Goal: Task Accomplishment & Management: Manage account settings

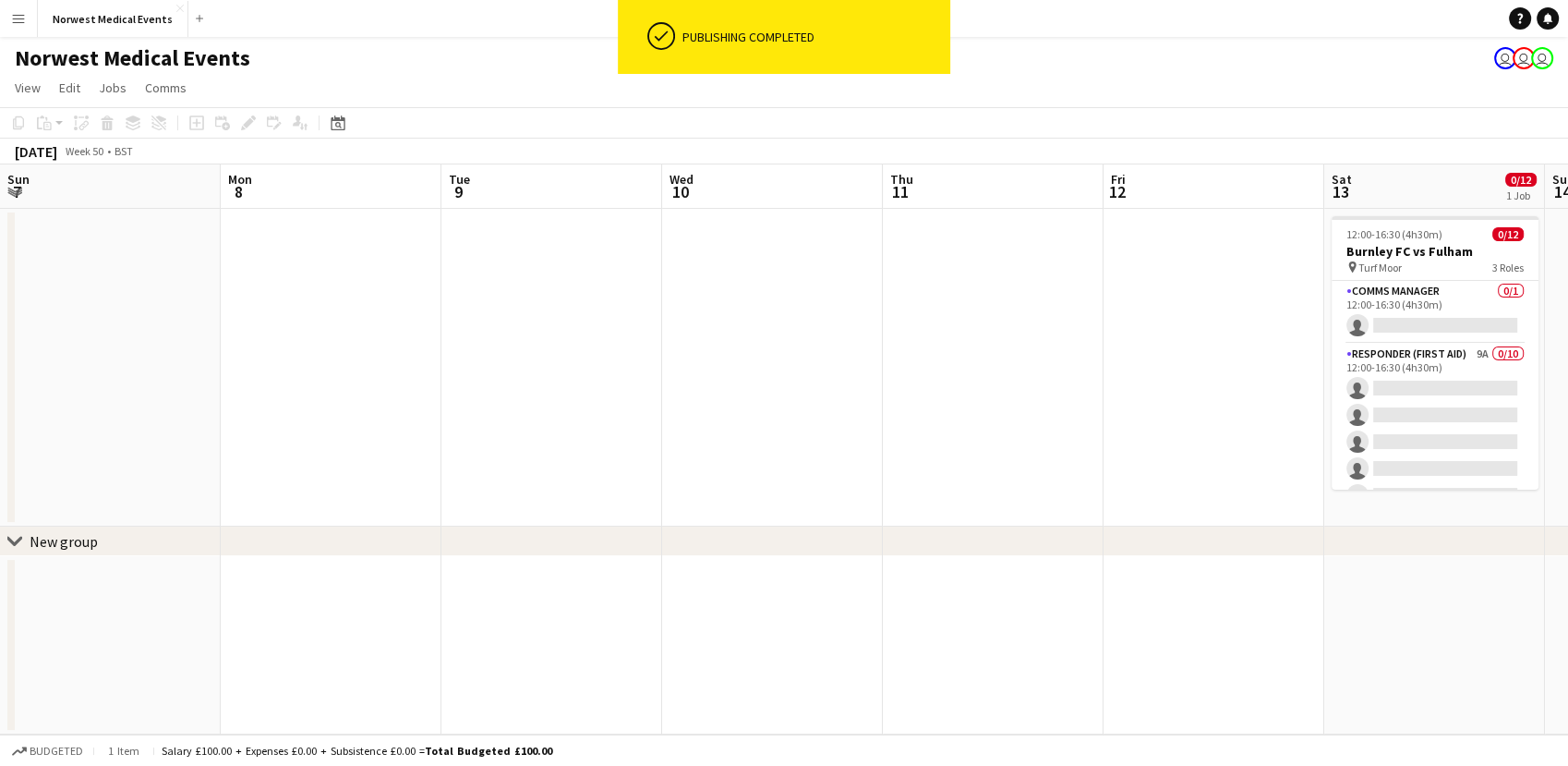
scroll to position [0, 509]
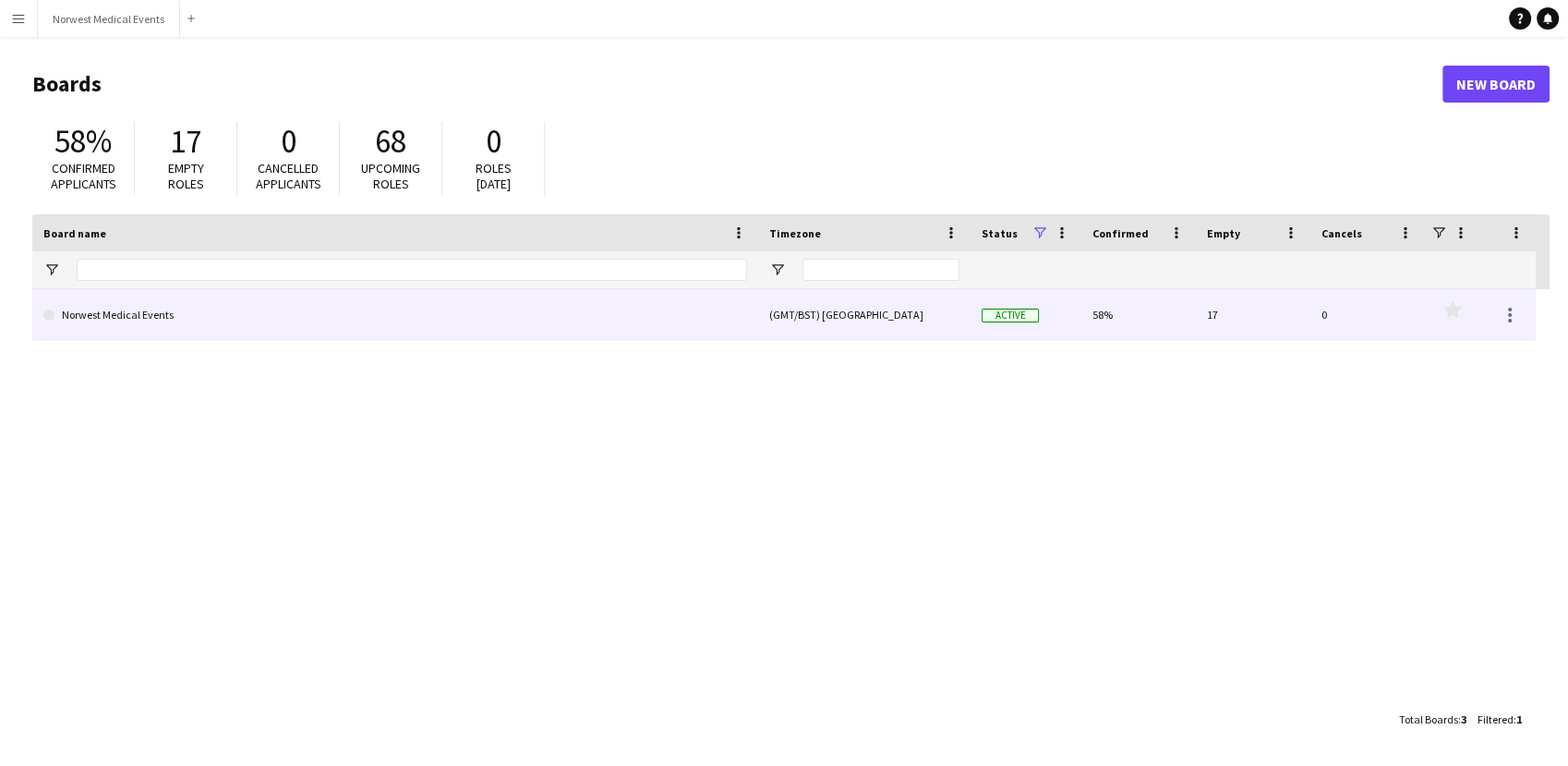
click at [571, 330] on link "Norwest Medical Events" at bounding box center [395, 315] width 704 height 52
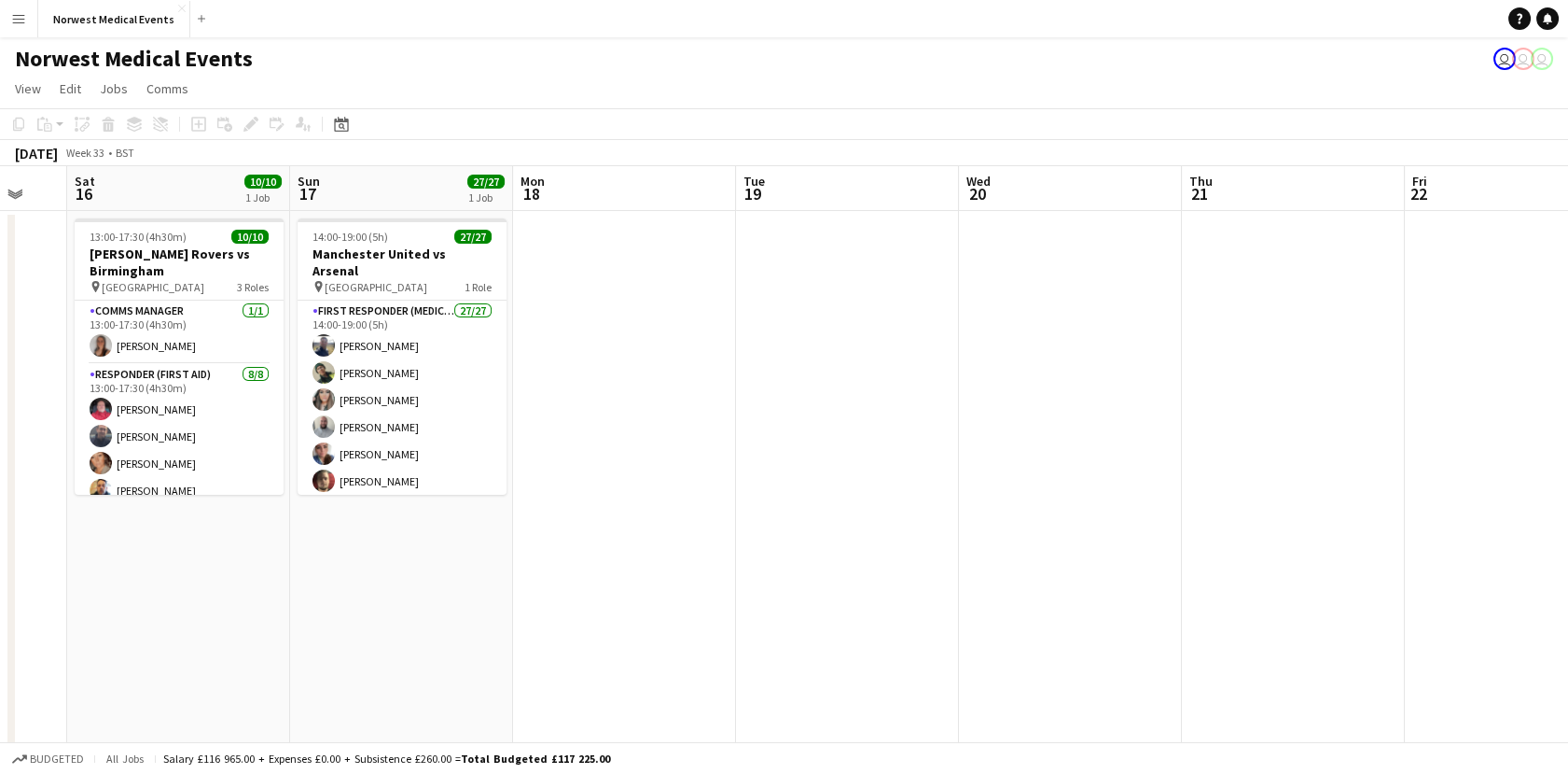
drag, startPoint x: 1137, startPoint y: 399, endPoint x: 421, endPoint y: 459, distance: 718.5
click at [305, 457] on app-calendar-viewport "Mon 11 Tue 12 10/10 1 Job Wed 13 Thu 14 Fri 15 Sat 16 10/10 1 Job Sun 17 27/27 …" at bounding box center [784, 533] width 1568 height 735
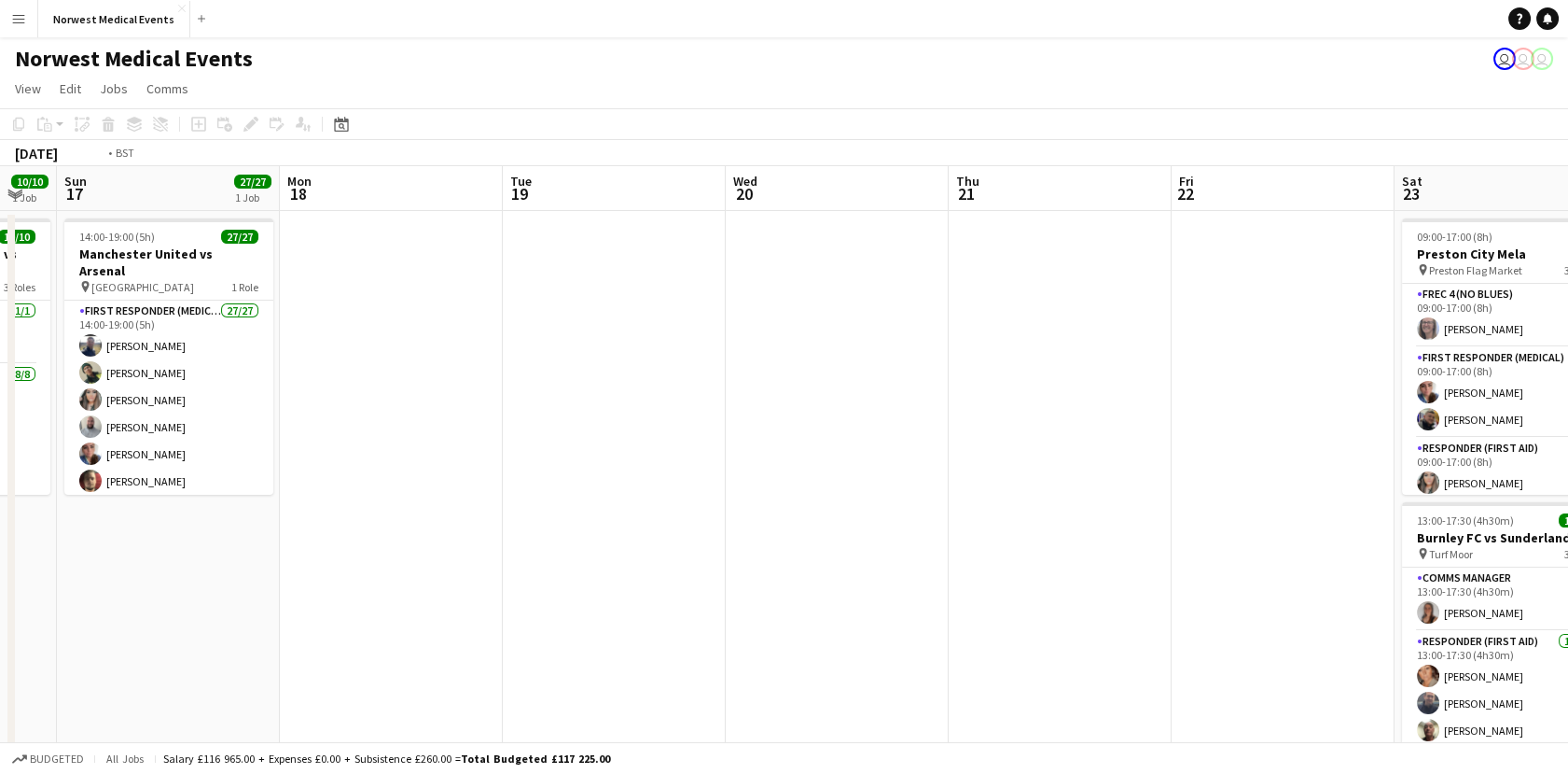
drag, startPoint x: 1029, startPoint y: 538, endPoint x: 135, endPoint y: 544, distance: 894.0
click at [141, 548] on app-calendar-viewport "Thu 14 Fri 15 Sat 16 10/10 1 Job Sun 17 27/27 1 Job Mon 18 Tue 19 Wed 20 Thu 21…" at bounding box center [784, 533] width 1568 height 735
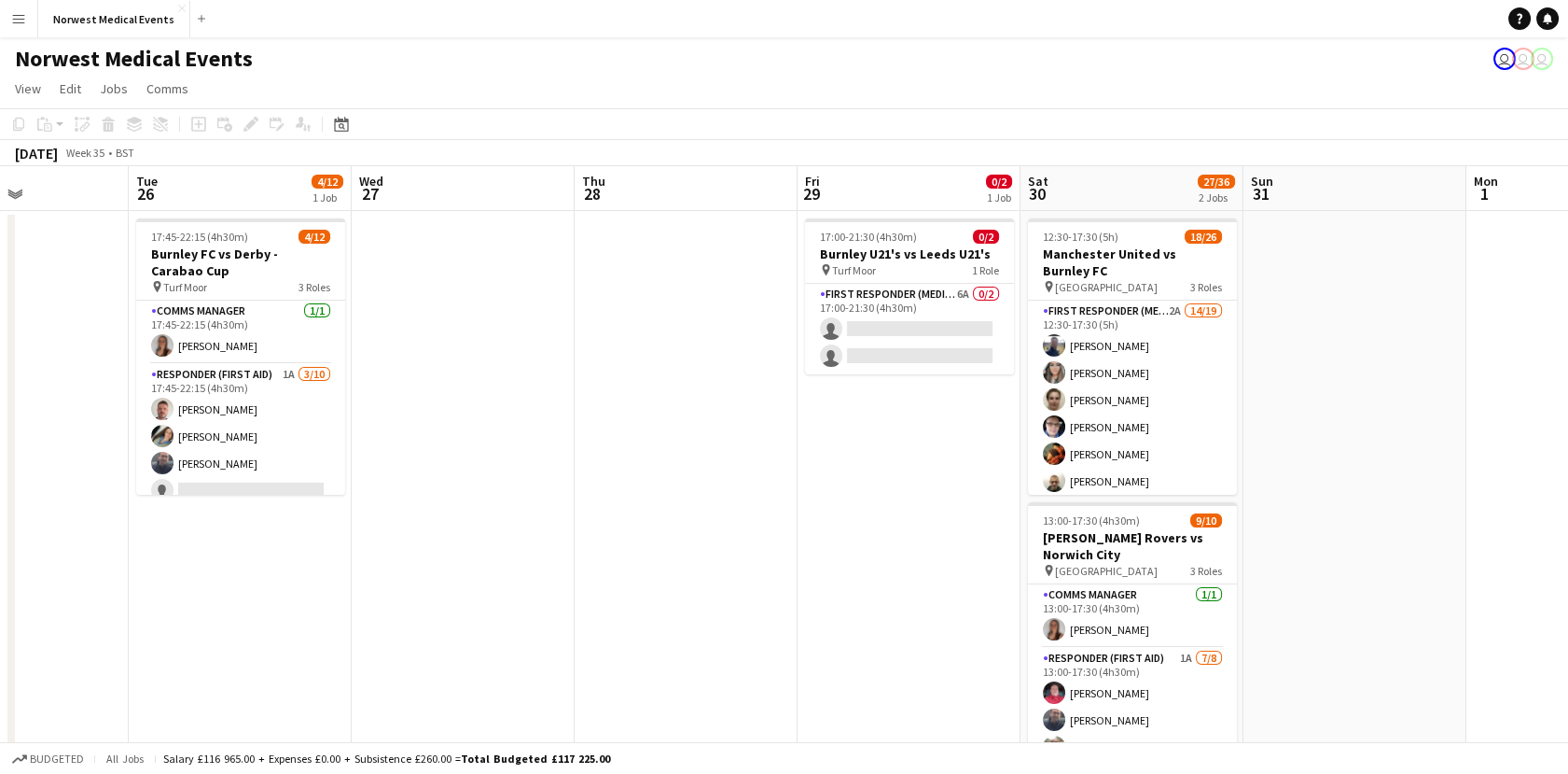
drag, startPoint x: 1441, startPoint y: 558, endPoint x: 354, endPoint y: 550, distance: 1087.0
click at [354, 550] on app-calendar-viewport "Sat 23 16/16 2 Jobs Sun 24 2/2 1 Job Mon 25 Tue 26 4/12 1 Job Wed 27 Thu 28 Fri…" at bounding box center [784, 533] width 1568 height 735
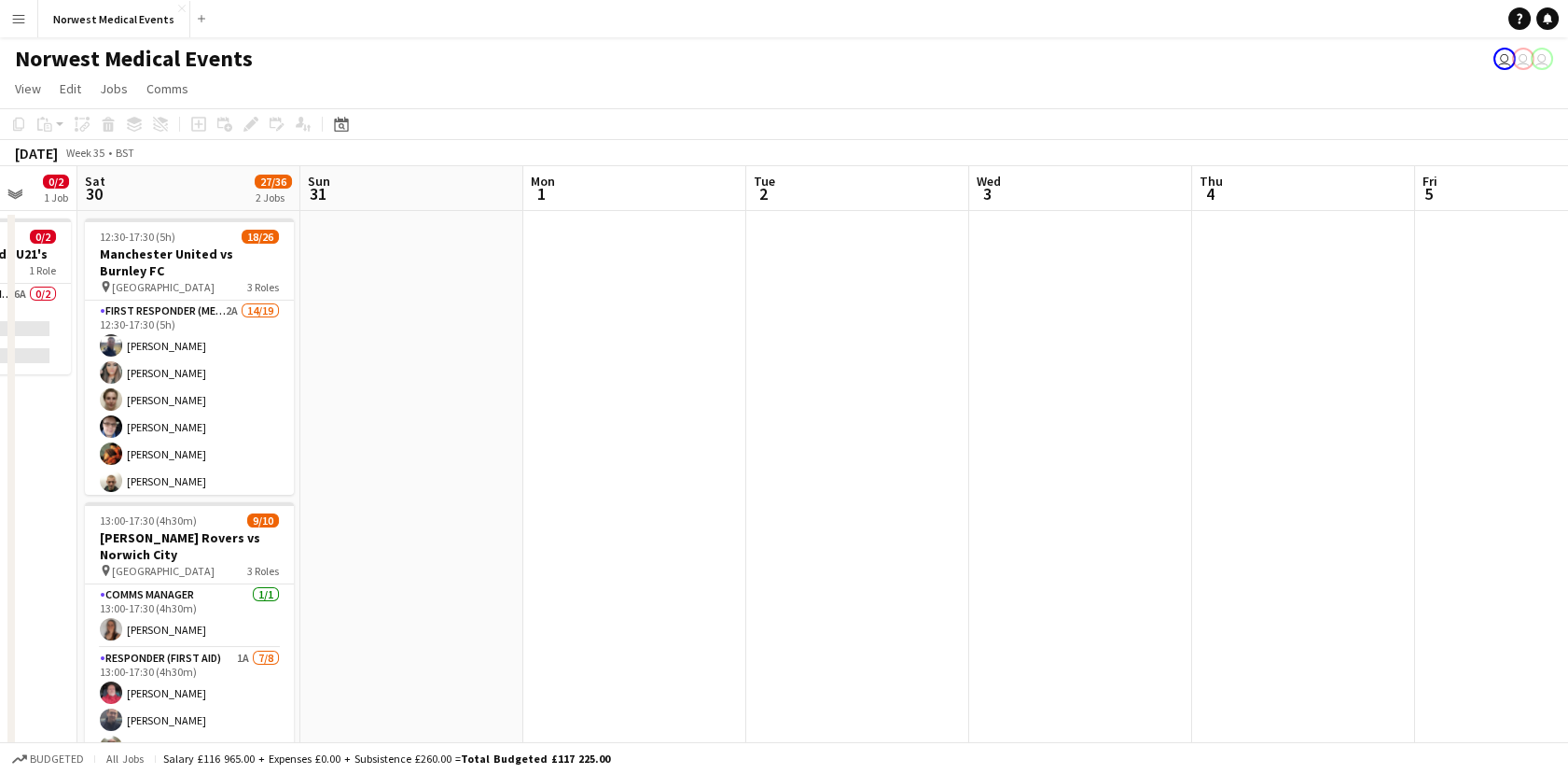
scroll to position [0, 373]
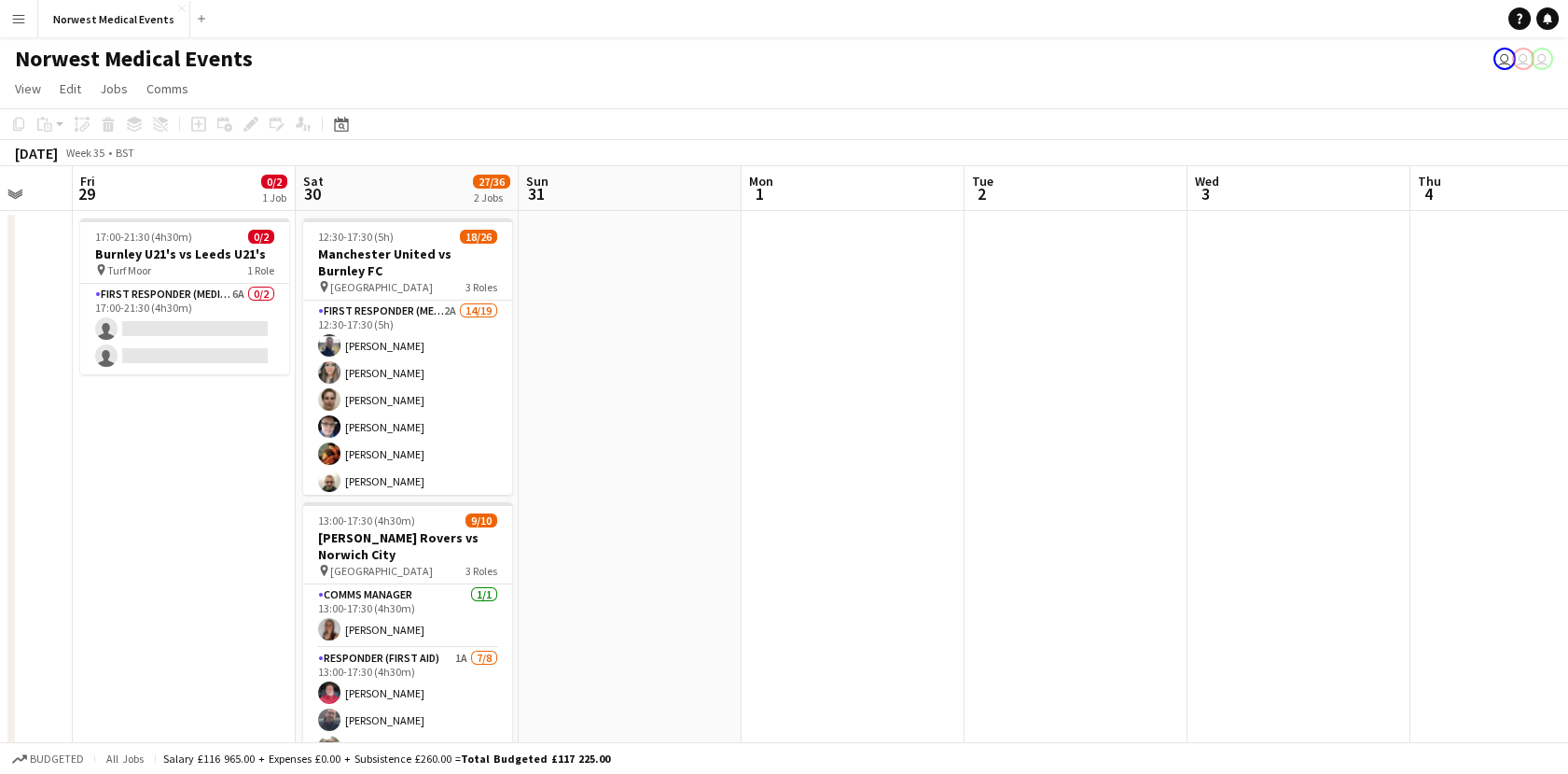
drag, startPoint x: 1093, startPoint y: 575, endPoint x: 1363, endPoint y: 556, distance: 270.7
click at [1363, 556] on app-calendar-viewport "Wed 27 Thu 28 Fri 29 0/2 1 Job Sat 30 27/36 2 Jobs Sun 31 Mon 1 Tue 2 Wed 3 Thu…" at bounding box center [784, 533] width 1568 height 735
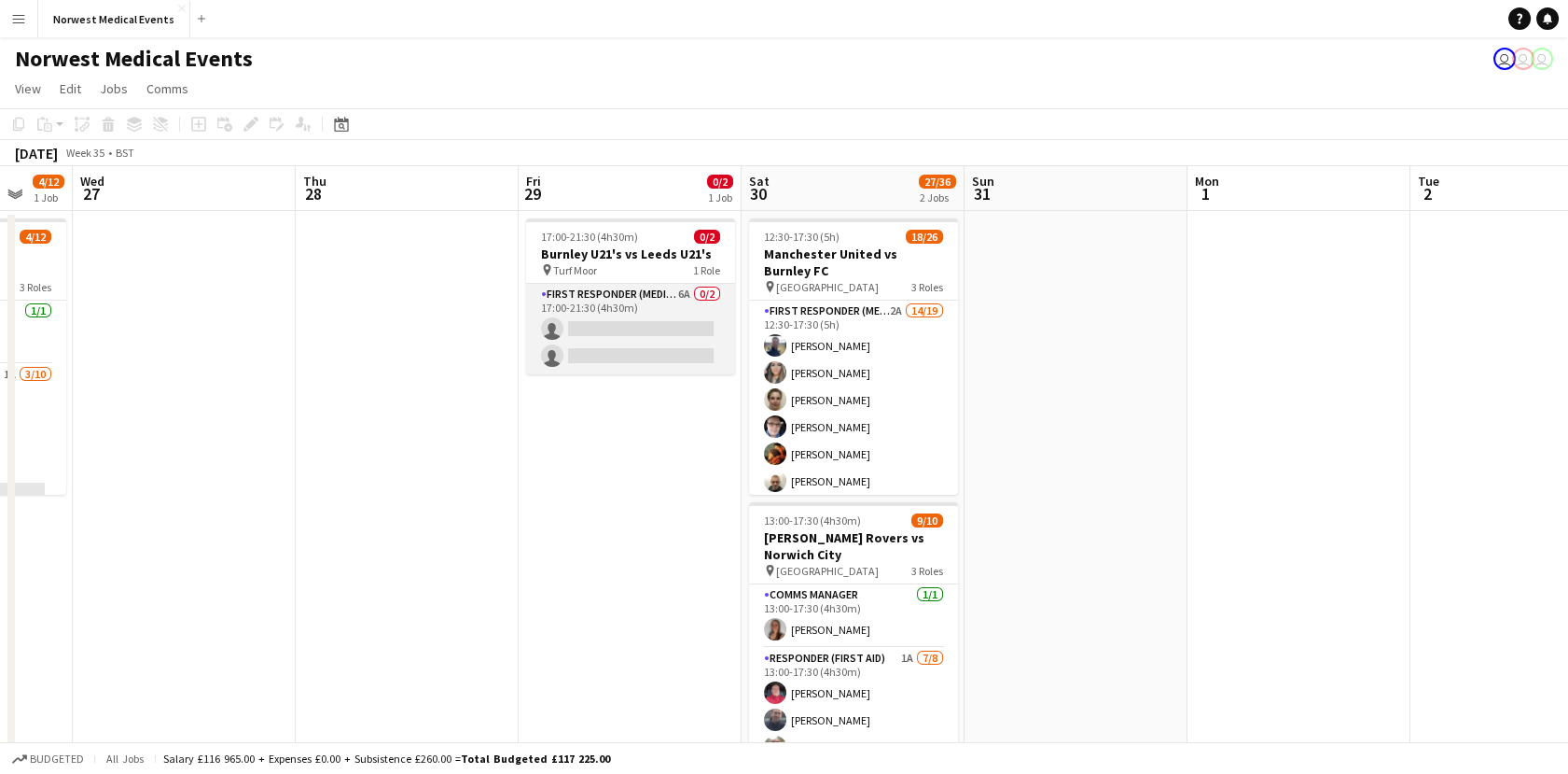
click at [710, 349] on app-card-role "First Responder (Medical) 6A 0/2 17:00-21:30 (4h30m) single-neutral-actions sin…" at bounding box center [630, 329] width 209 height 91
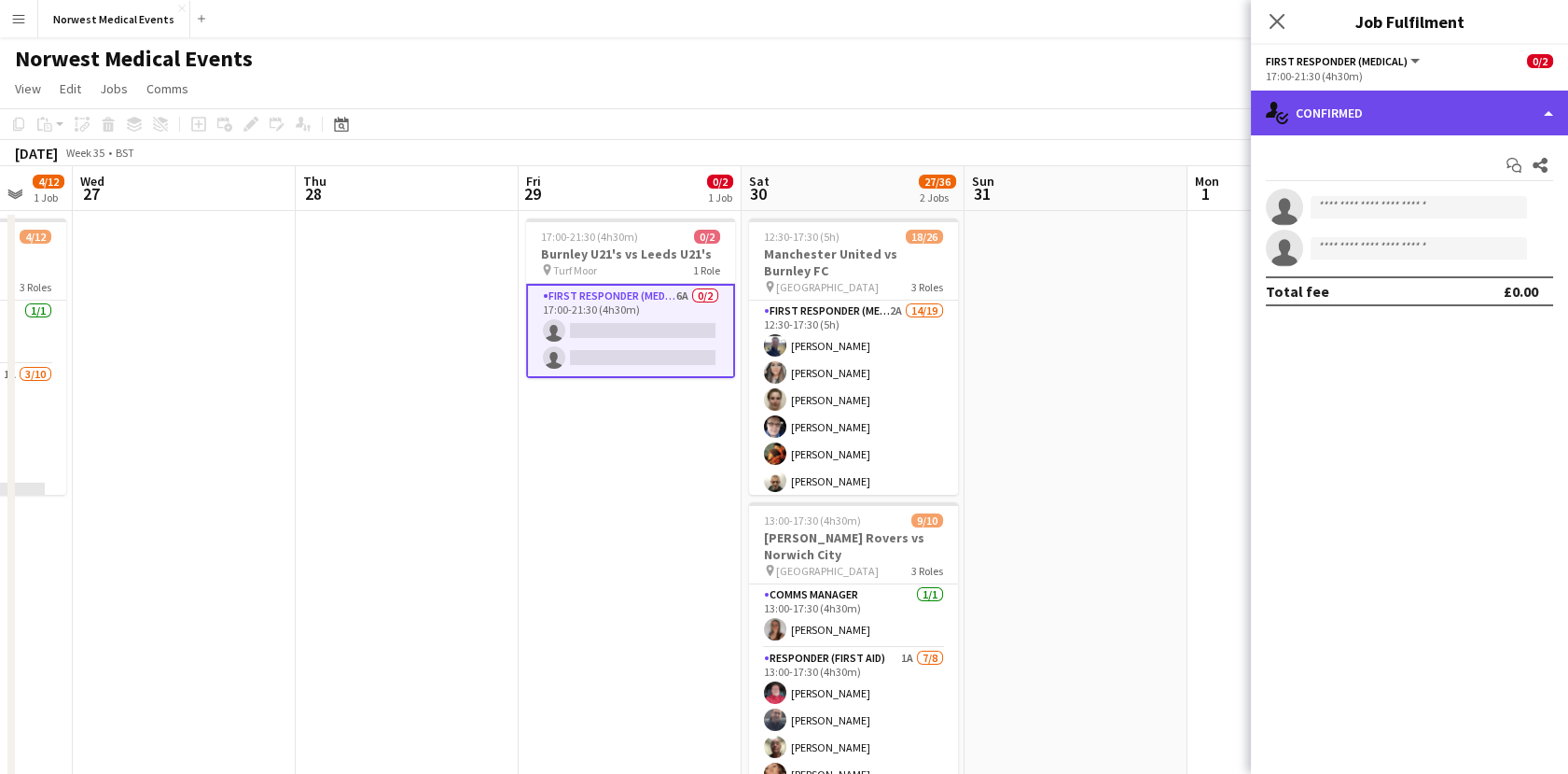
click at [1374, 126] on div "single-neutral-actions-check-2 Confirmed" at bounding box center [1409, 113] width 317 height 45
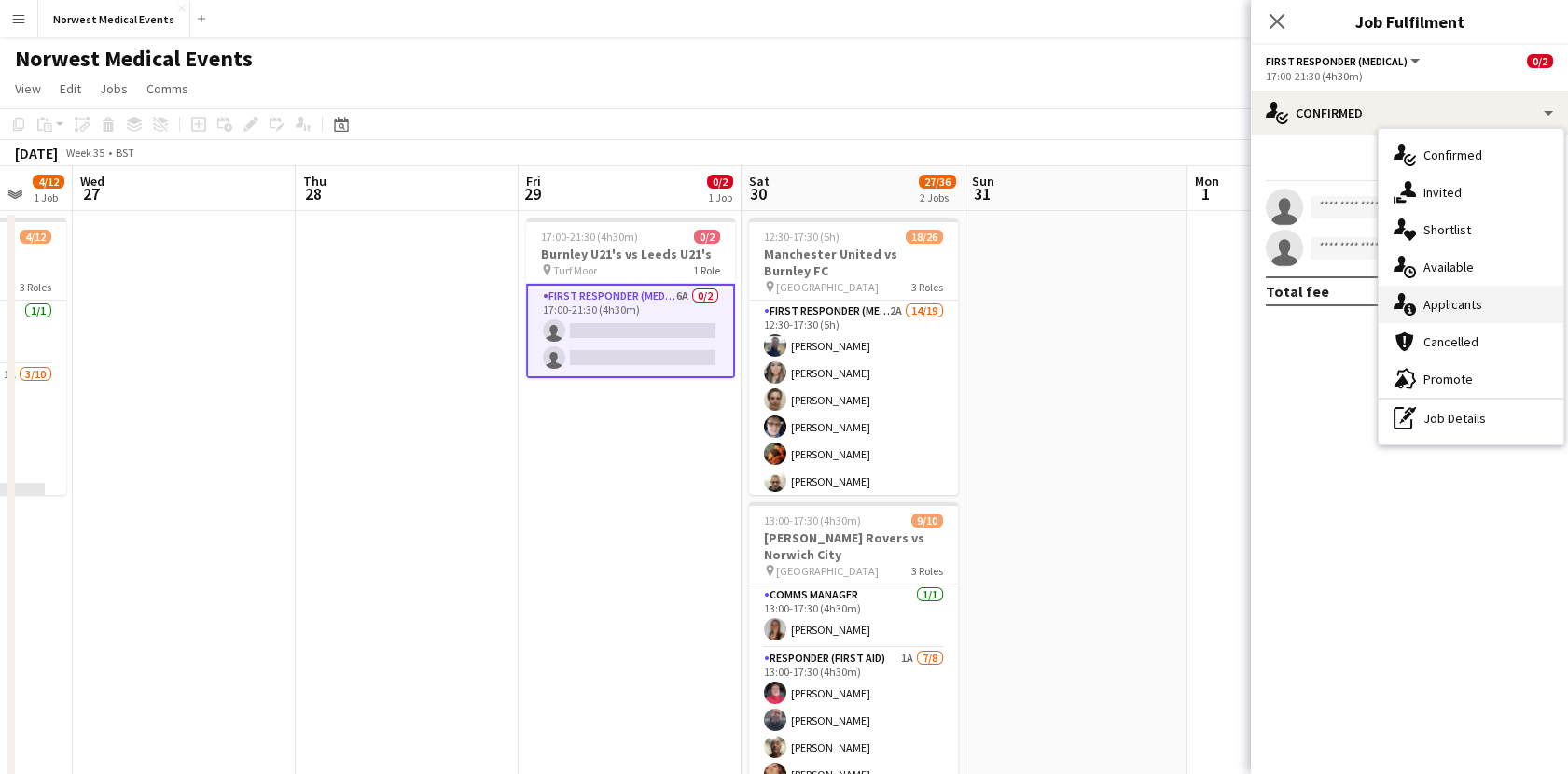
click at [1463, 295] on div "single-neutral-actions-information Applicants" at bounding box center [1470, 305] width 184 height 37
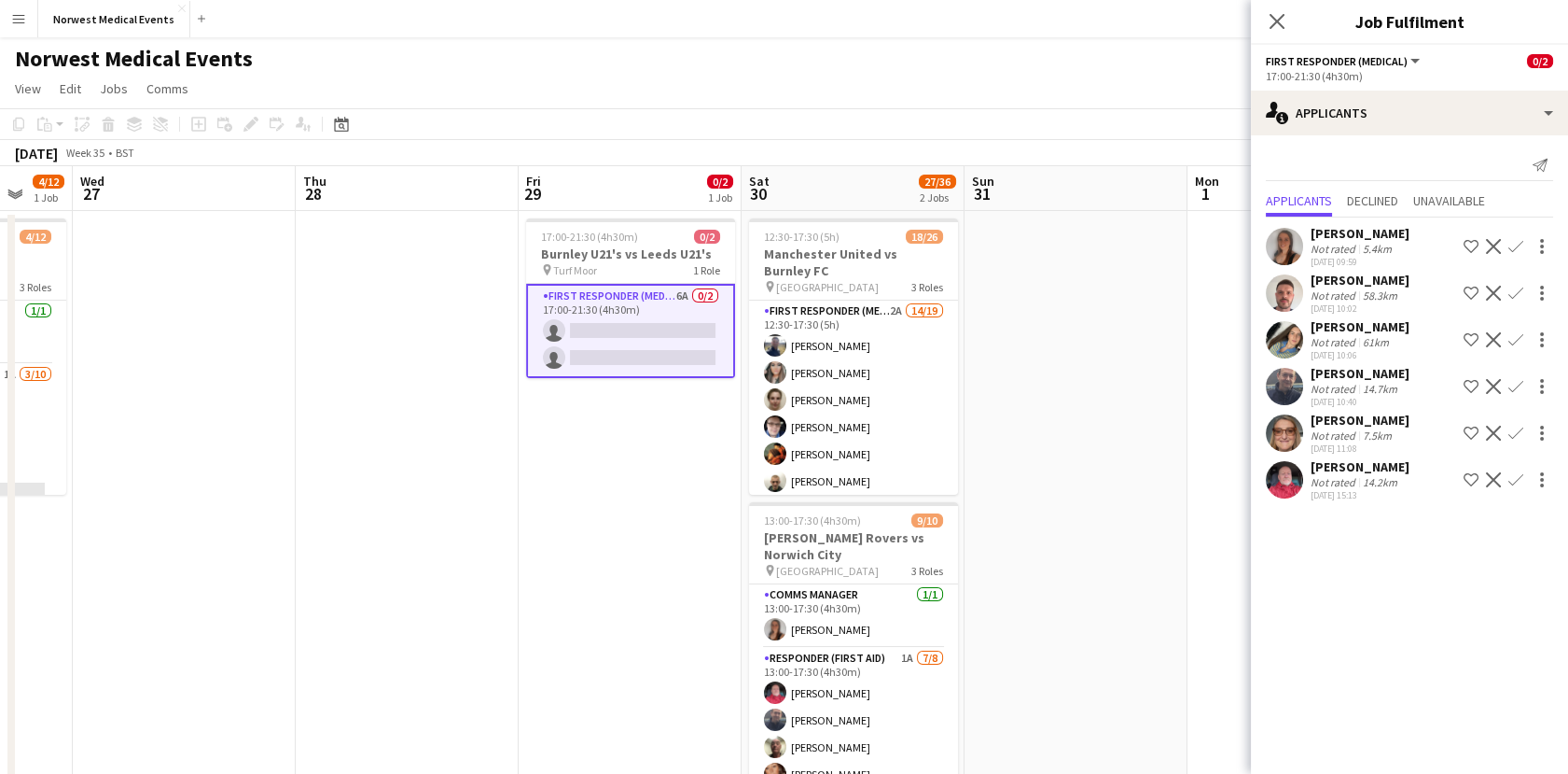
click at [1515, 249] on app-icon "Confirm" at bounding box center [1515, 246] width 15 height 15
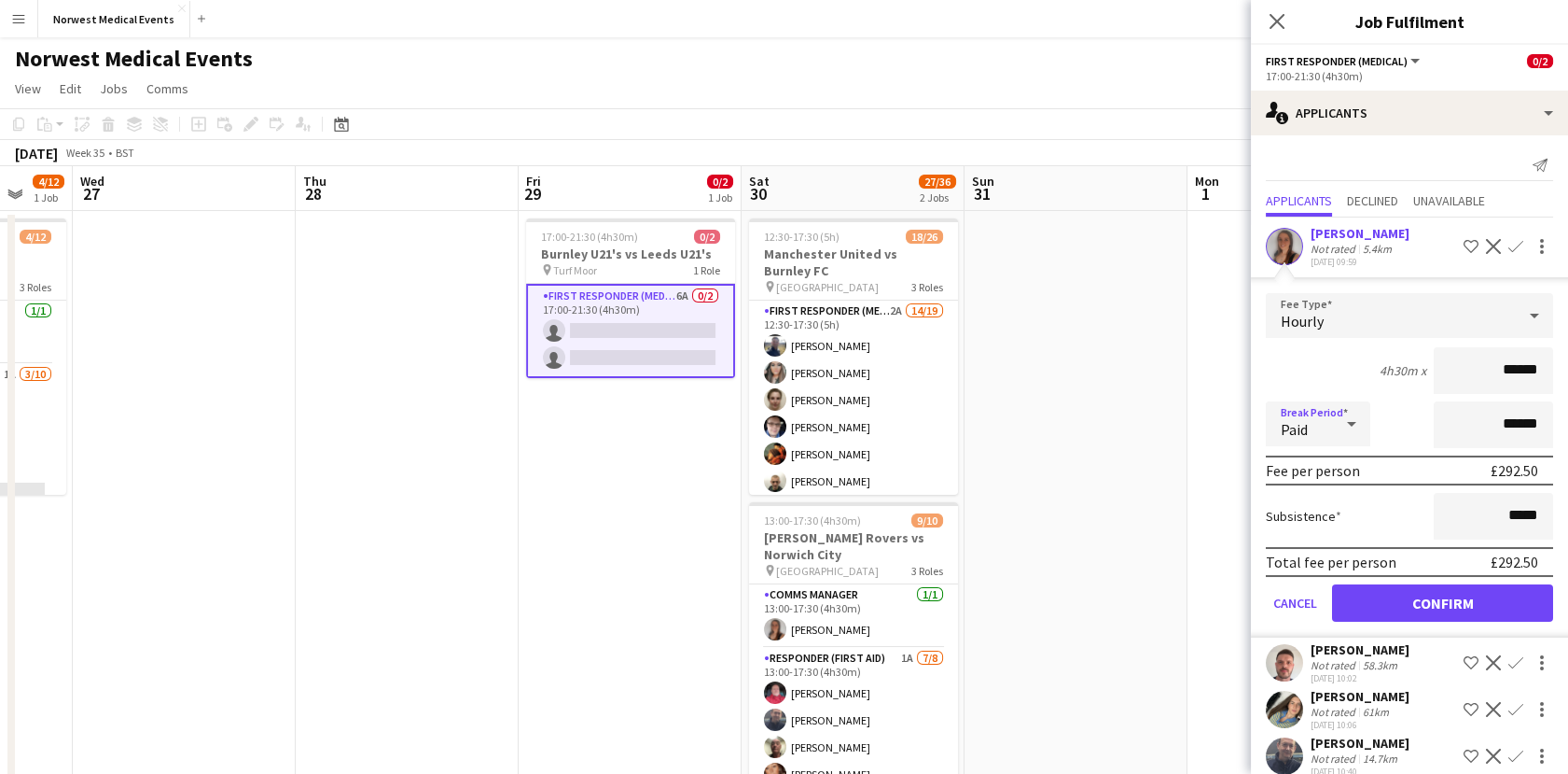
click at [1340, 432] on div at bounding box center [1351, 424] width 37 height 37
click at [1344, 295] on div at bounding box center [784, 387] width 1568 height 774
click at [1347, 323] on div "Hourly" at bounding box center [1391, 315] width 250 height 45
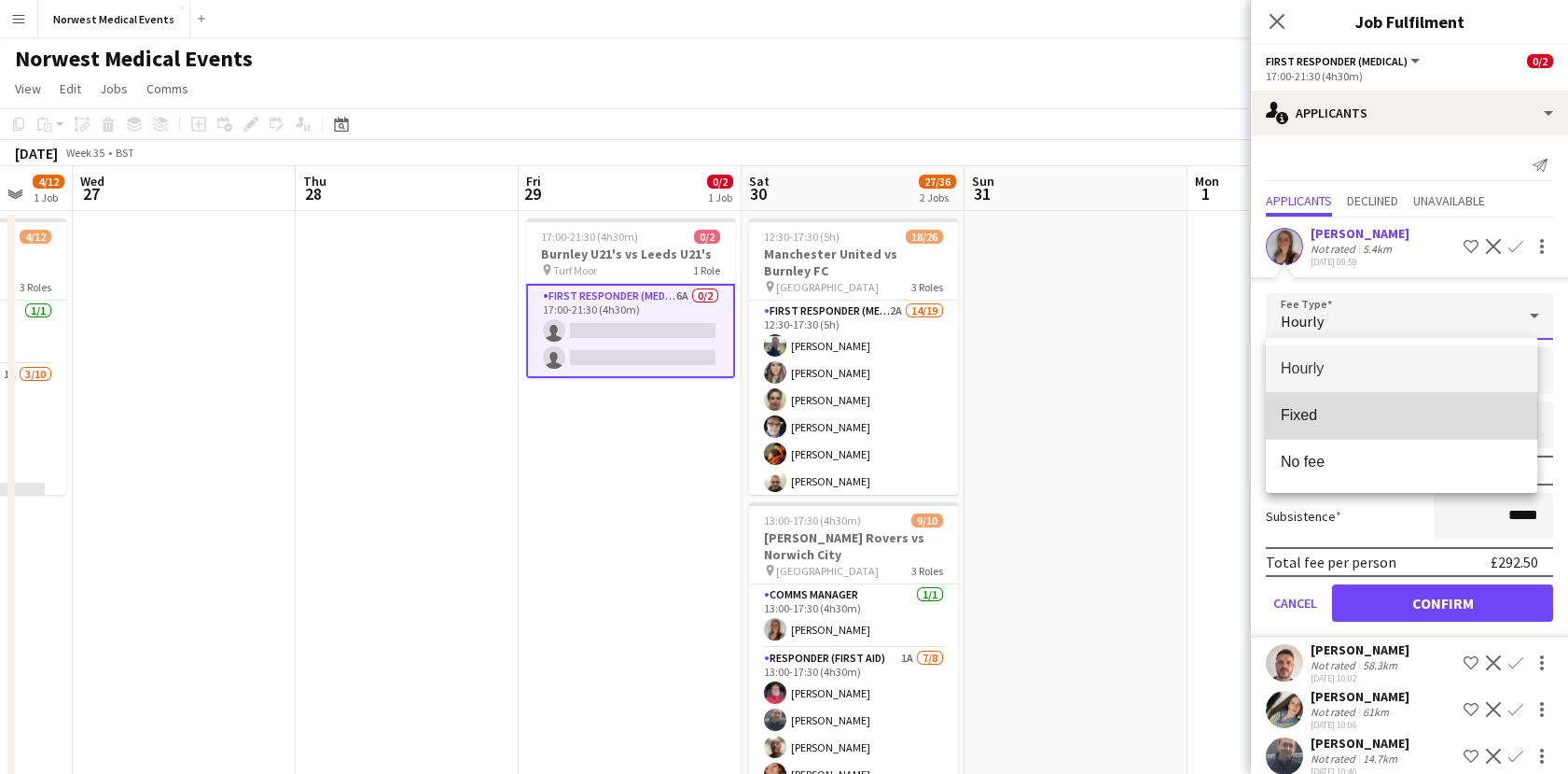
click at [1368, 429] on mat-option "Fixed" at bounding box center [1402, 416] width 271 height 47
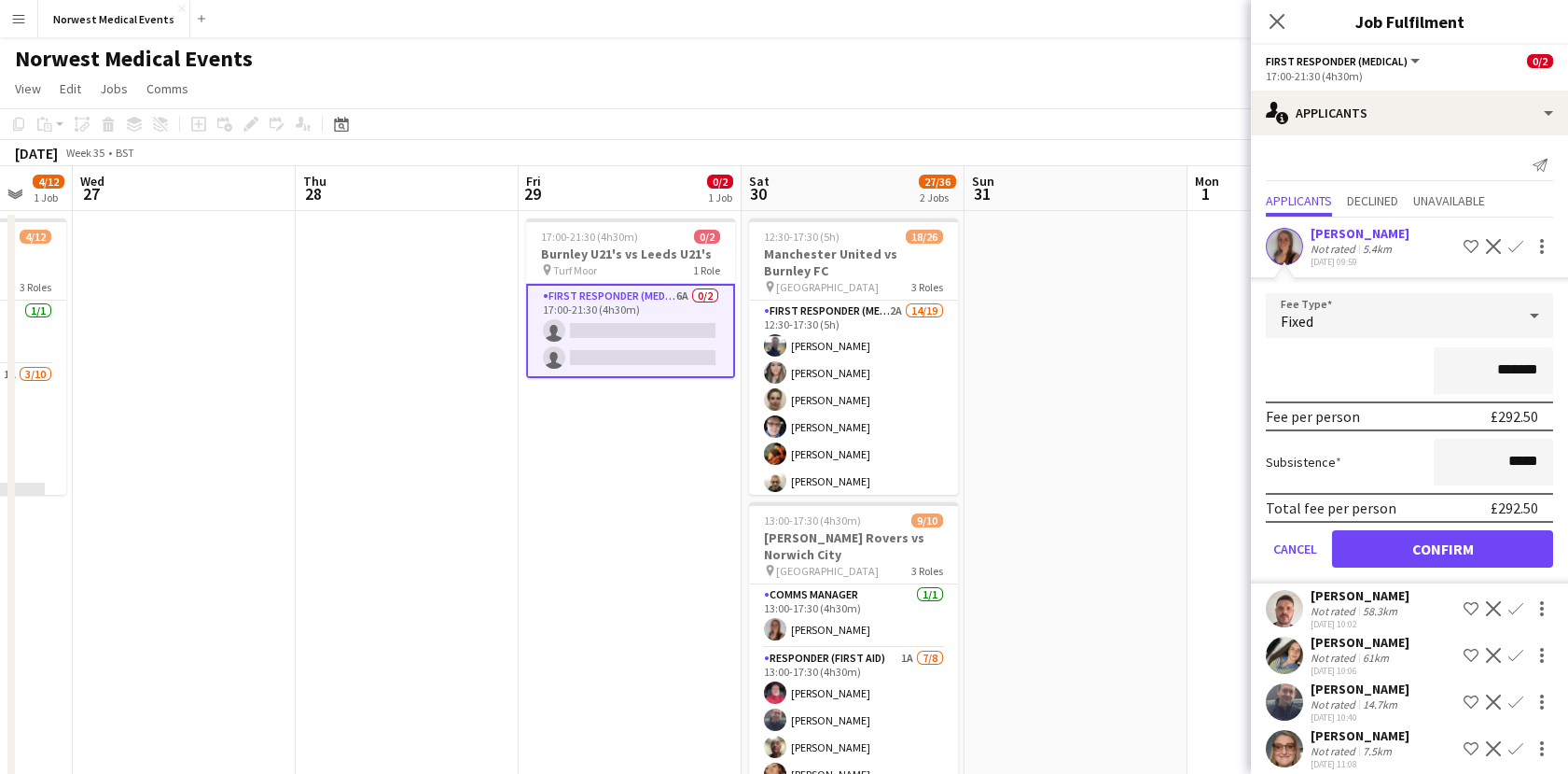
click at [1484, 364] on input "*******" at bounding box center [1494, 371] width 119 height 47
click at [1488, 369] on input "*******" at bounding box center [1494, 371] width 119 height 47
type input "***"
click at [1294, 370] on div "***" at bounding box center [1410, 371] width 288 height 47
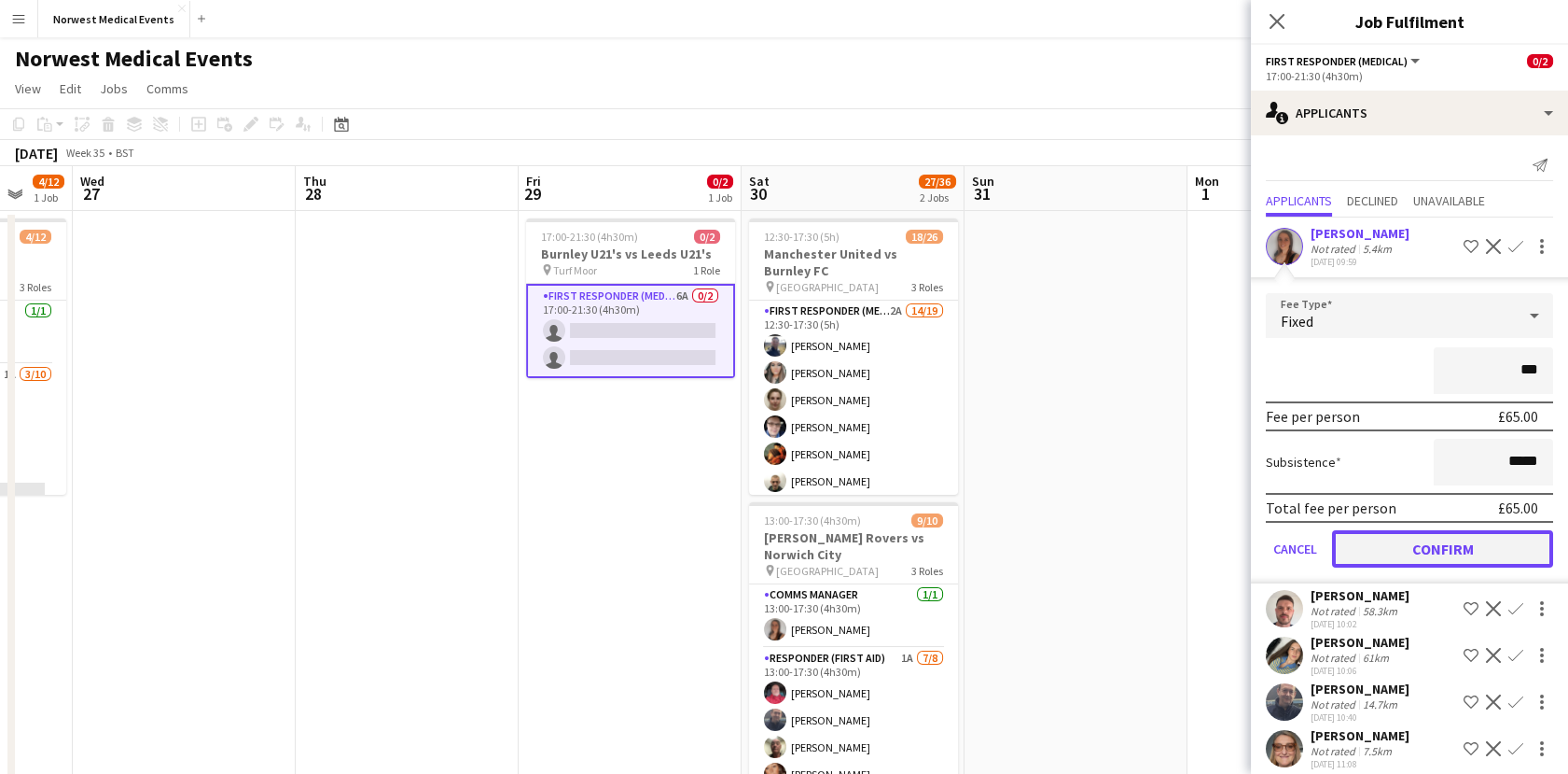
click at [1441, 540] on button "Confirm" at bounding box center [1442, 549] width 221 height 37
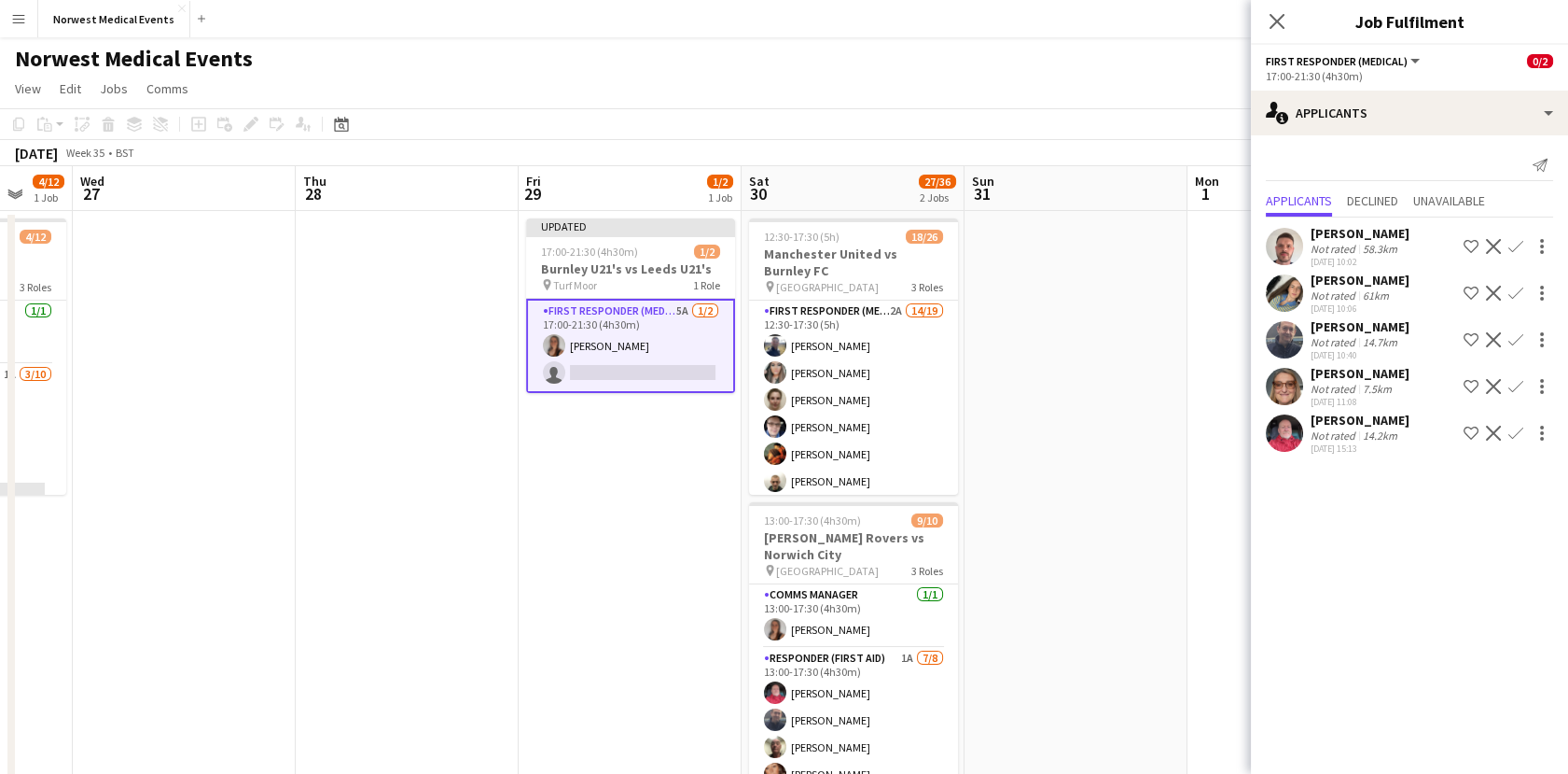
click at [1513, 422] on button "Confirm" at bounding box center [1515, 432] width 22 height 22
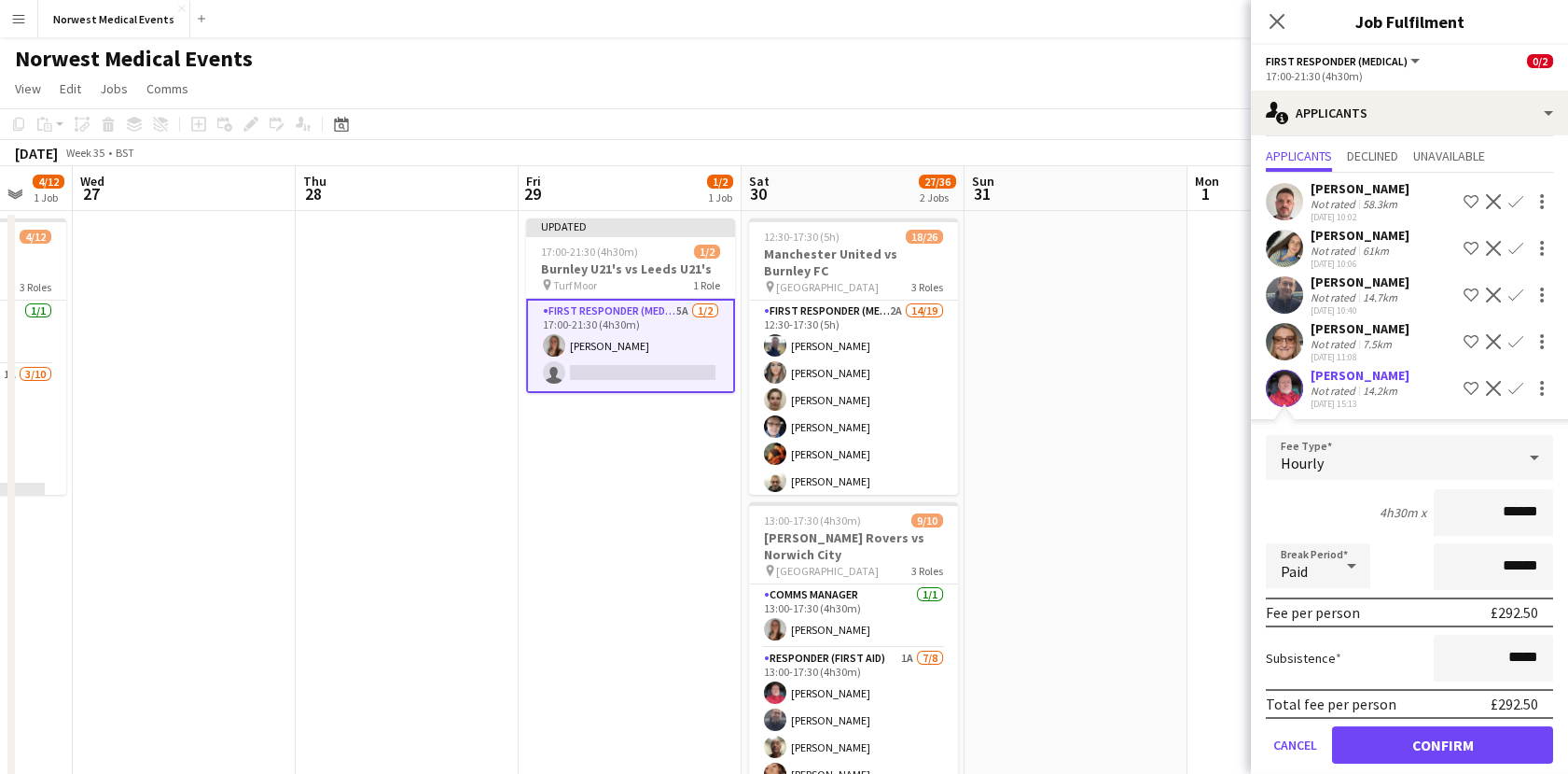
scroll to position [66, 0]
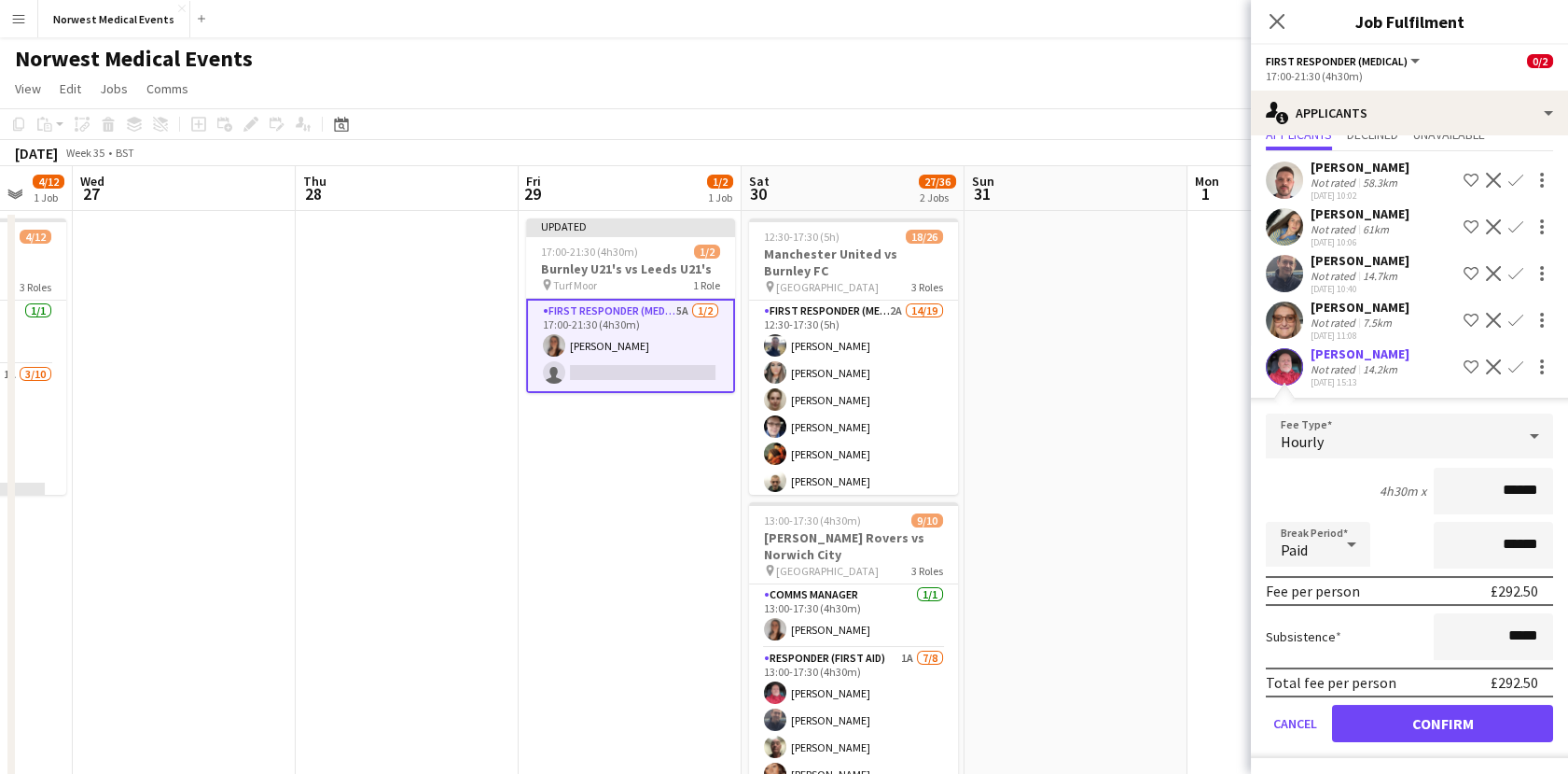
click at [1366, 437] on div "Hourly" at bounding box center [1391, 436] width 250 height 45
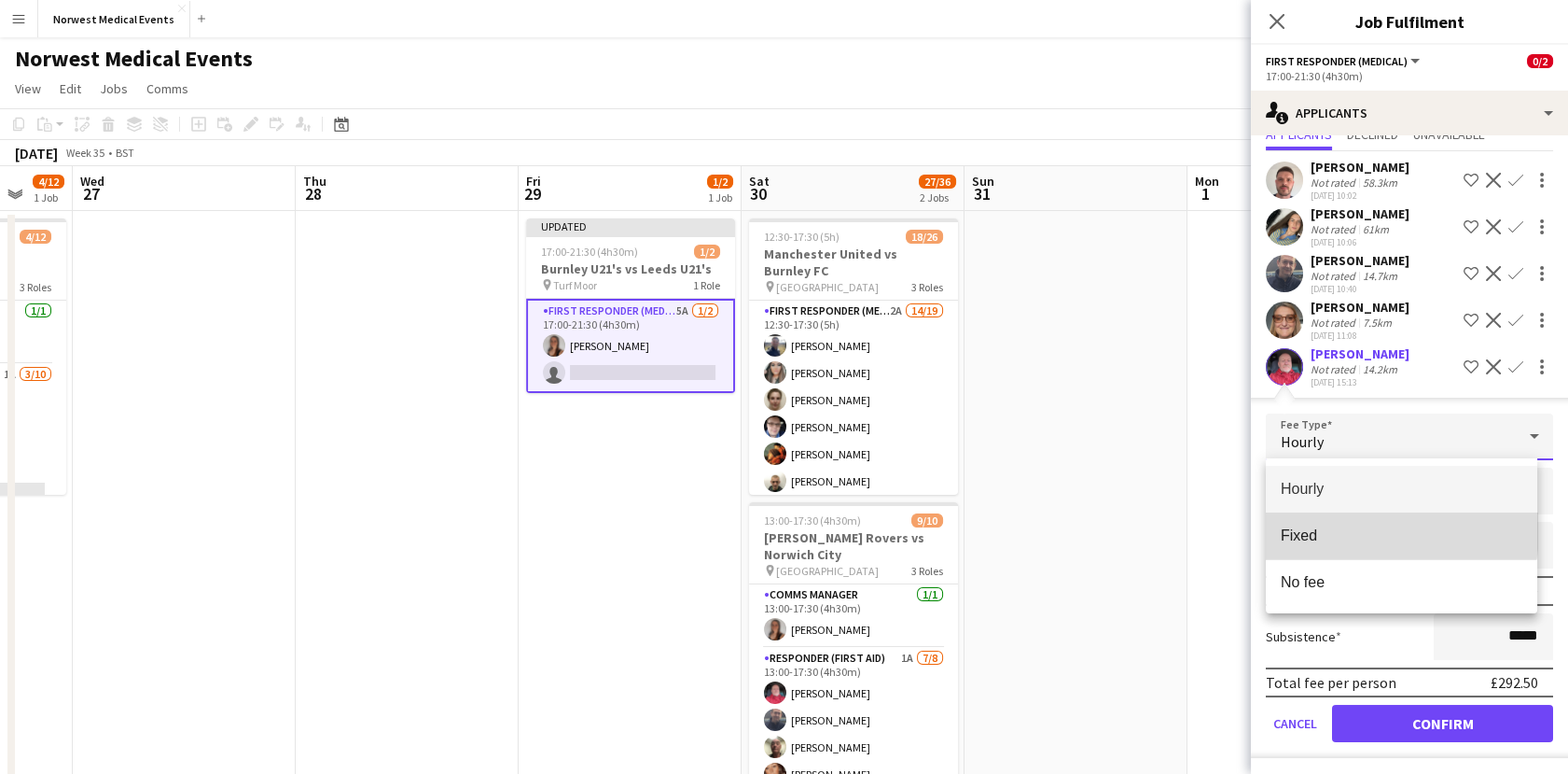
click at [1356, 530] on span "Fixed" at bounding box center [1402, 535] width 242 height 18
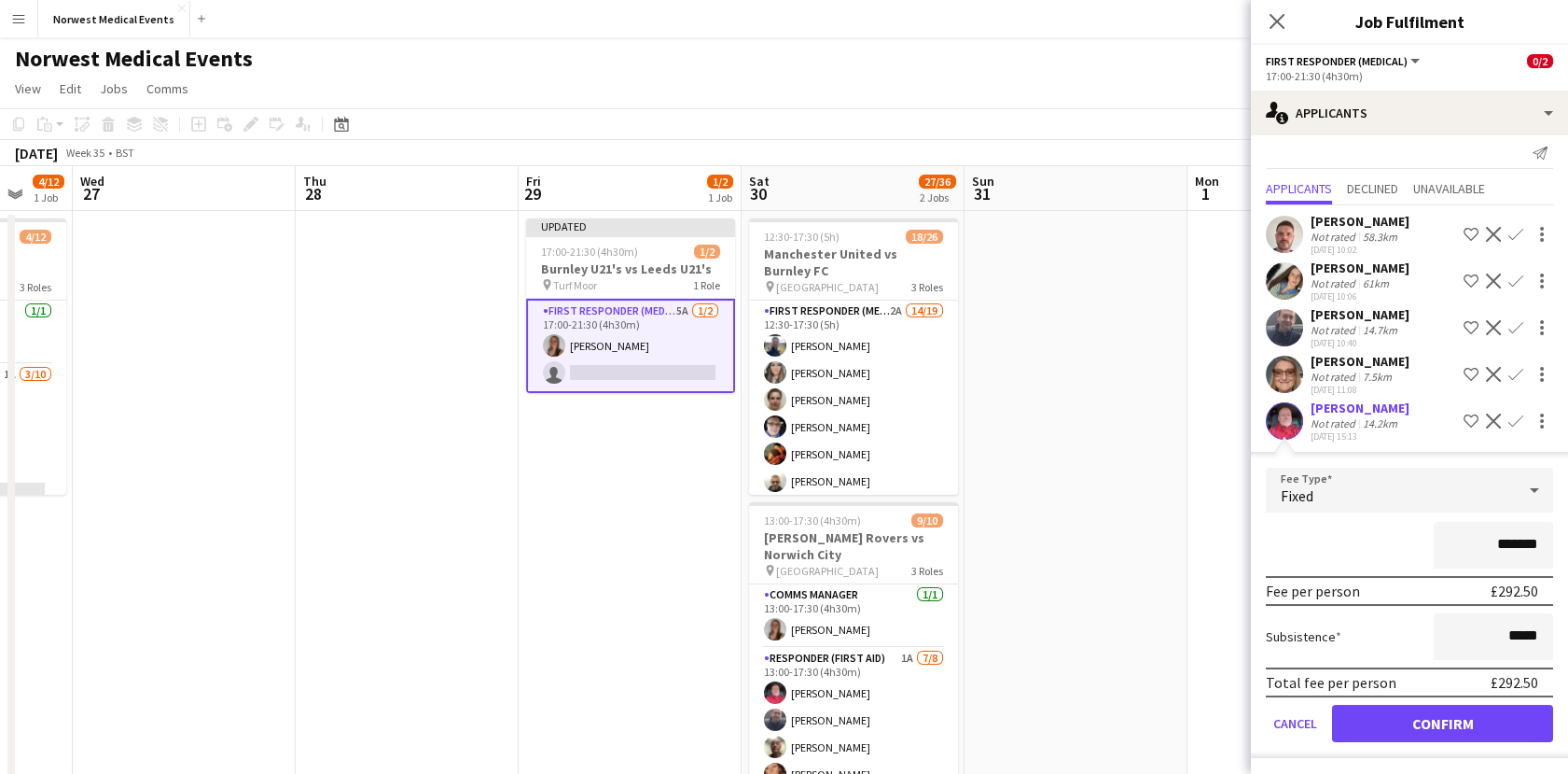
click at [1505, 545] on input "*******" at bounding box center [1494, 546] width 119 height 47
type input "***"
click at [1363, 526] on div "***" at bounding box center [1410, 546] width 288 height 47
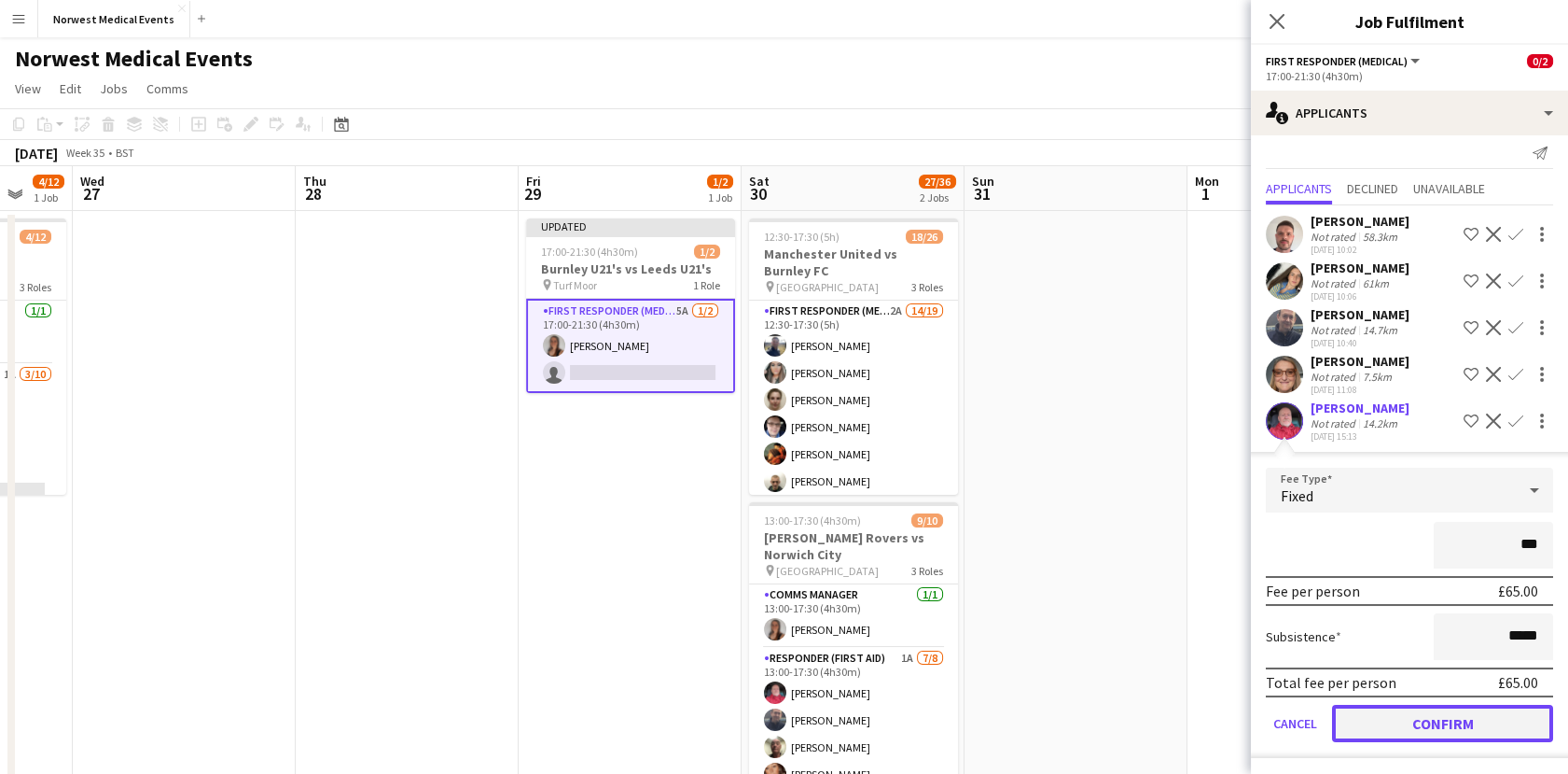
click at [1448, 715] on button "Confirm" at bounding box center [1442, 723] width 221 height 37
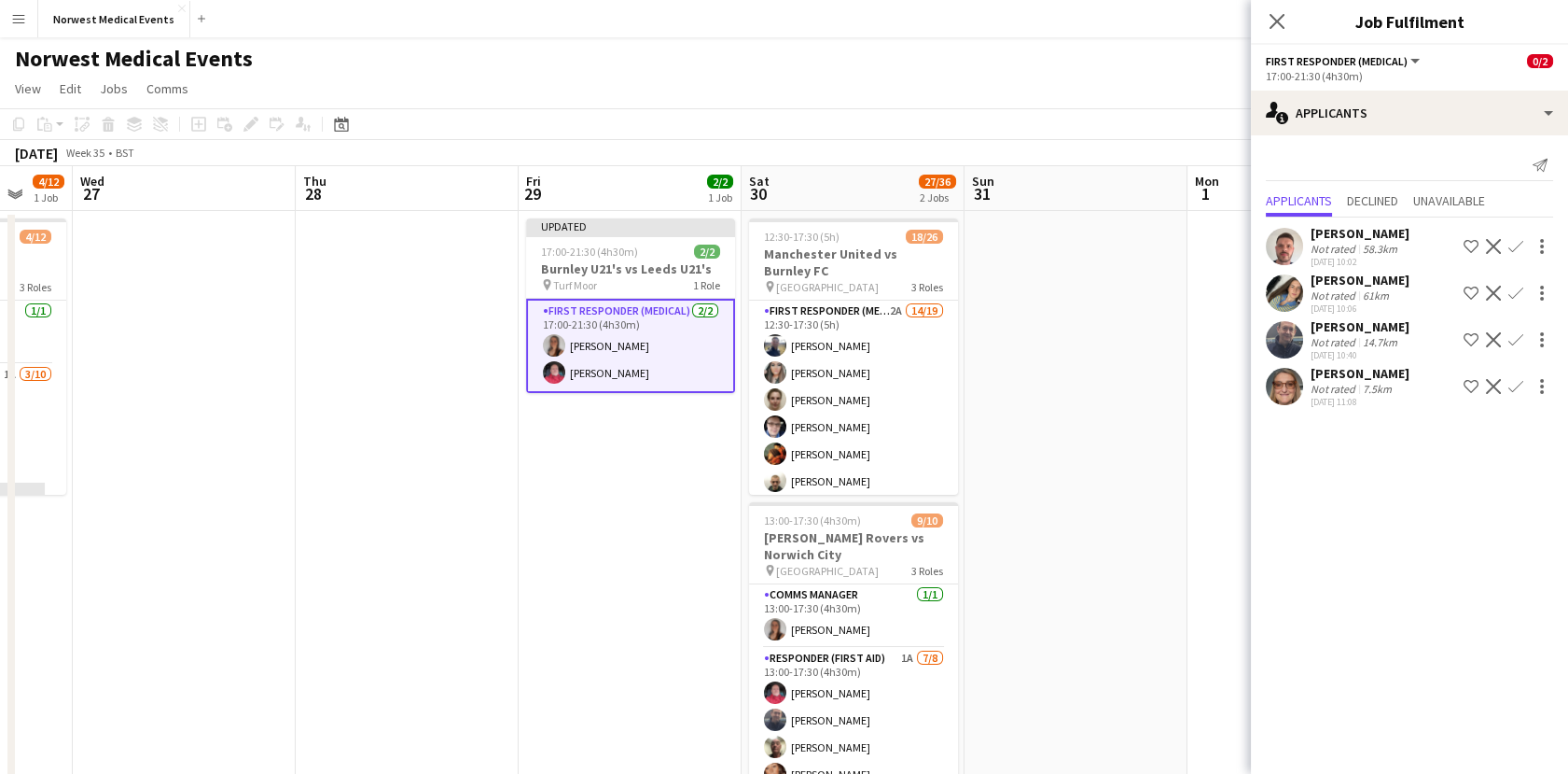
scroll to position [0, 0]
click at [1276, 20] on icon at bounding box center [1276, 20] width 18 height 18
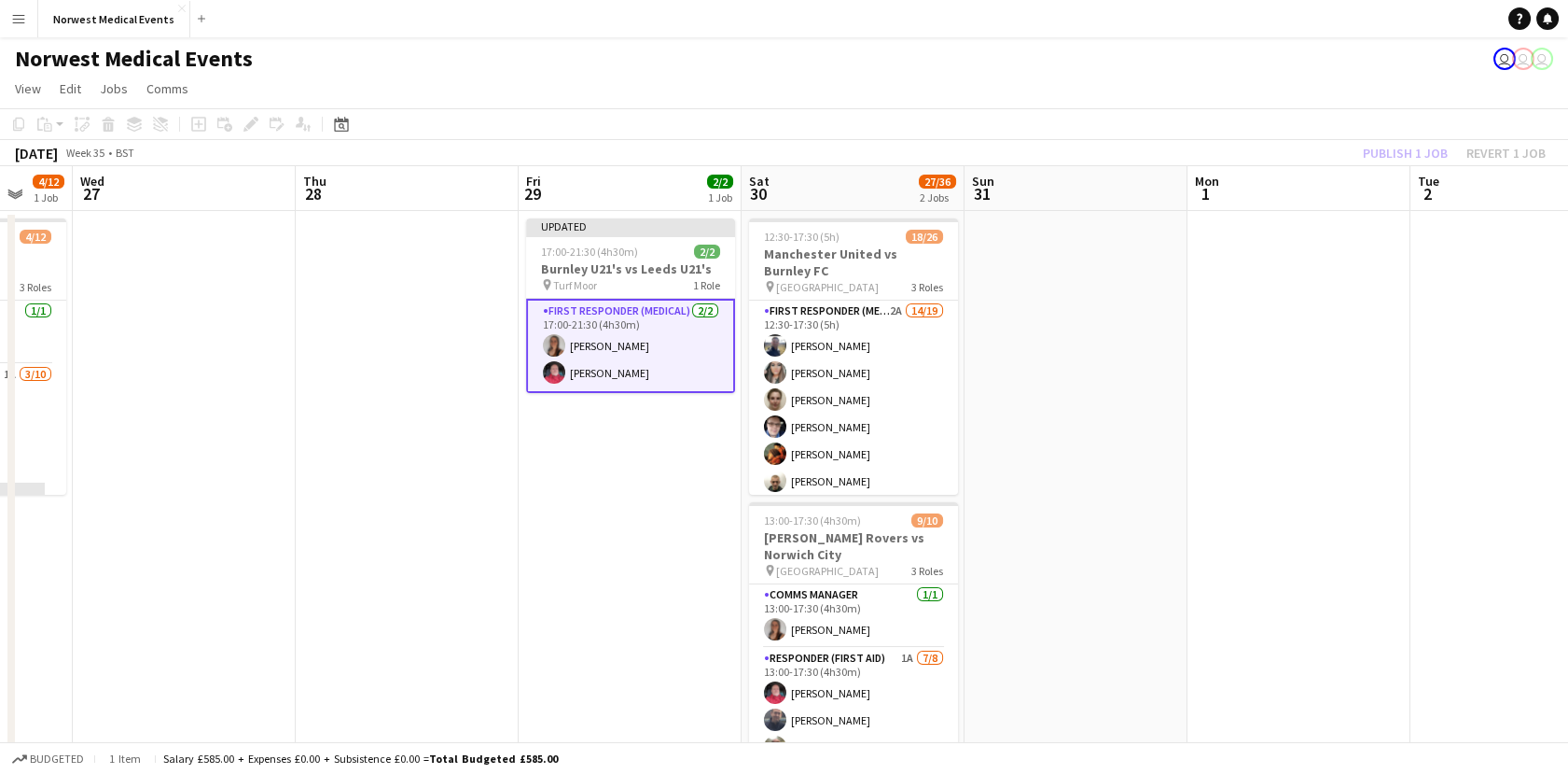
click at [1402, 150] on div "Publish 1 job Revert 1 job" at bounding box center [1454, 152] width 227 height 24
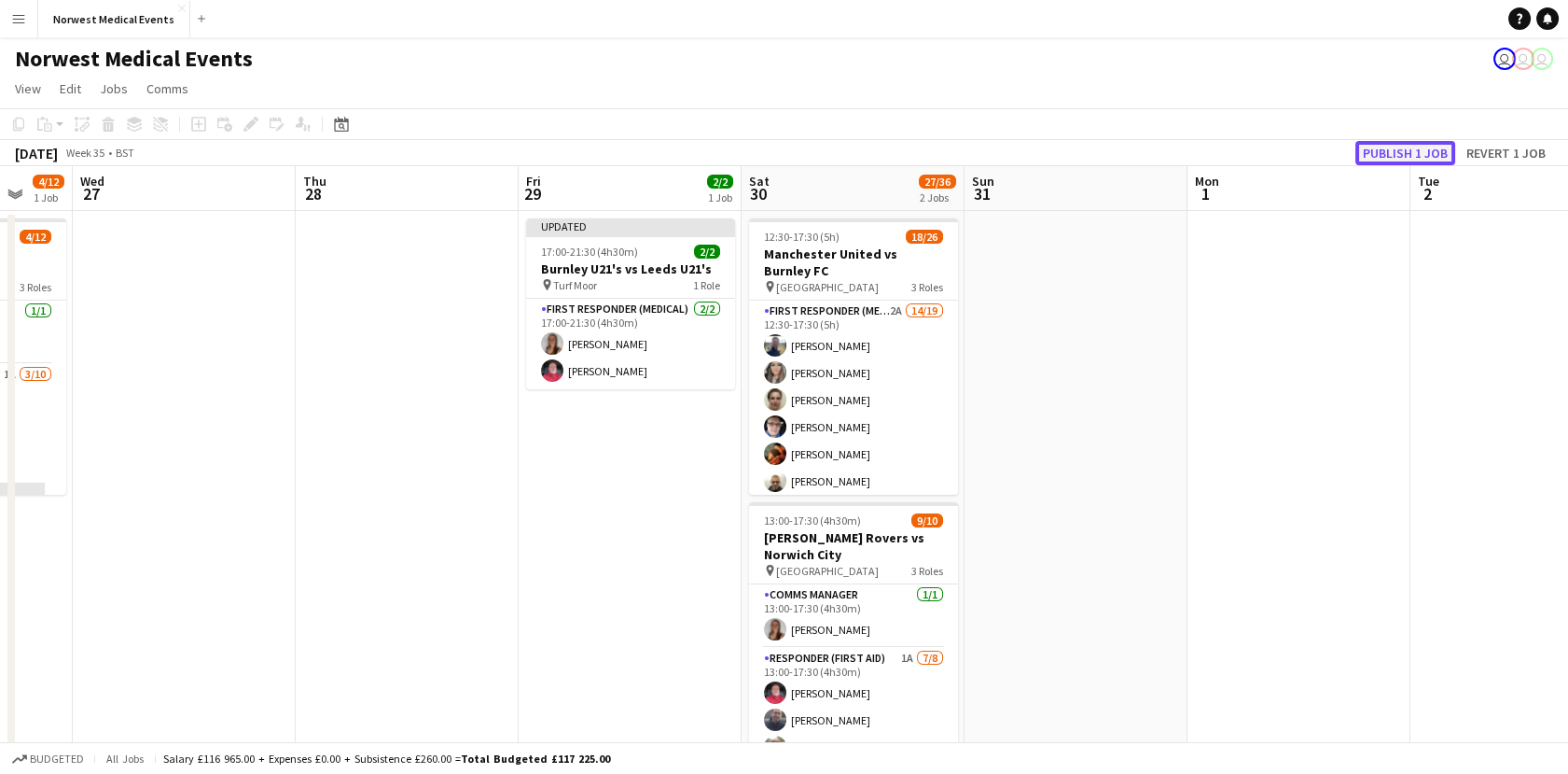
click at [1398, 149] on button "Publish 1 job" at bounding box center [1405, 152] width 100 height 24
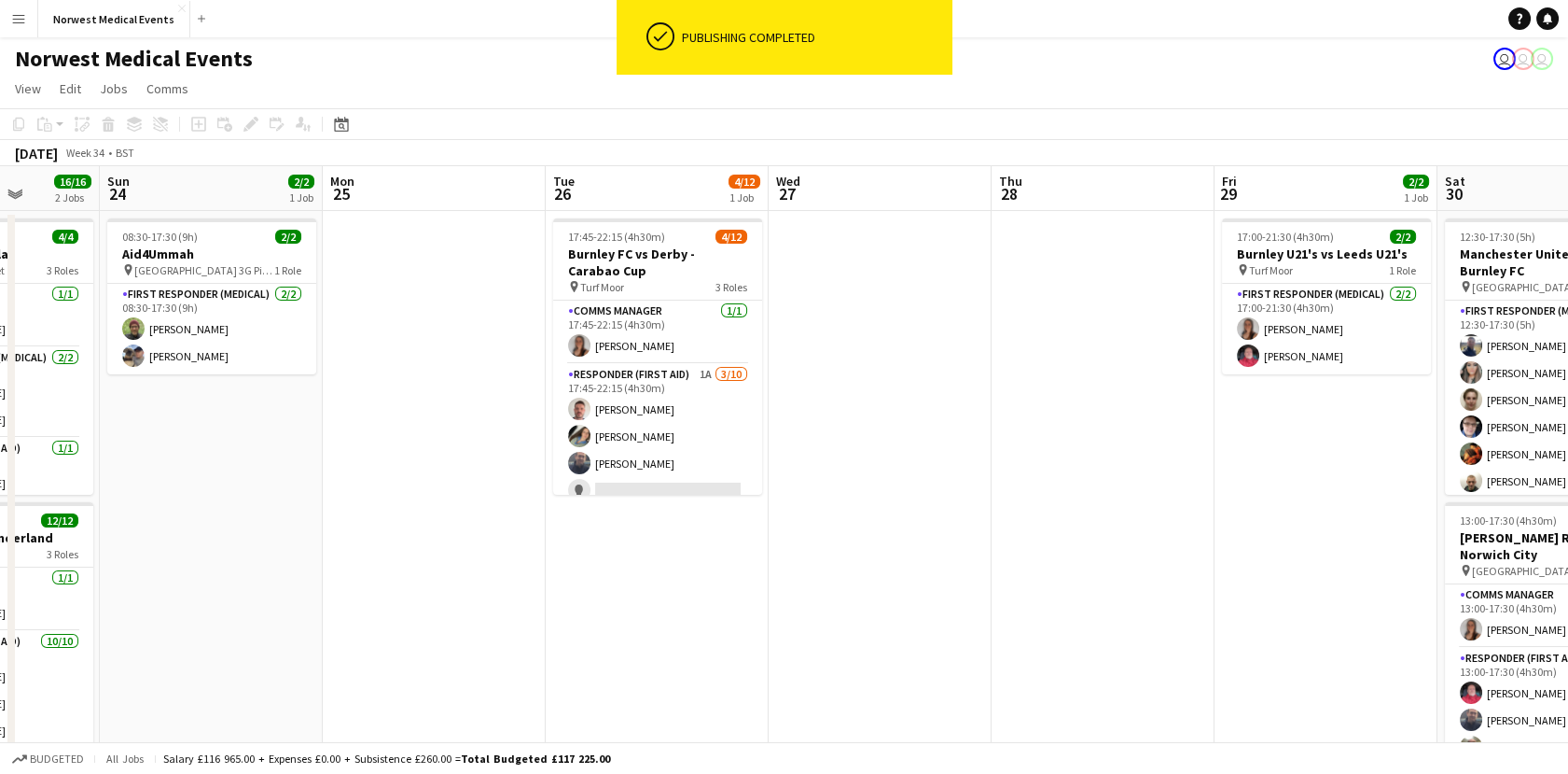
drag, startPoint x: 386, startPoint y: 497, endPoint x: 1082, endPoint y: 499, distance: 696.0
click at [1082, 499] on app-calendar-viewport "Thu 21 Fri 22 Sat 23 16/16 2 Jobs Sun 24 2/2 1 Job Mon 25 Tue 26 4/12 1 Job Wed…" at bounding box center [784, 533] width 1568 height 735
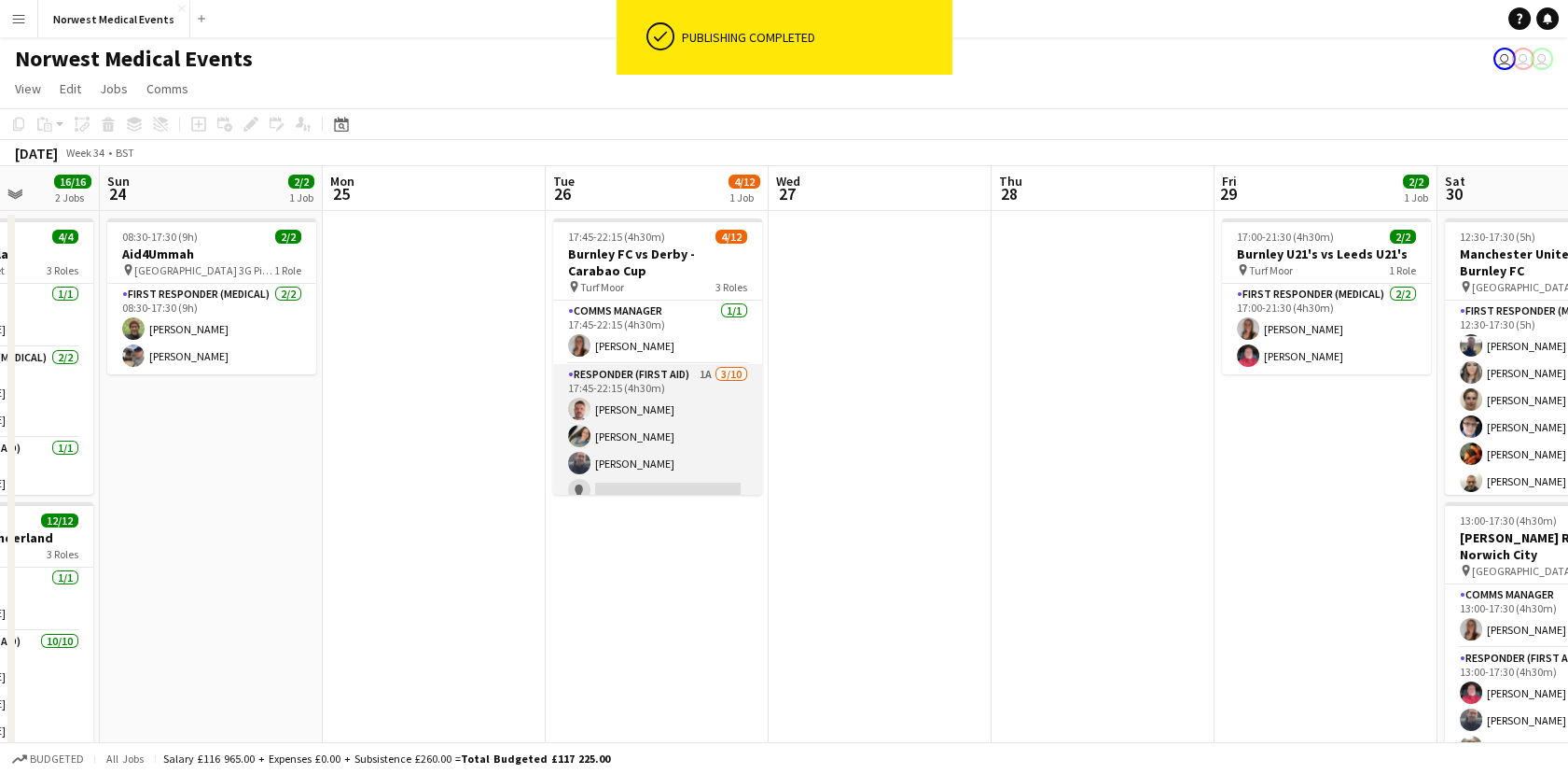
click at [678, 429] on app-card-role "Responder (First Aid) 1A [DATE] 17:45-22:15 (4h30m) [PERSON_NAME] [PERSON_NAME]…" at bounding box center [658, 517] width 209 height 307
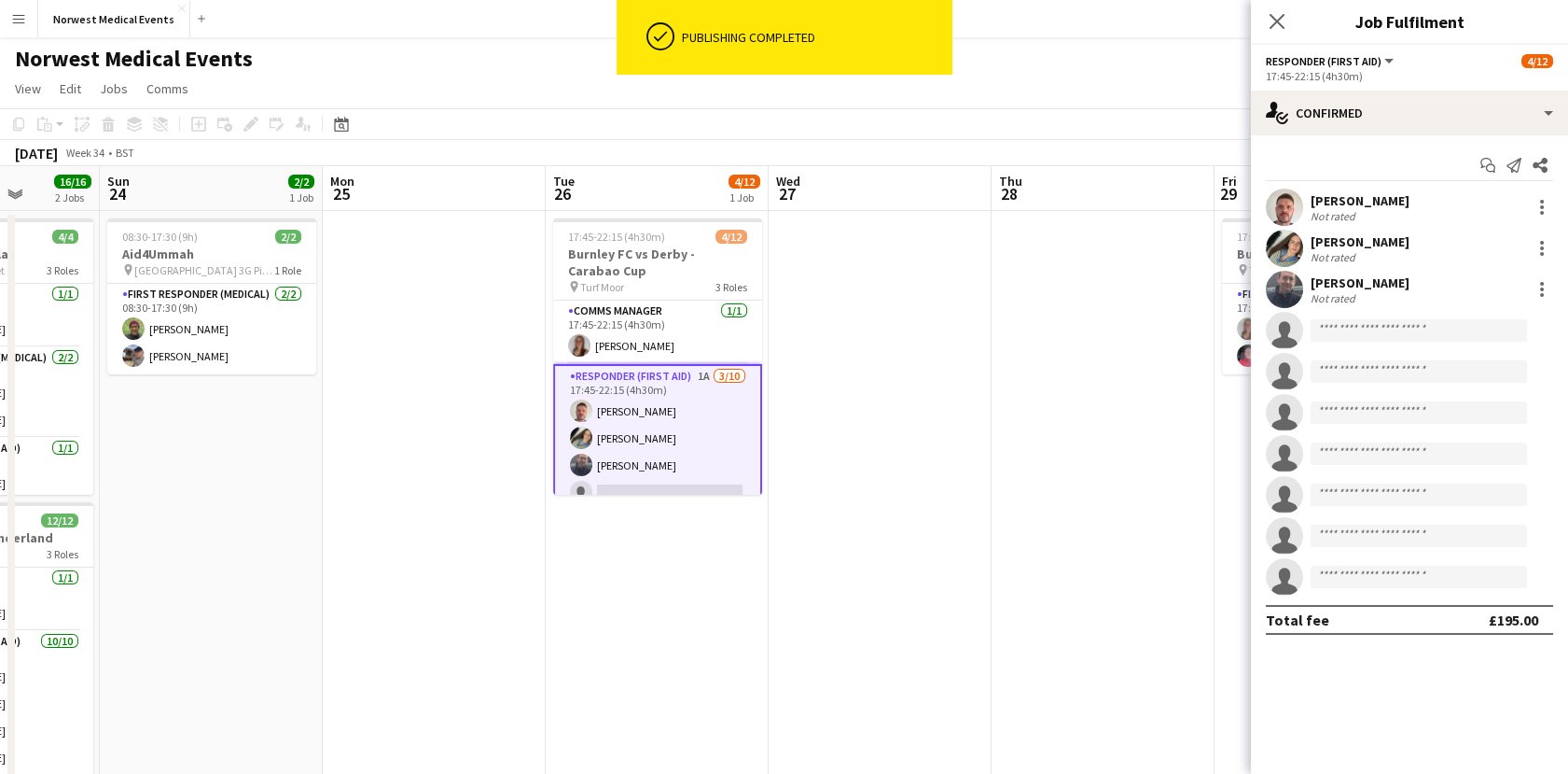
scroll to position [0, 572]
click at [1548, 208] on div at bounding box center [1542, 207] width 22 height 22
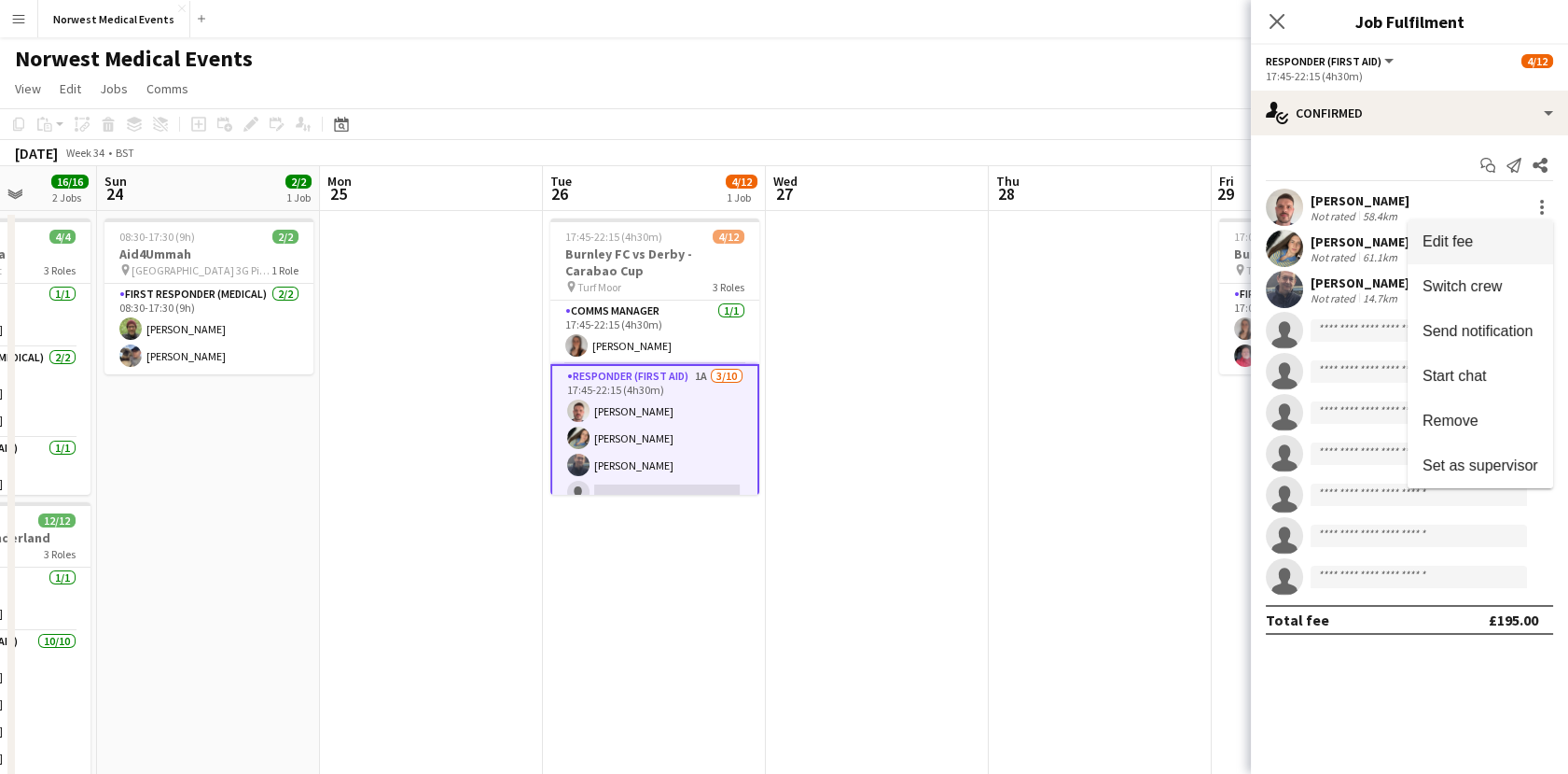
click at [1493, 246] on span "Edit fee" at bounding box center [1480, 241] width 116 height 17
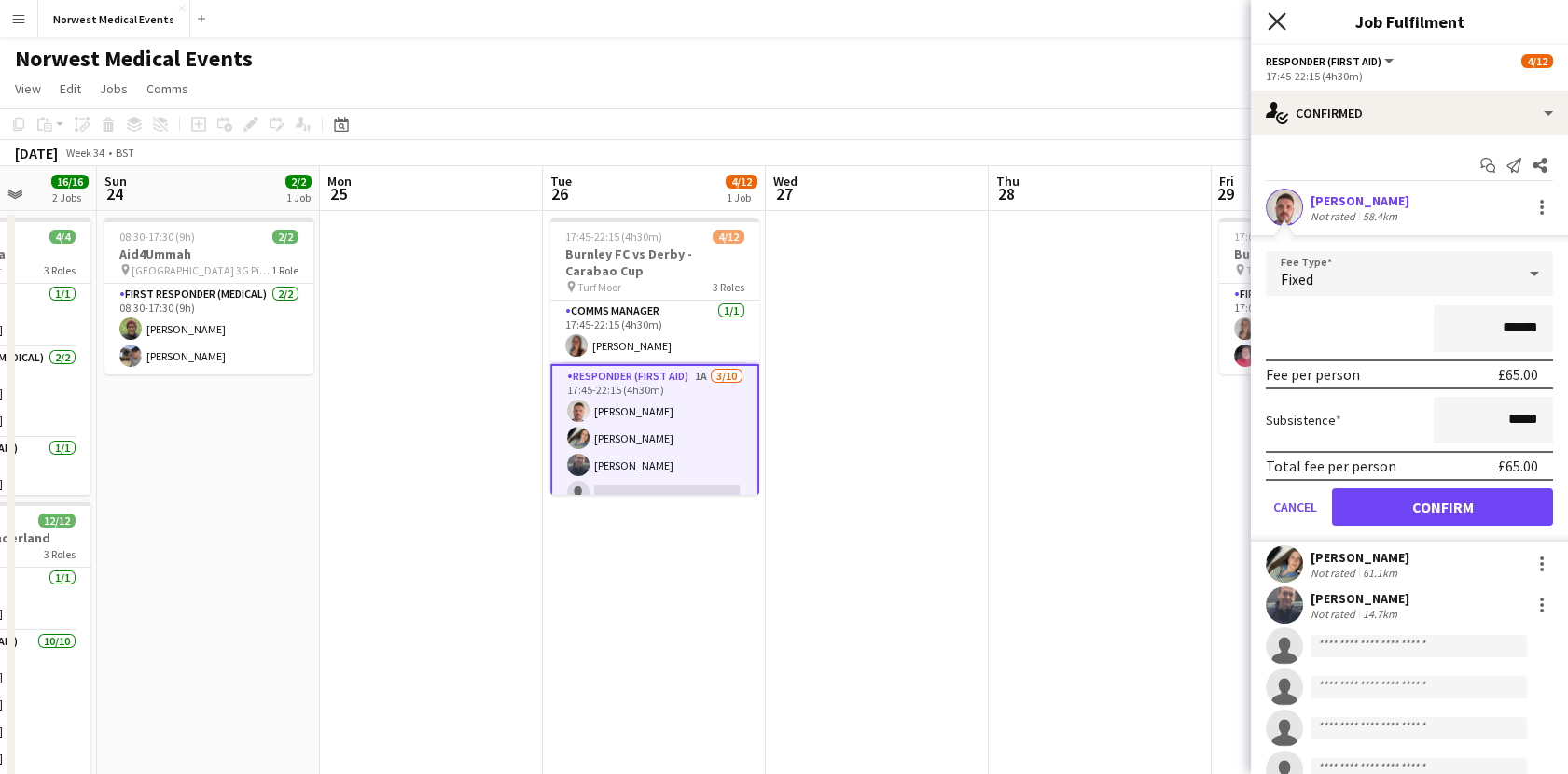
click at [1280, 25] on icon at bounding box center [1276, 20] width 18 height 18
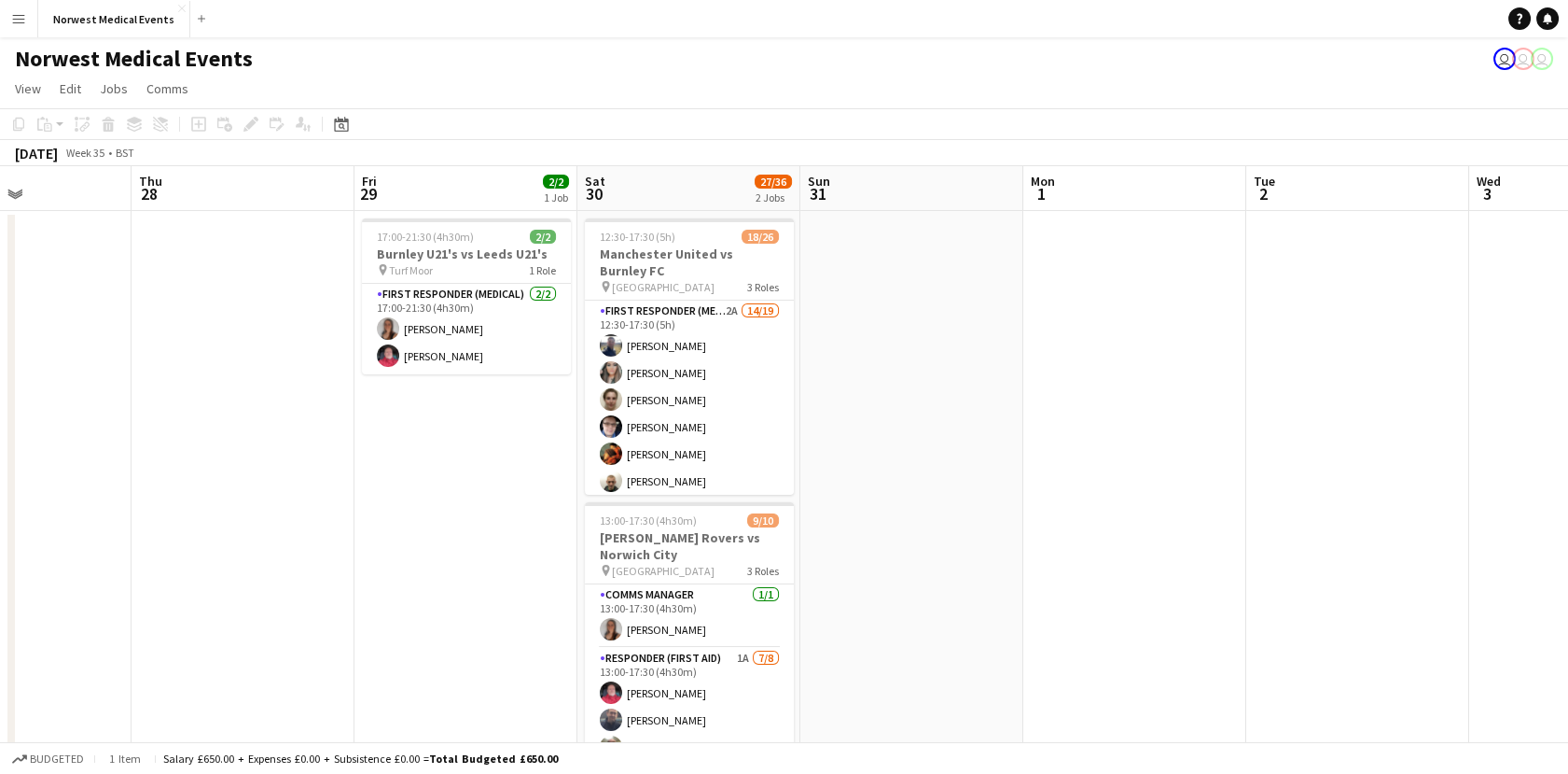
drag, startPoint x: 1222, startPoint y: 571, endPoint x: 360, endPoint y: 571, distance: 862.0
click at [360, 571] on app-calendar-viewport "Mon 25 Tue 26 4/12 1 Job Wed 27 Thu 28 Fri 29 2/2 1 Job Sat 30 27/36 2 Jobs Sun…" at bounding box center [784, 533] width 1568 height 735
click at [703, 429] on app-card-role "First Responder (Medical) 2A 14/19 12:30-17:30 (5h) [PERSON_NAME] [PERSON_NAME]…" at bounding box center [686, 576] width 209 height 550
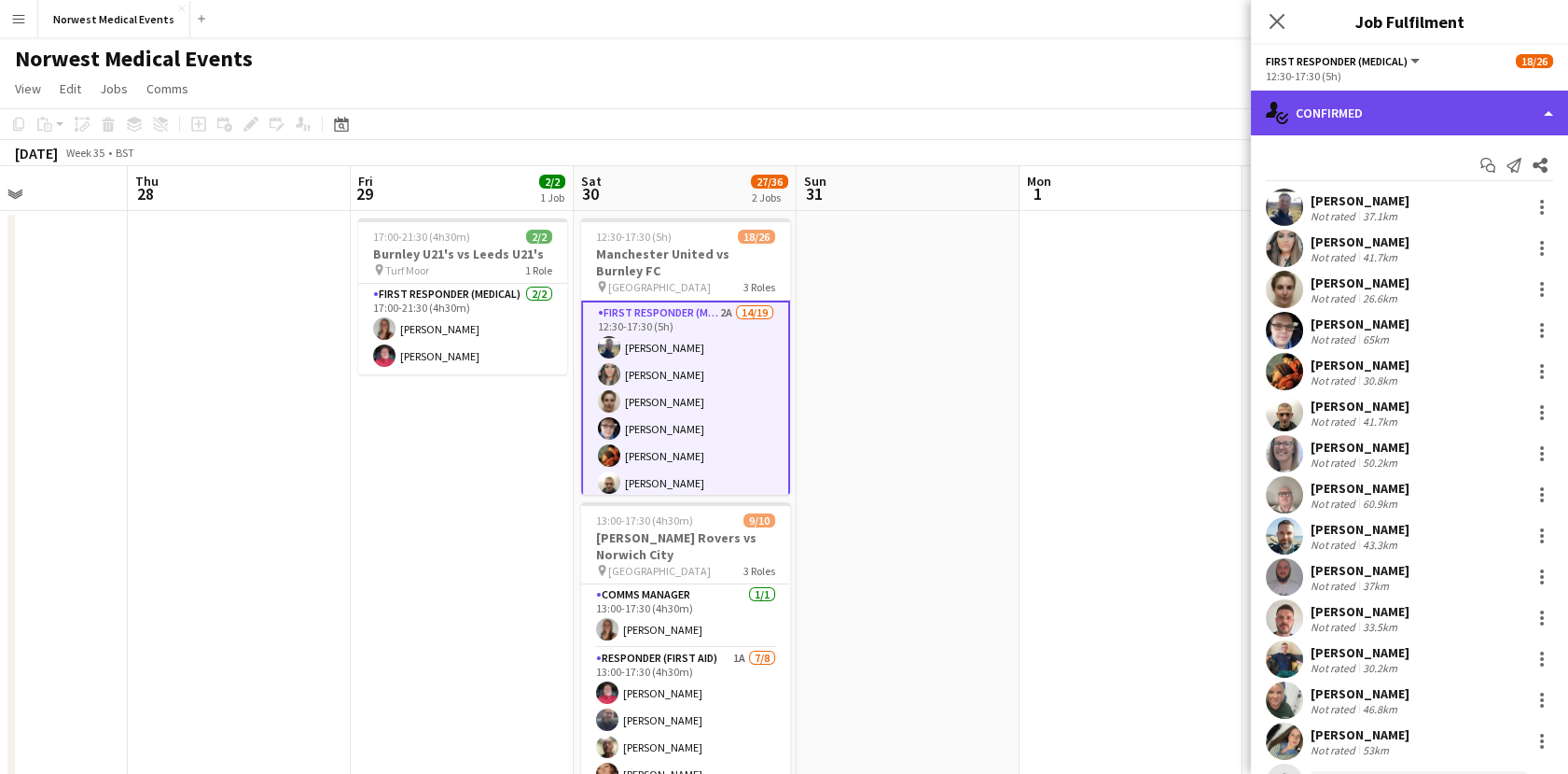
click at [1362, 119] on div "single-neutral-actions-check-2 Confirmed" at bounding box center [1409, 113] width 317 height 45
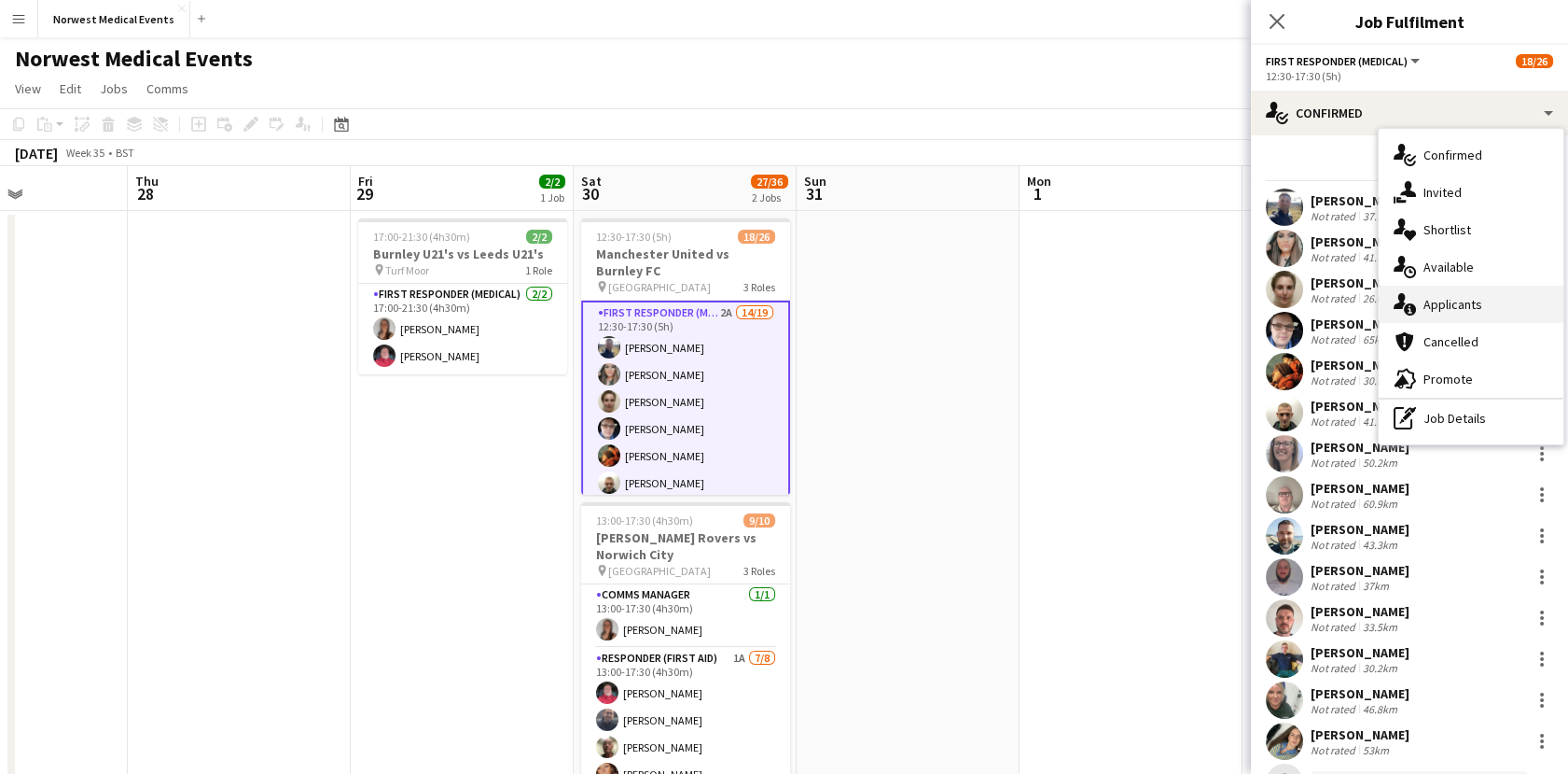
click at [1451, 306] on div "single-neutral-actions-information Applicants" at bounding box center [1470, 305] width 184 height 37
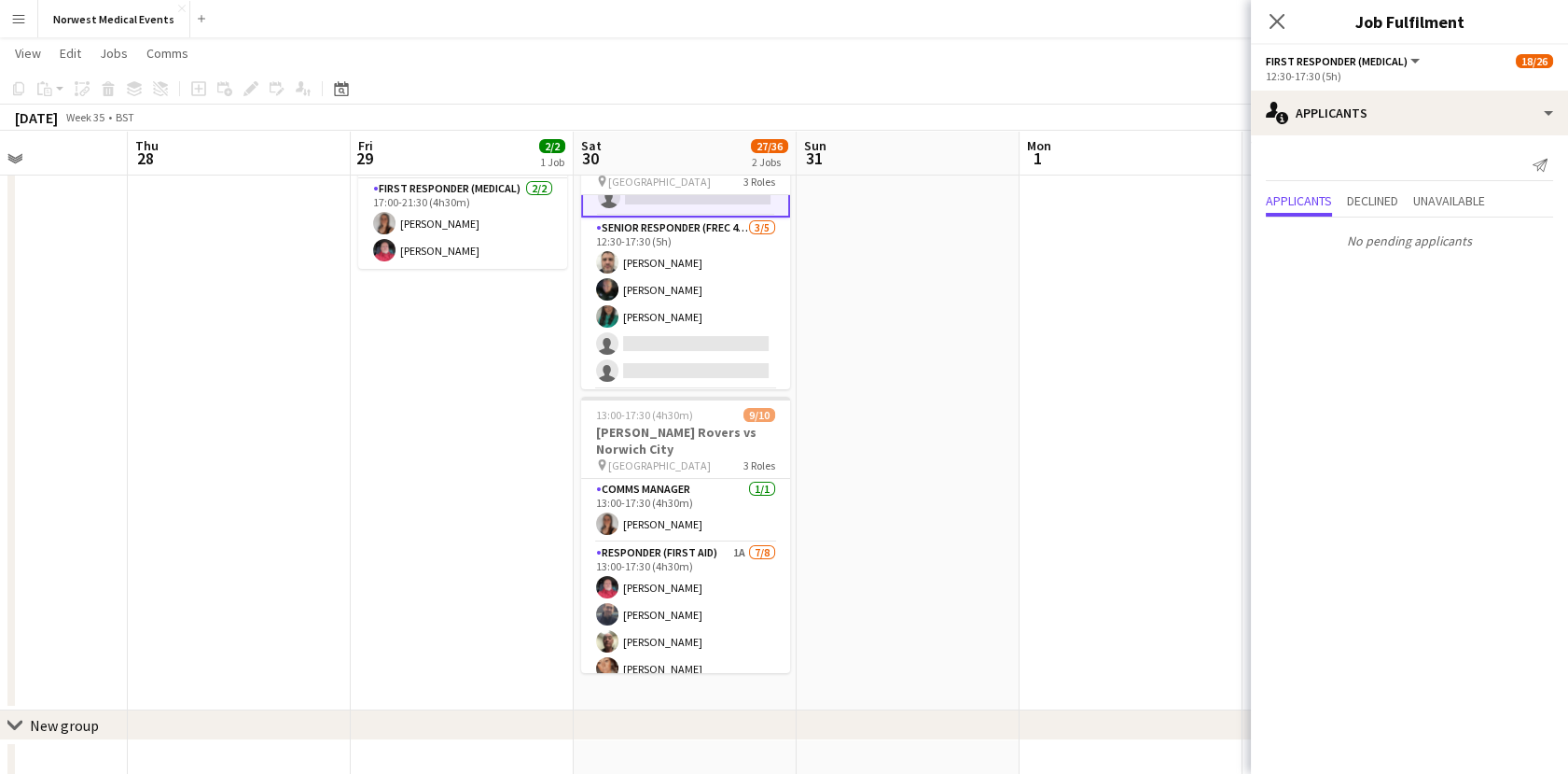
scroll to position [622, 0]
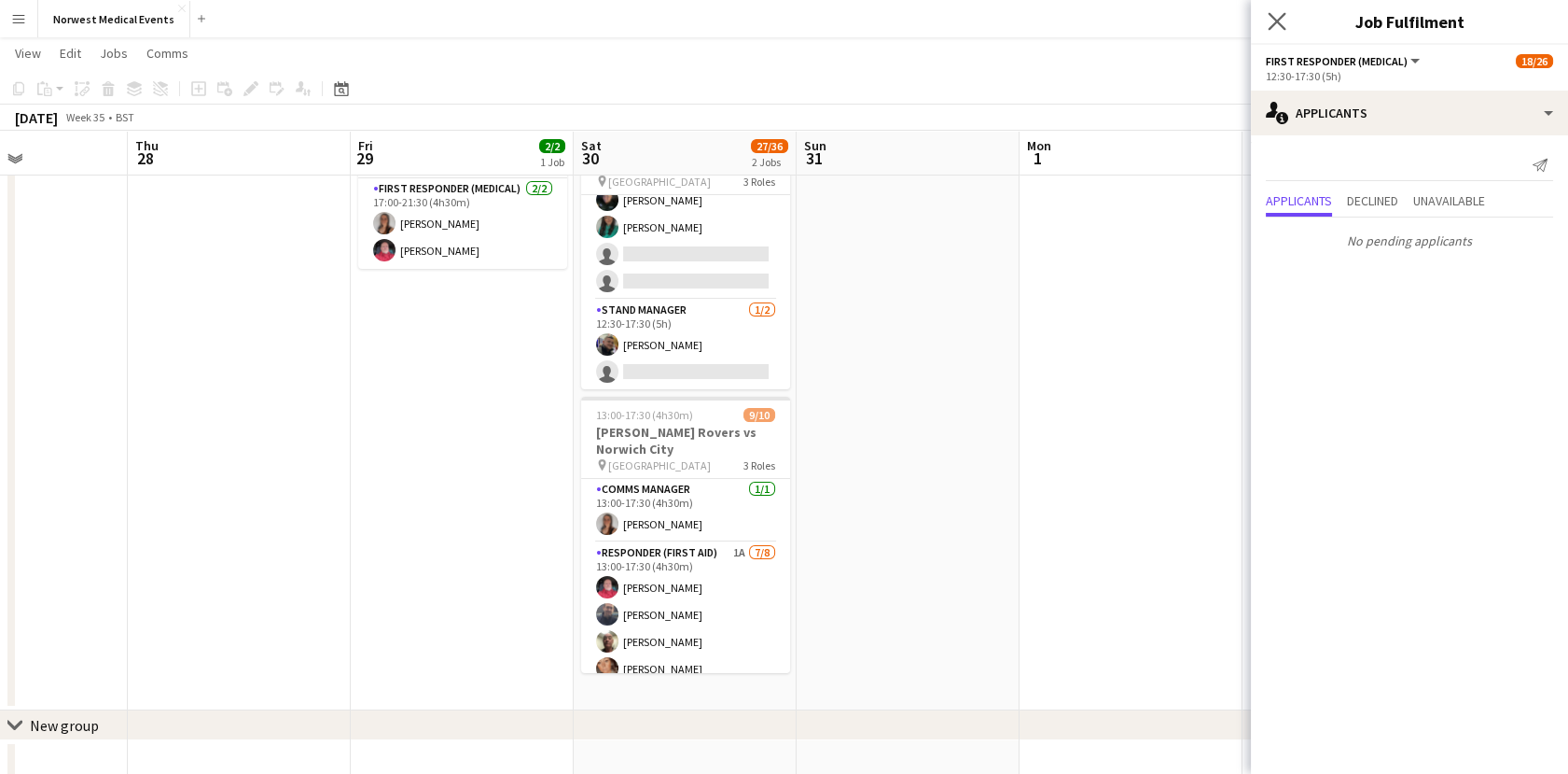
click at [1277, 32] on app-icon "Close pop-in" at bounding box center [1278, 22] width 27 height 27
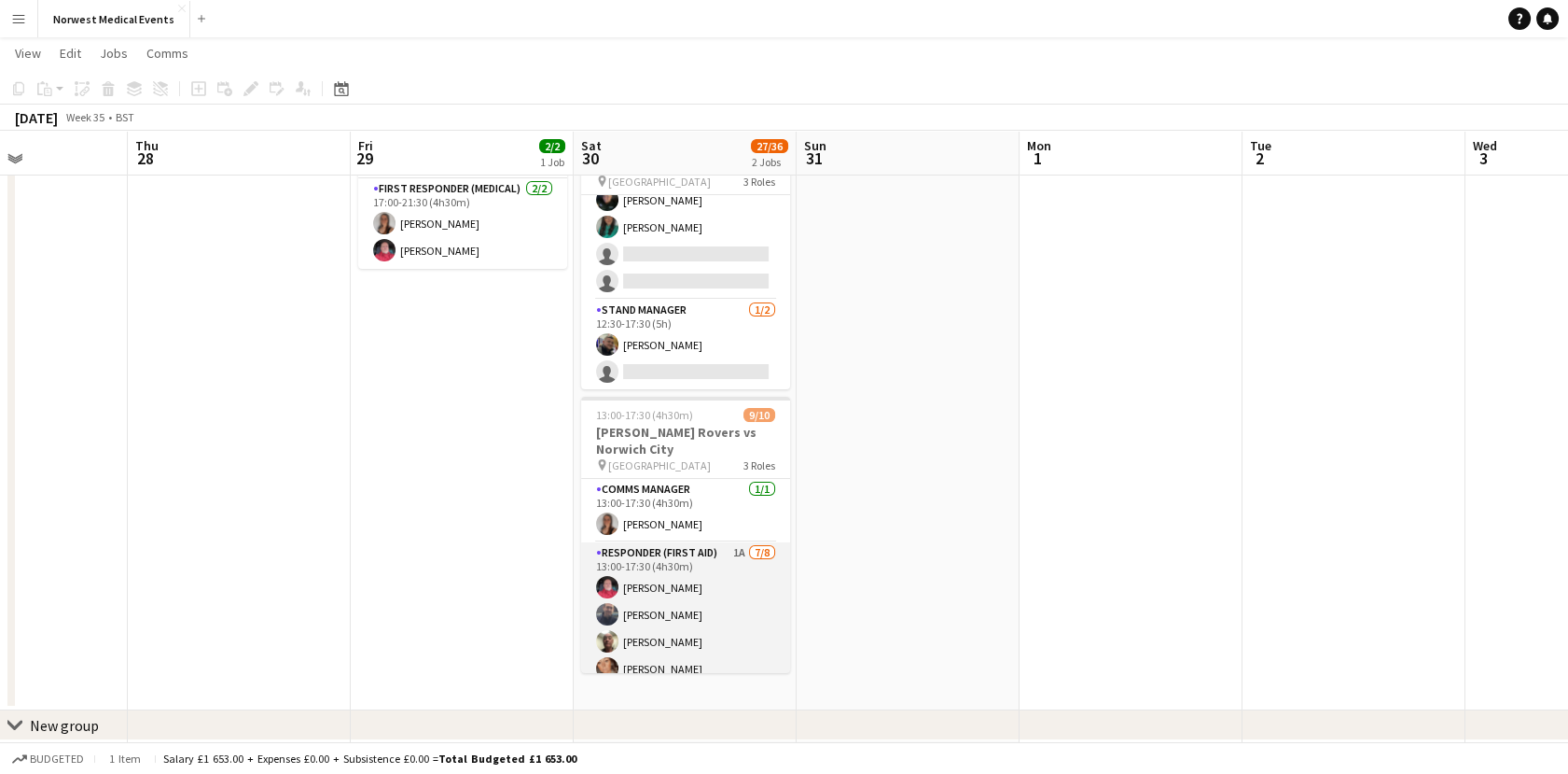
click at [708, 557] on app-card-role "Responder (First Aid) 1A [DATE] 13:00-17:30 (4h30m) [PERSON_NAME] [PERSON_NAME]…" at bounding box center [686, 669] width 209 height 253
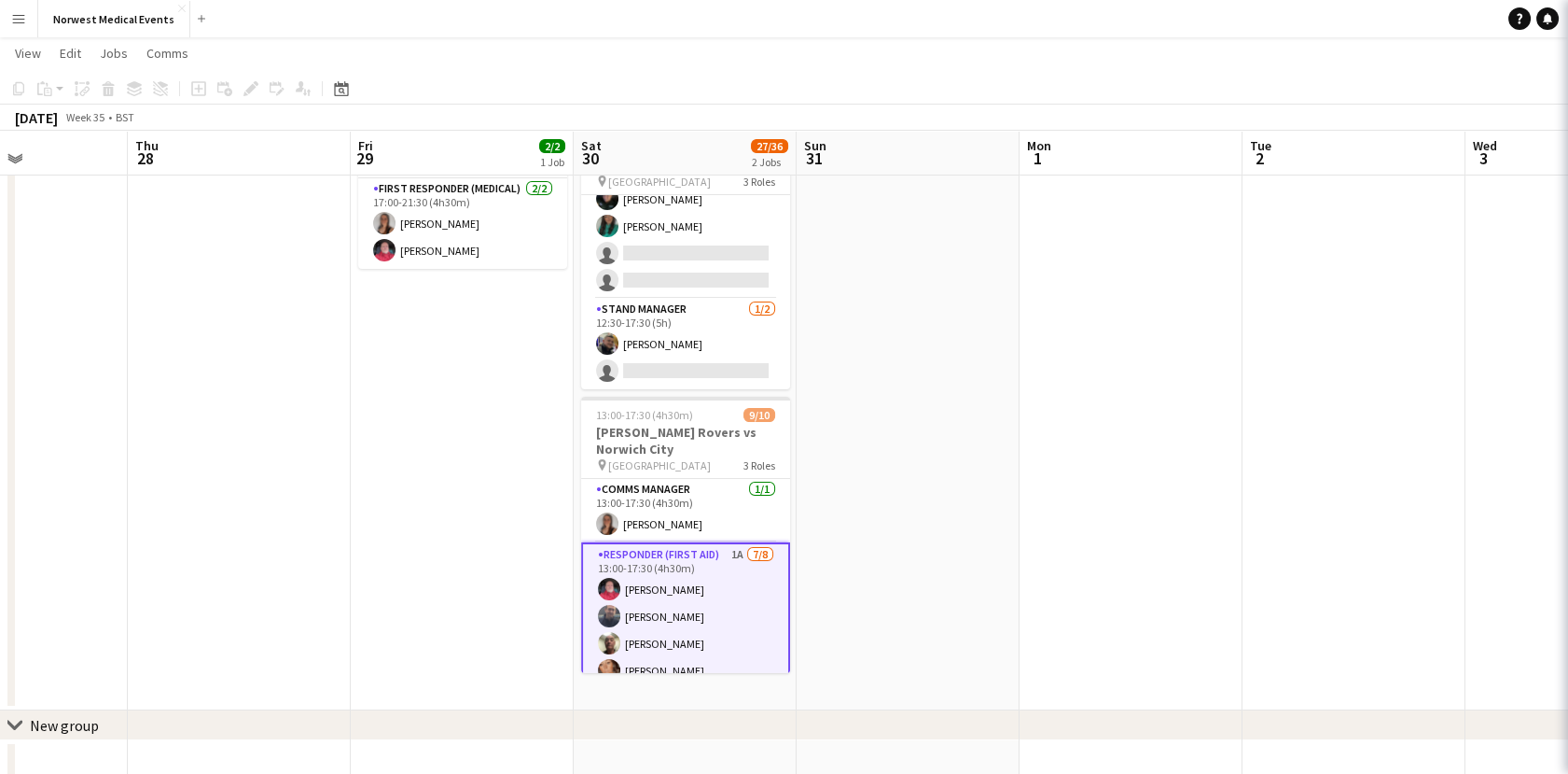
scroll to position [619, 0]
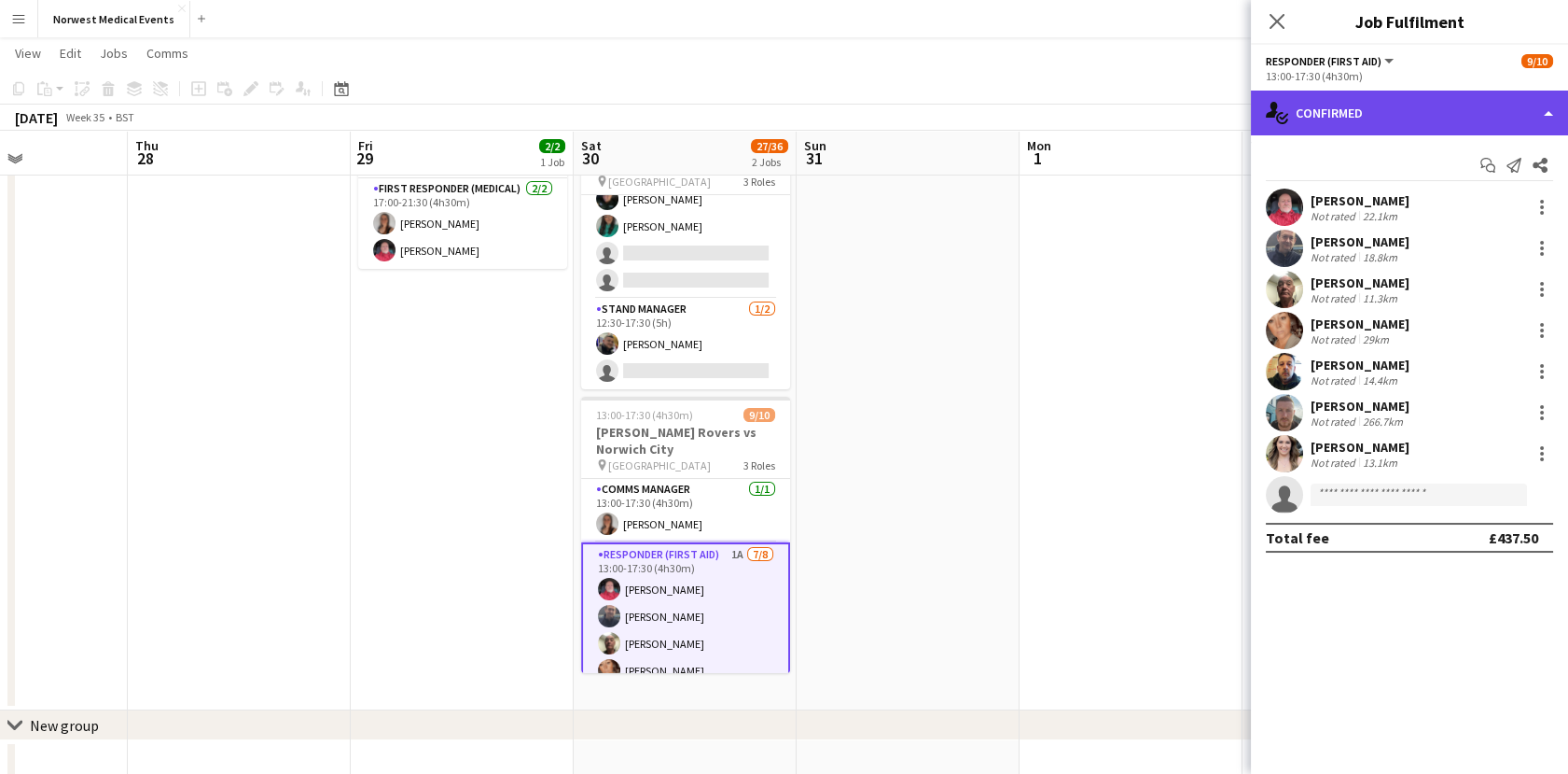
click at [1388, 102] on div "single-neutral-actions-check-2 Confirmed" at bounding box center [1409, 113] width 317 height 45
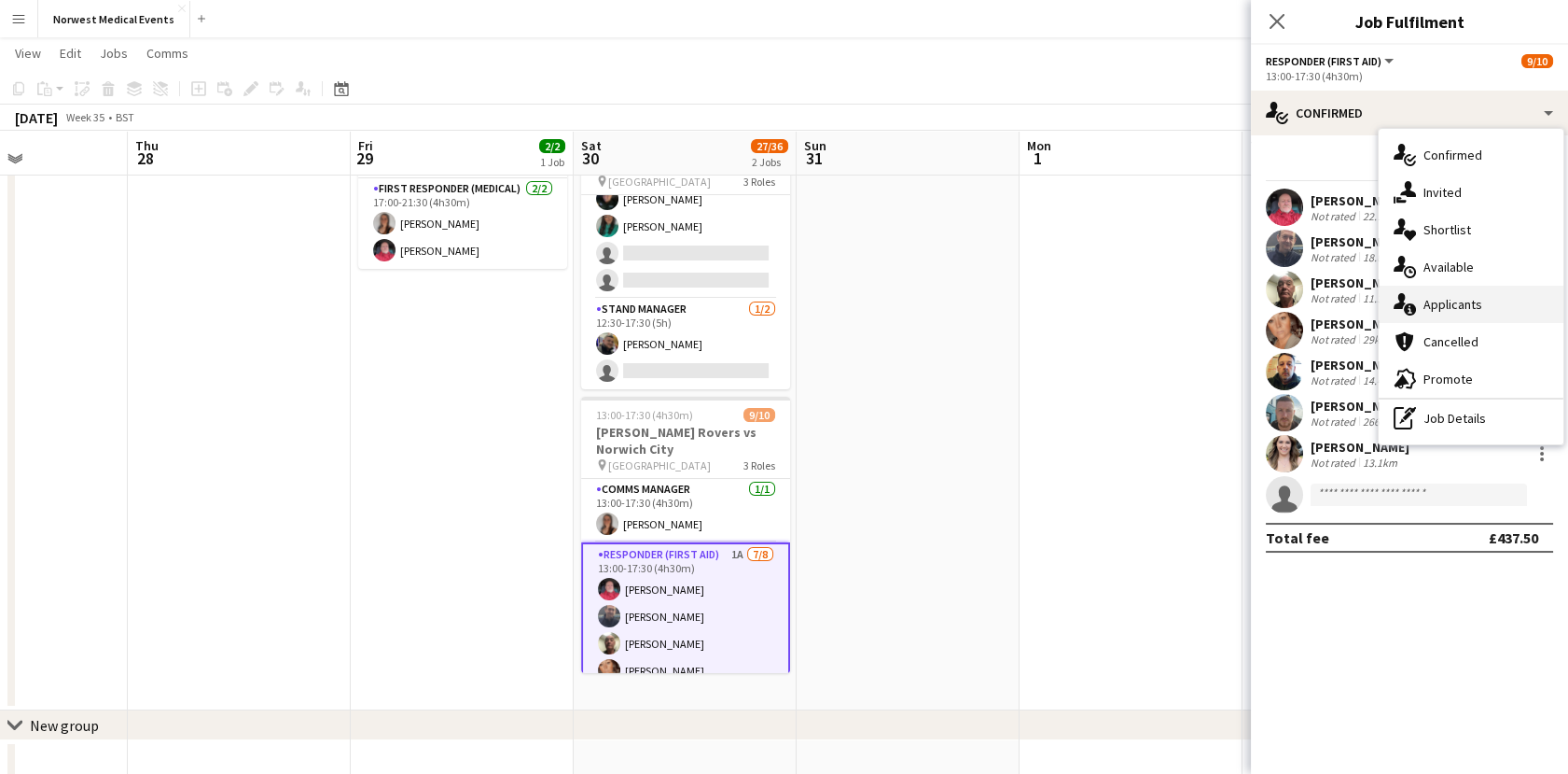
click at [1461, 310] on div "single-neutral-actions-information Applicants" at bounding box center [1470, 305] width 184 height 37
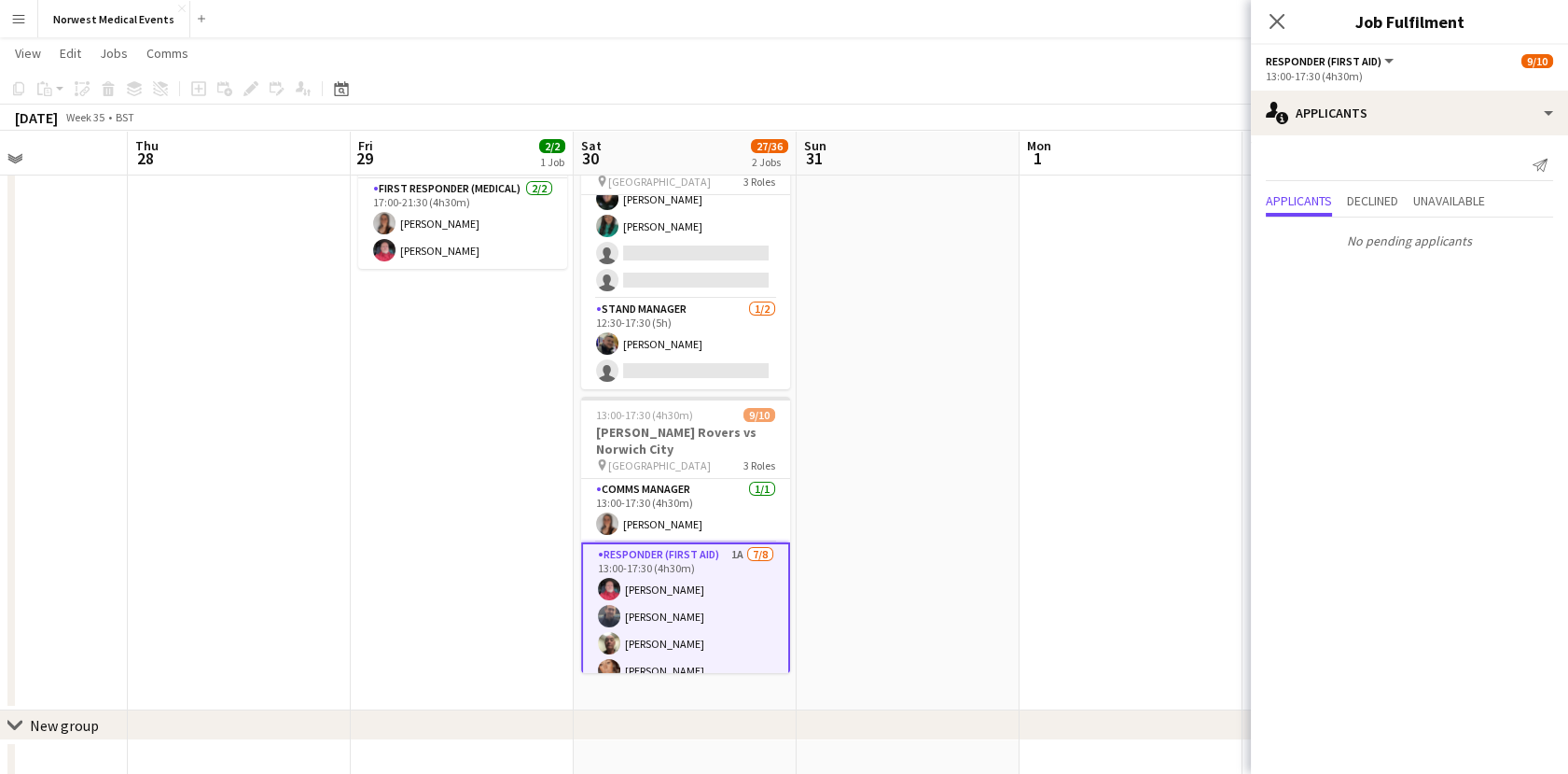
click at [1270, 20] on icon "Close pop-in" at bounding box center [1276, 20] width 15 height 15
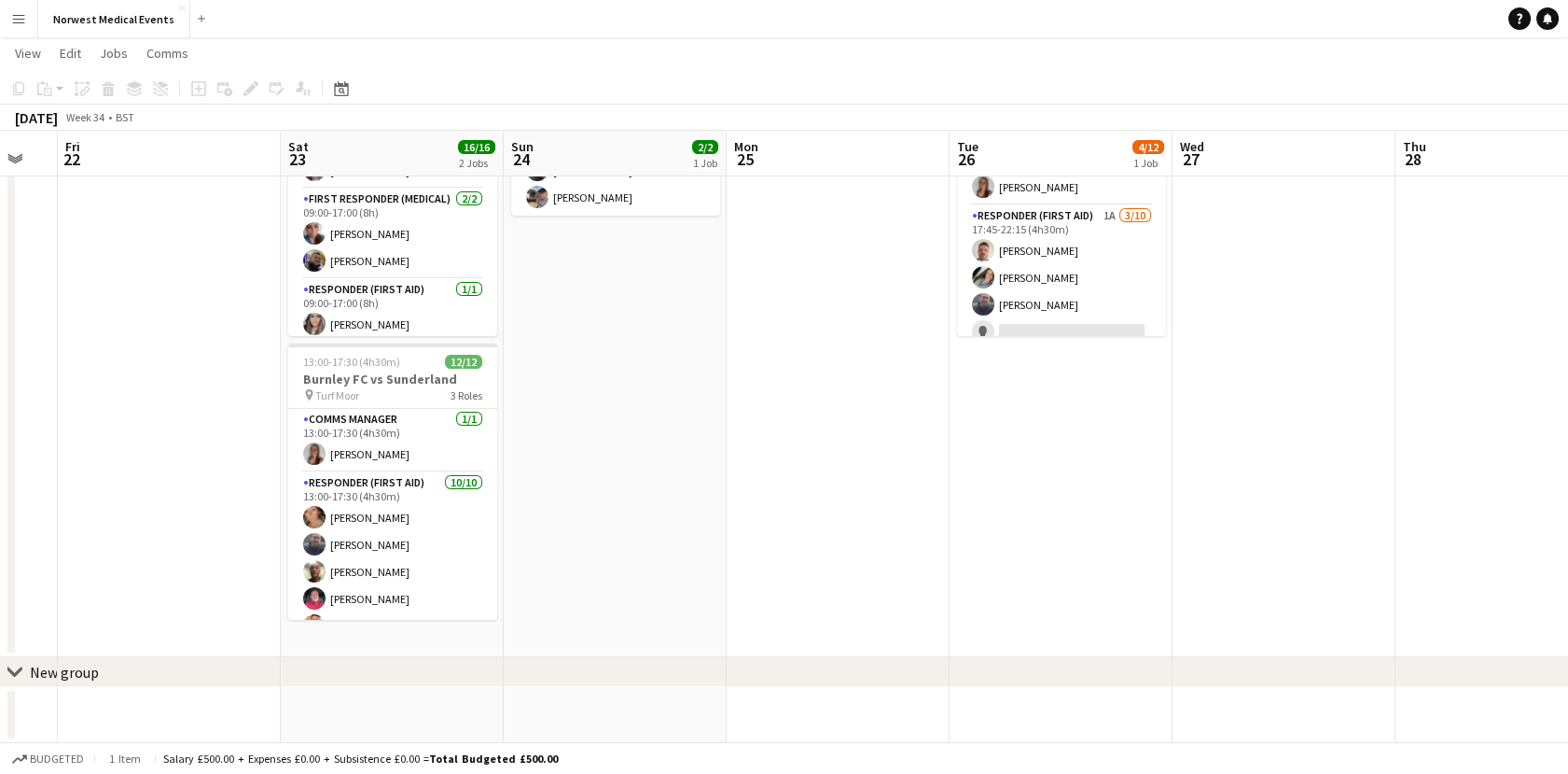
scroll to position [0, 548]
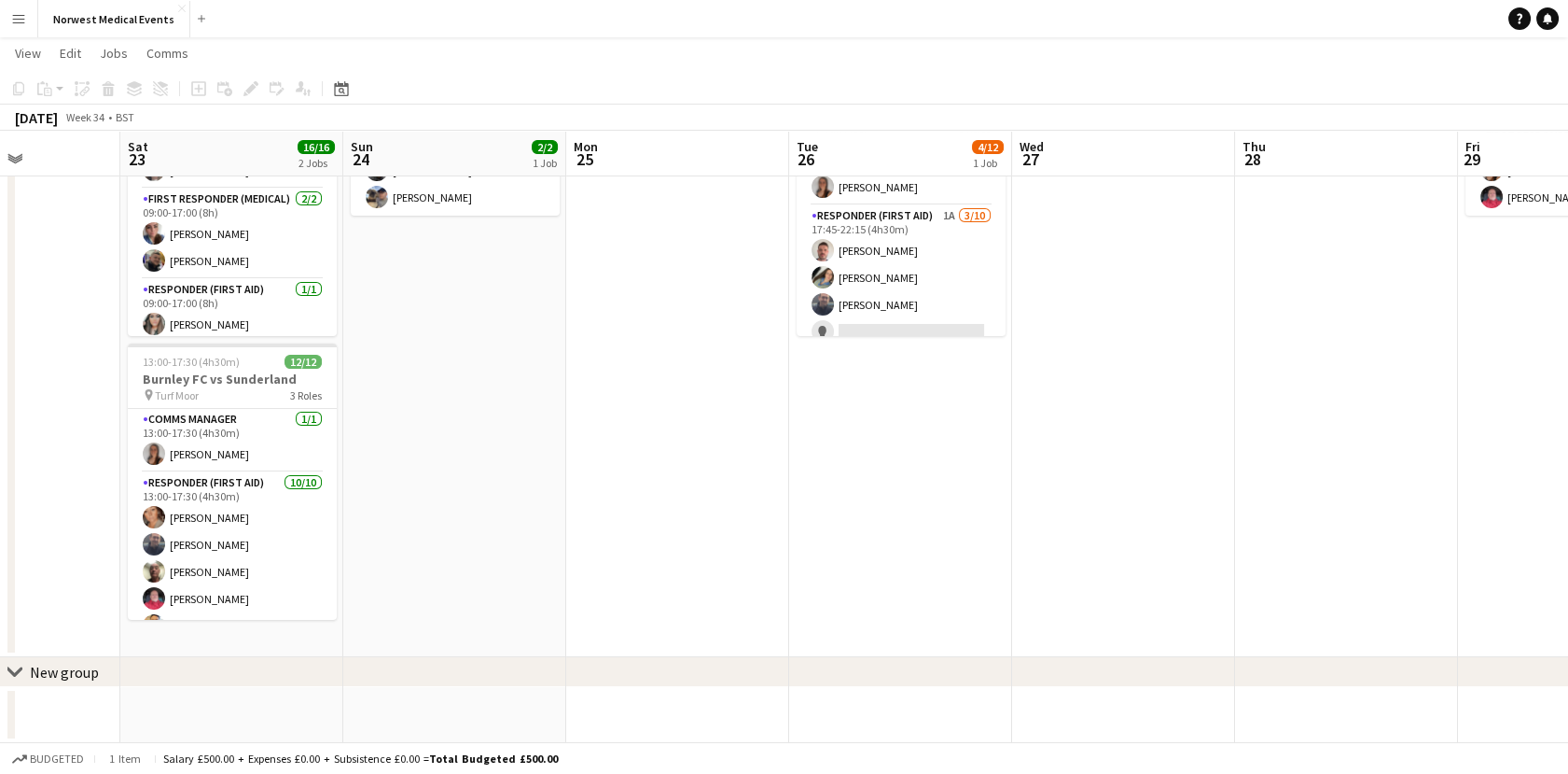
drag, startPoint x: 377, startPoint y: 429, endPoint x: 1522, endPoint y: 493, distance: 1146.8
click at [1568, 515] on html "Menu Boards Boards Boards All jobs Status Workforce Workforce My Workforce Recr…" at bounding box center [784, 308] width 1568 height 931
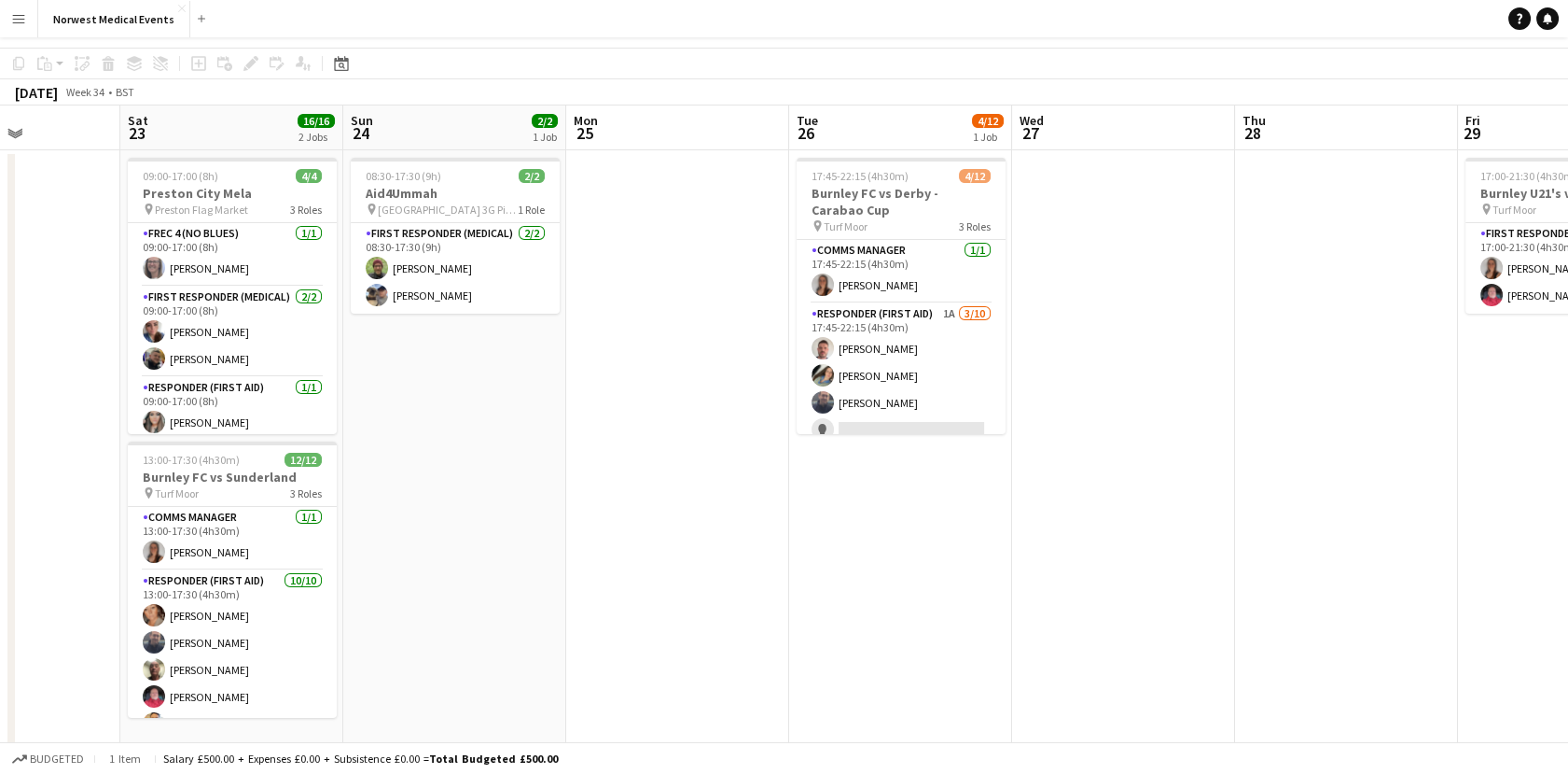
scroll to position [0, 0]
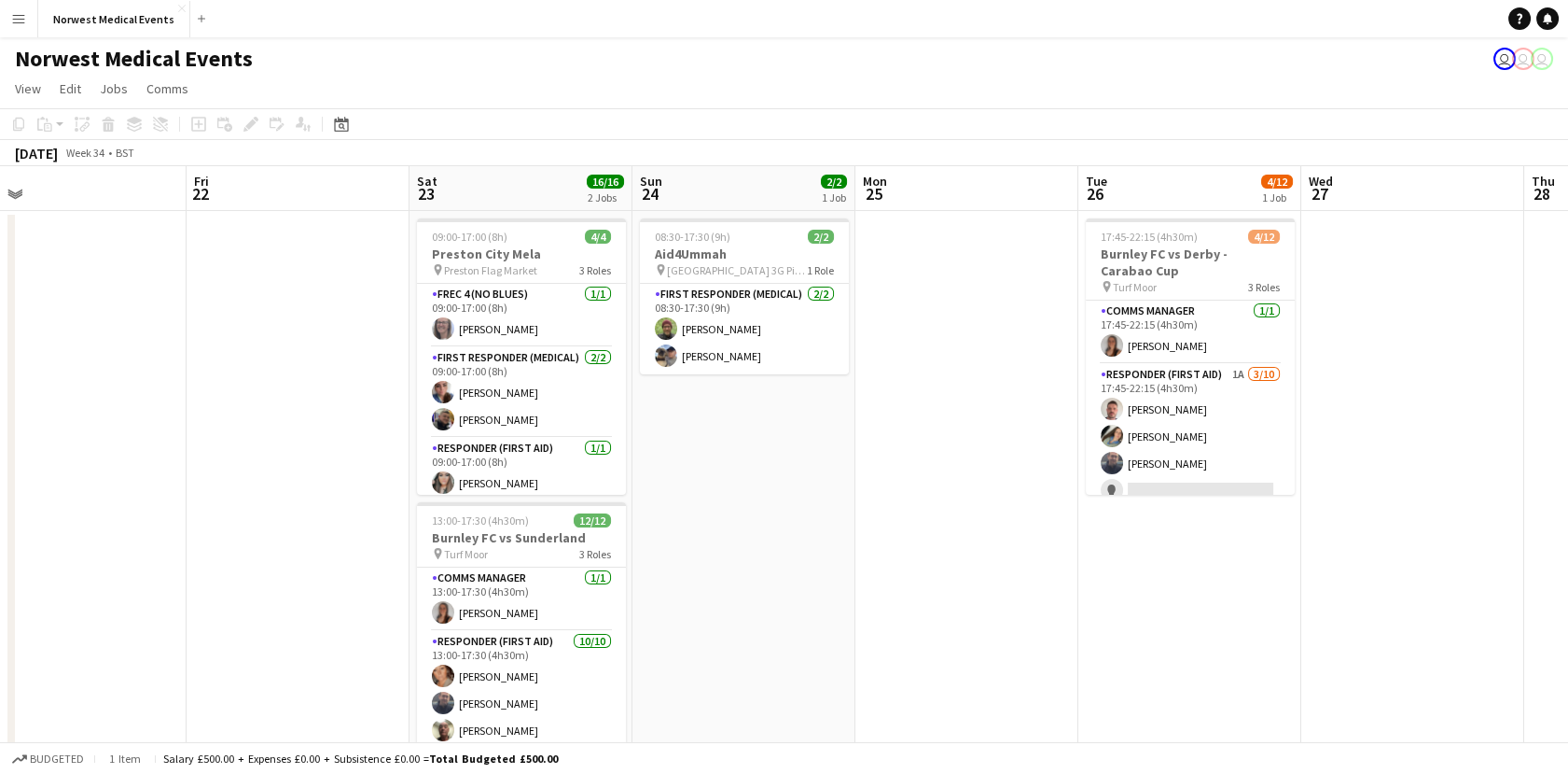
drag, startPoint x: 488, startPoint y: 409, endPoint x: 1427, endPoint y: 429, distance: 939.2
click at [1427, 429] on app-calendar-viewport "Wed 20 Thu 21 Fri 22 Sat 23 16/16 2 Jobs Sun 24 2/2 1 Job Mon 25 Tue 26 4/12 1 …" at bounding box center [784, 533] width 1568 height 735
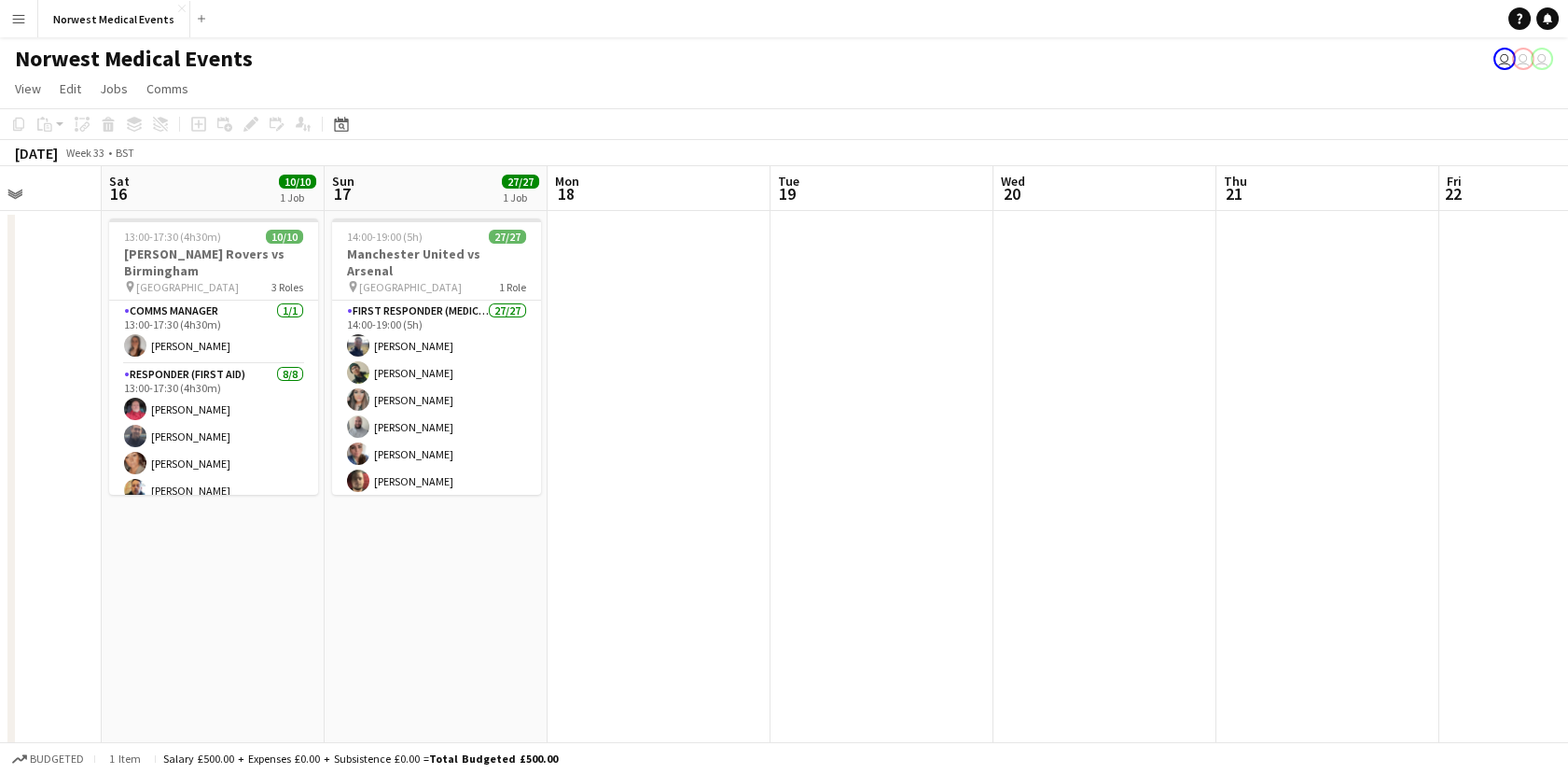
drag, startPoint x: 522, startPoint y: 427, endPoint x: 1511, endPoint y: 484, distance: 990.6
click at [1511, 484] on app-calendar-viewport "Wed 13 Thu 14 Fri 15 Sat 16 10/10 1 Job Sun 17 27/27 1 Job Mon 18 Tue 19 Wed 20…" at bounding box center [784, 533] width 1568 height 735
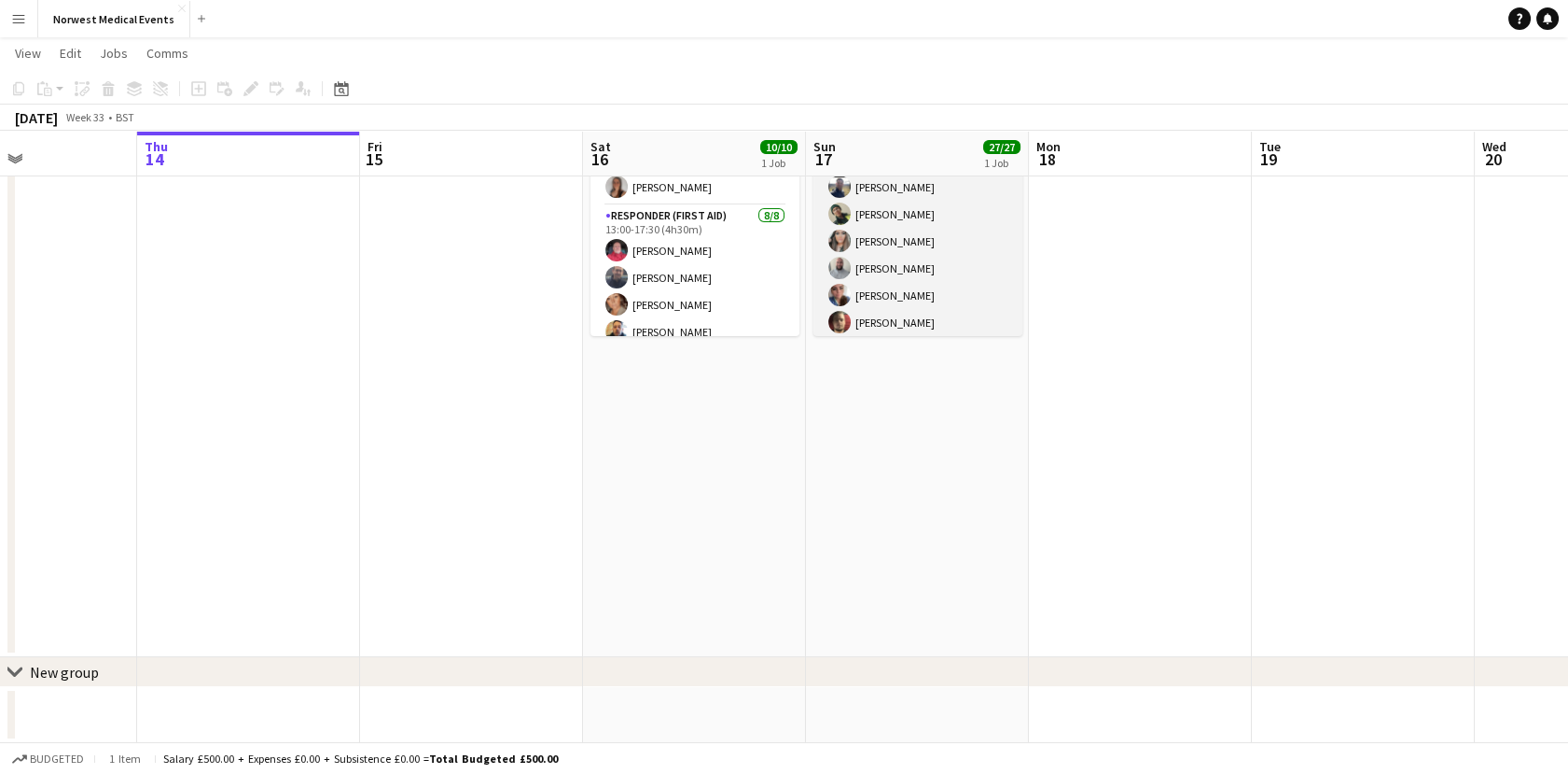
click at [945, 308] on app-card-role "First Responder (Medical) 27/27 14:00-19:00 (5h) [PERSON_NAME] [PERSON_NAME] [P…" at bounding box center [918, 525] width 209 height 767
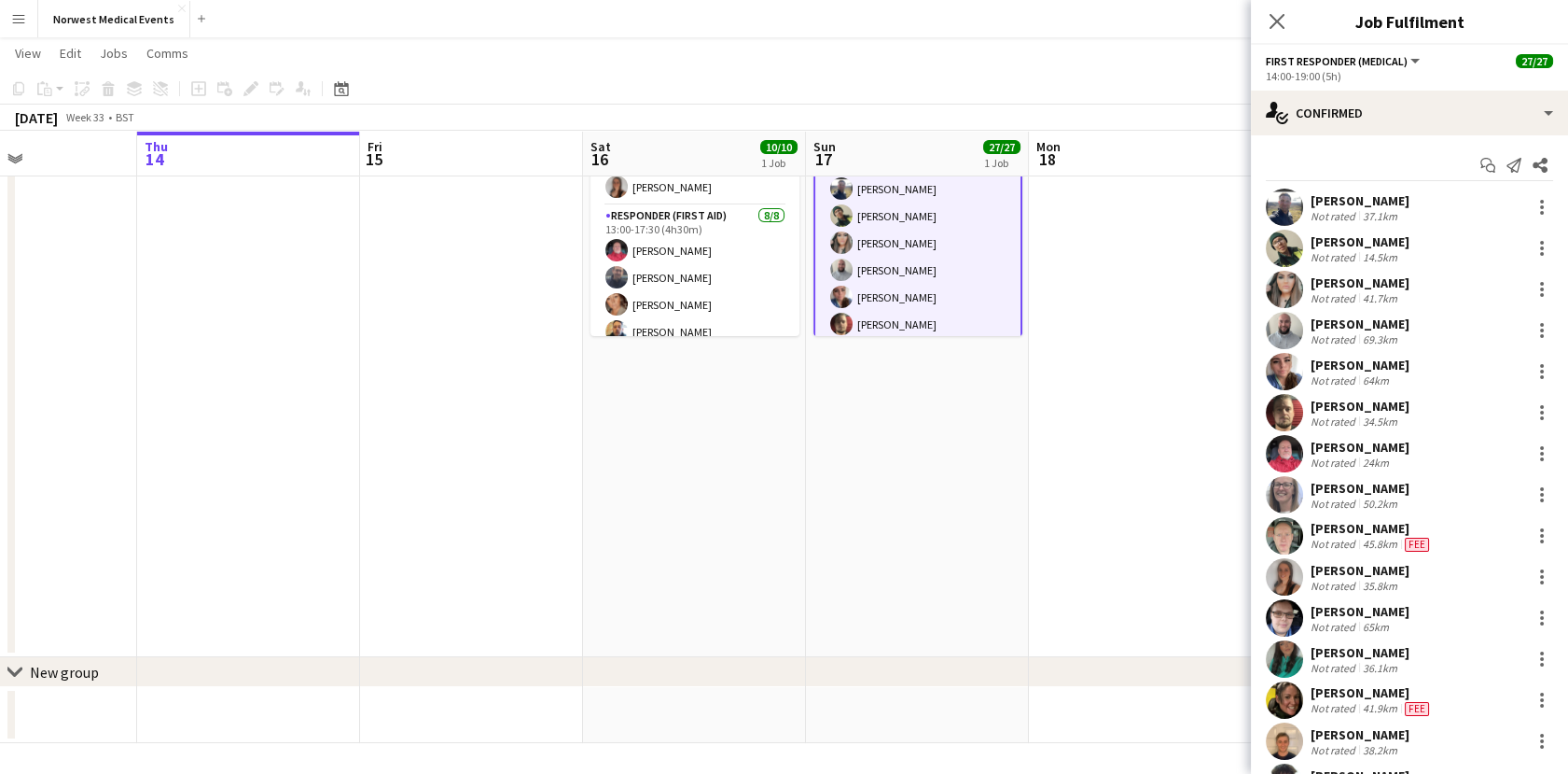
scroll to position [573, 0]
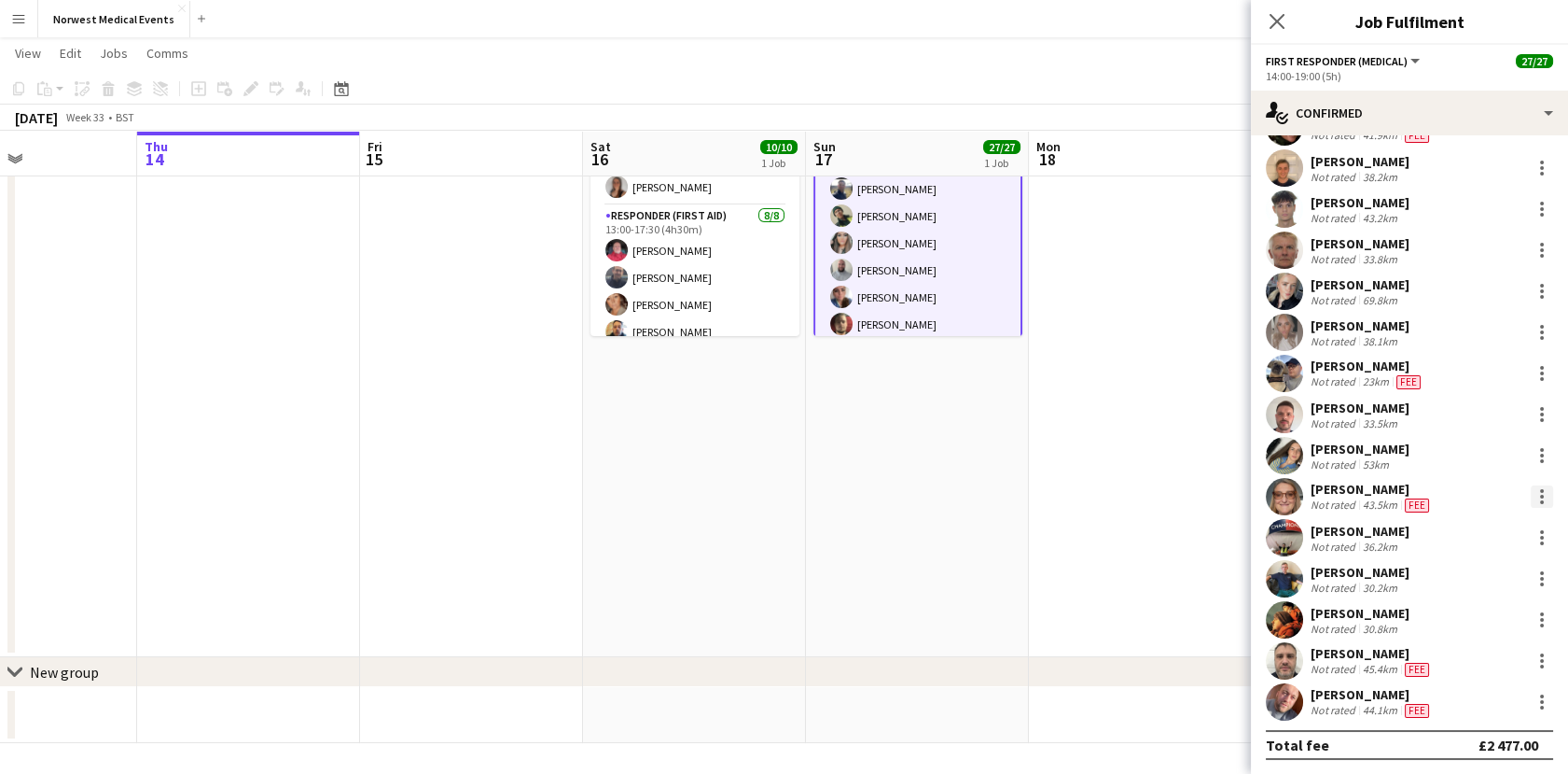
click at [1531, 499] on div at bounding box center [1542, 496] width 22 height 22
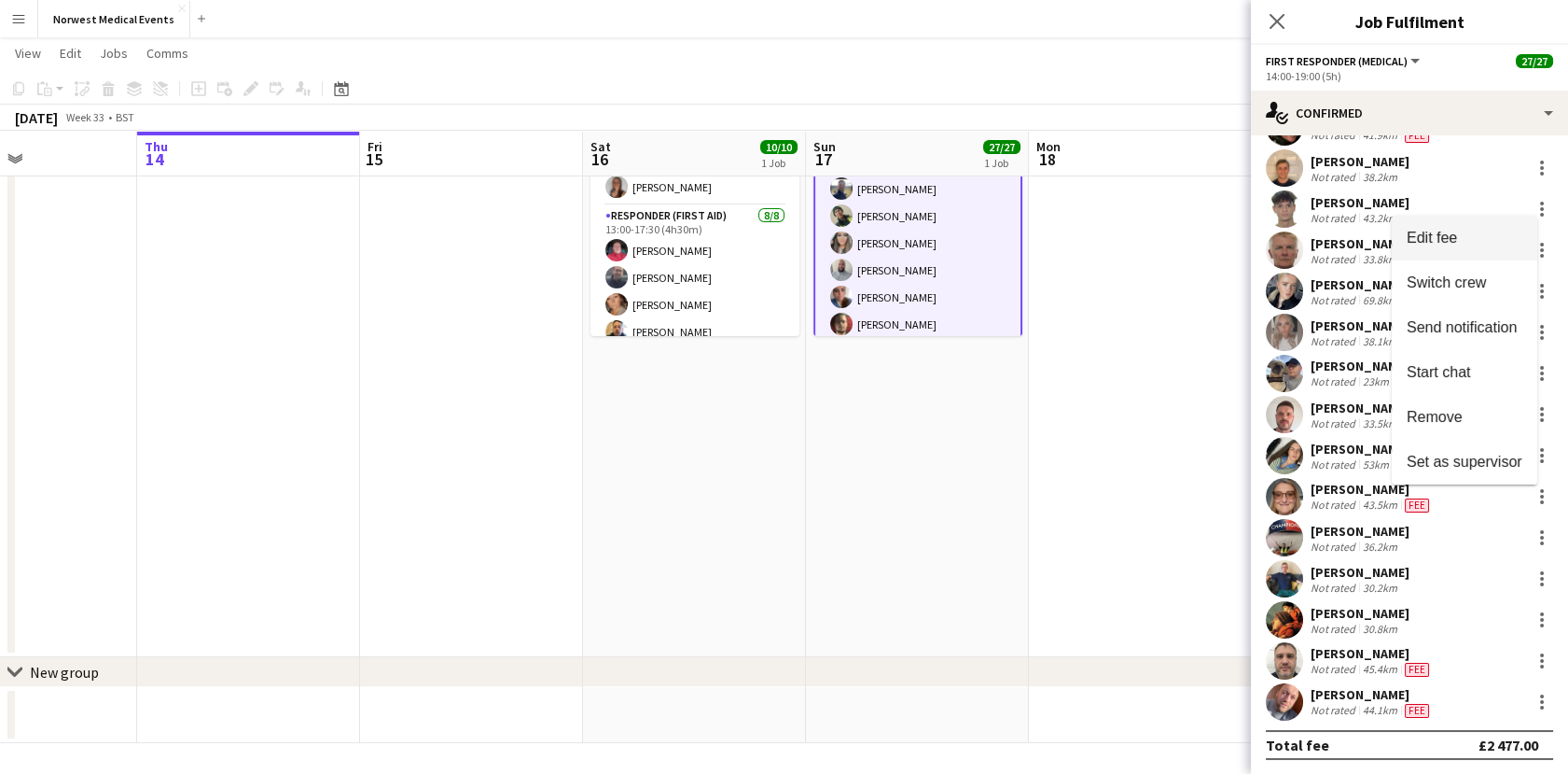
click at [1459, 244] on span "Edit fee" at bounding box center [1465, 237] width 116 height 17
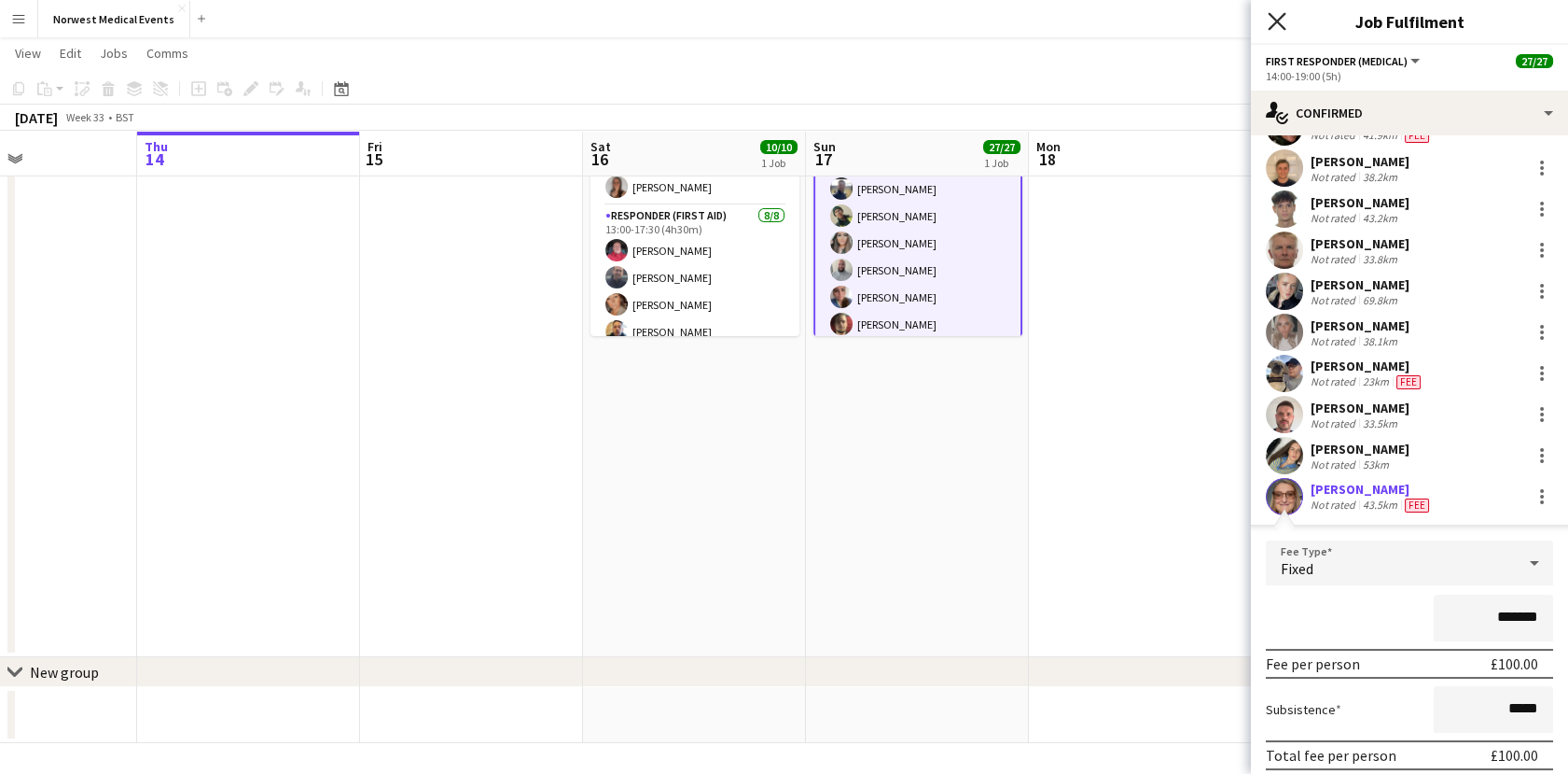
click at [1279, 20] on icon at bounding box center [1276, 20] width 18 height 18
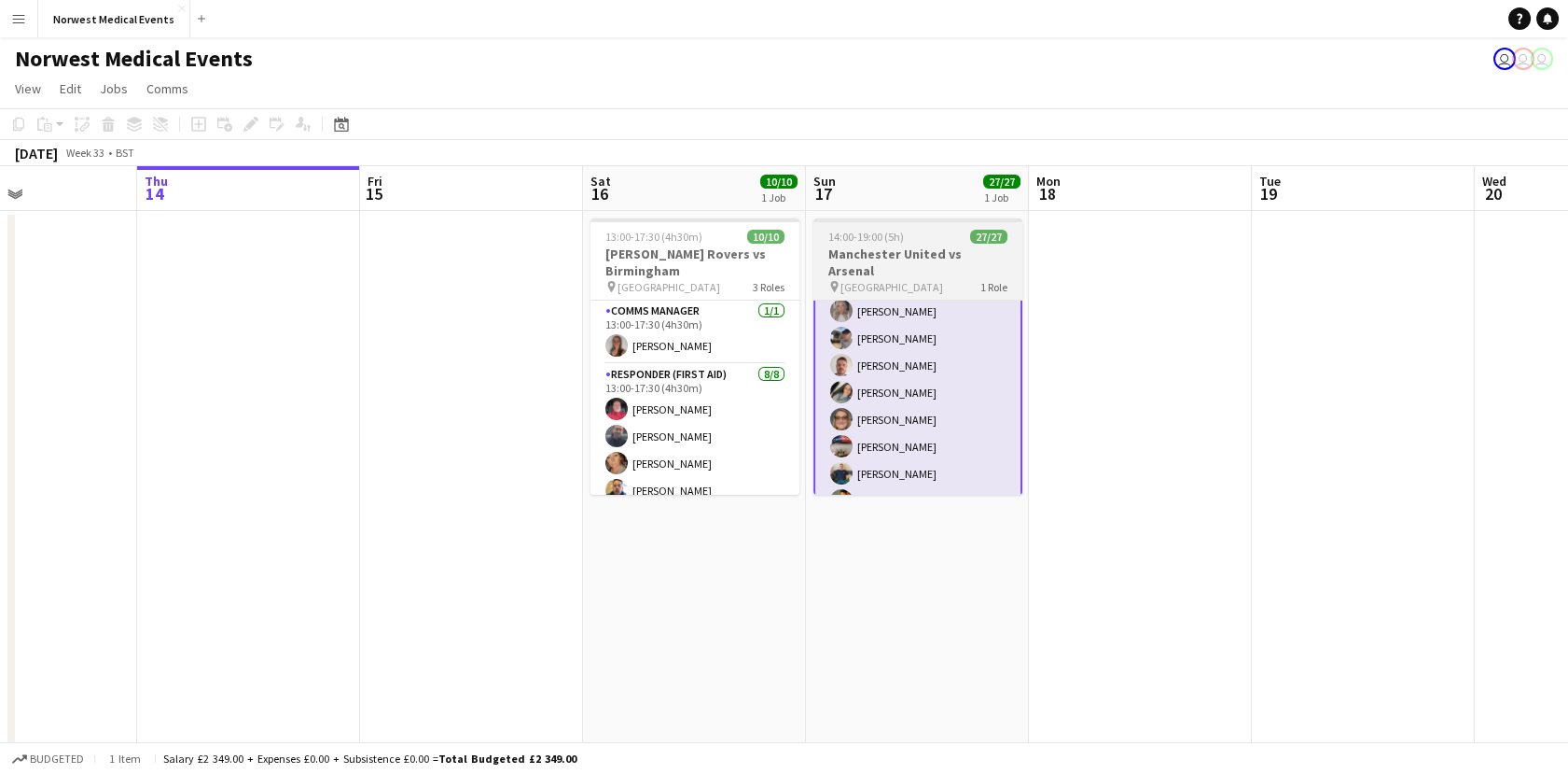
scroll to position [559, 0]
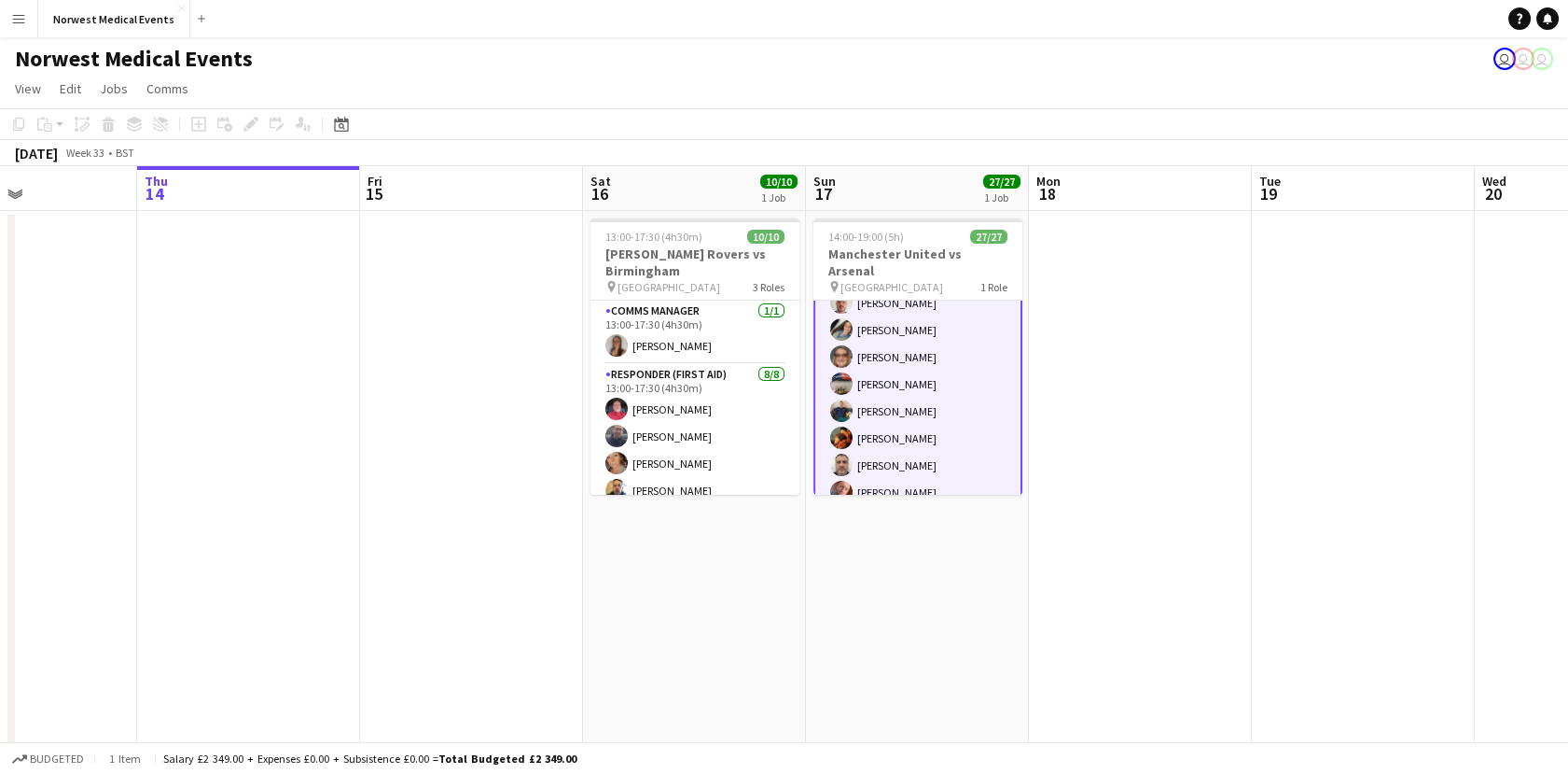
click at [882, 434] on app-card-role "First Responder (Medical) 27/27 14:00-19:00 (5h) [PERSON_NAME] [PERSON_NAME] [P…" at bounding box center [918, 127] width 209 height 771
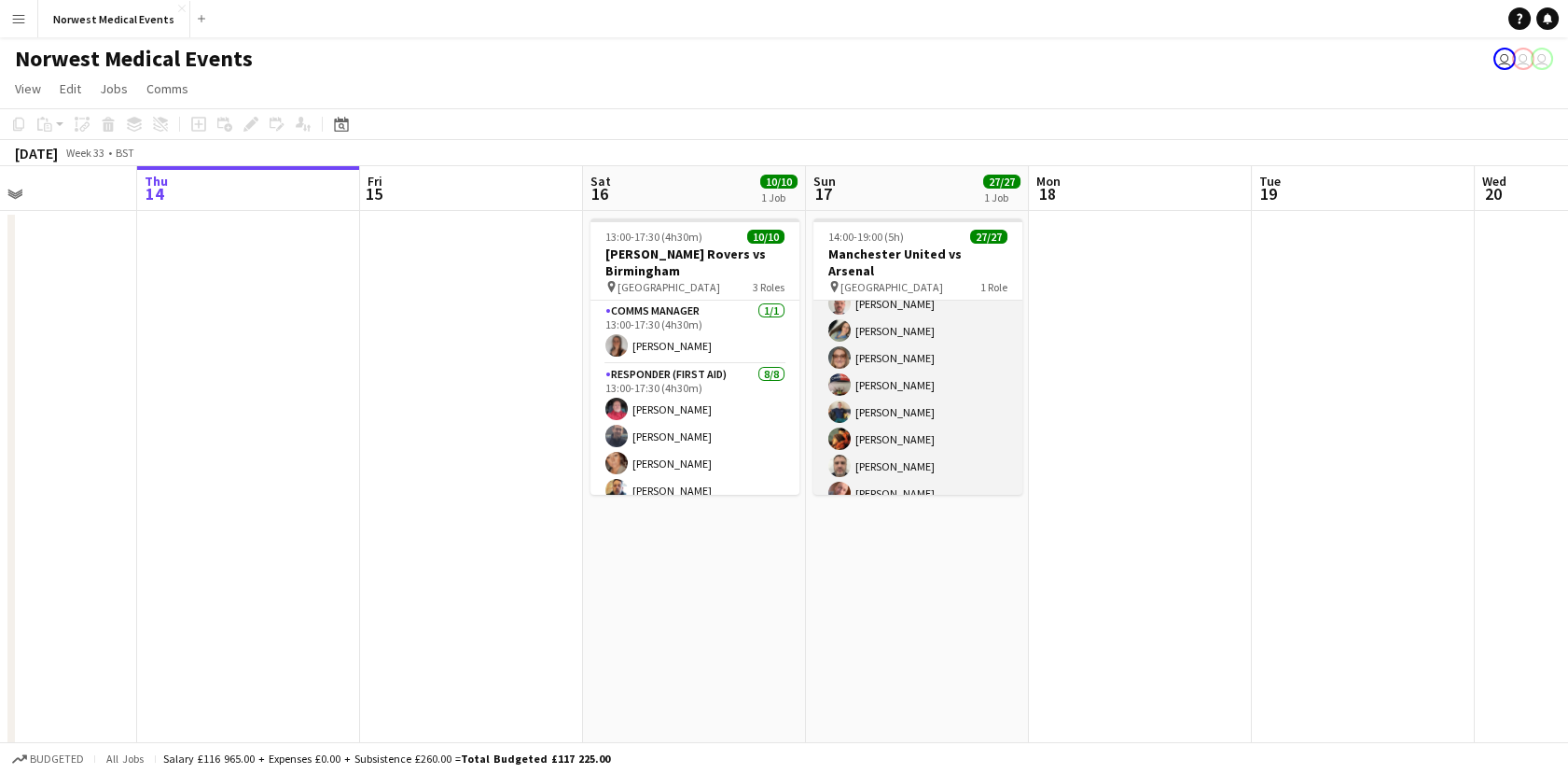
click at [882, 434] on app-card-role "First Responder (Medical) 27/27 14:00-19:00 (5h) [PERSON_NAME] [PERSON_NAME] [P…" at bounding box center [918, 128] width 209 height 767
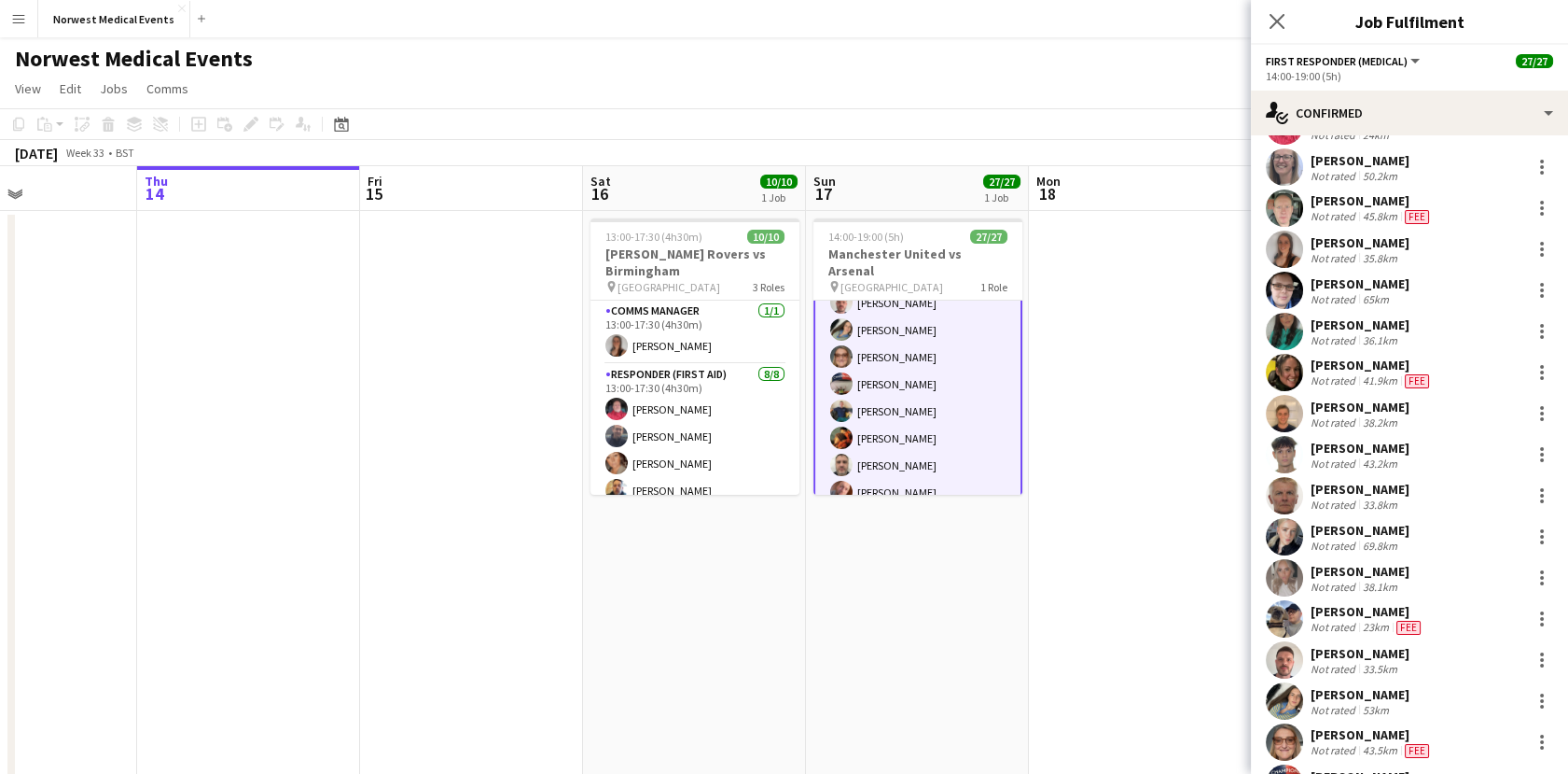
scroll to position [415, 0]
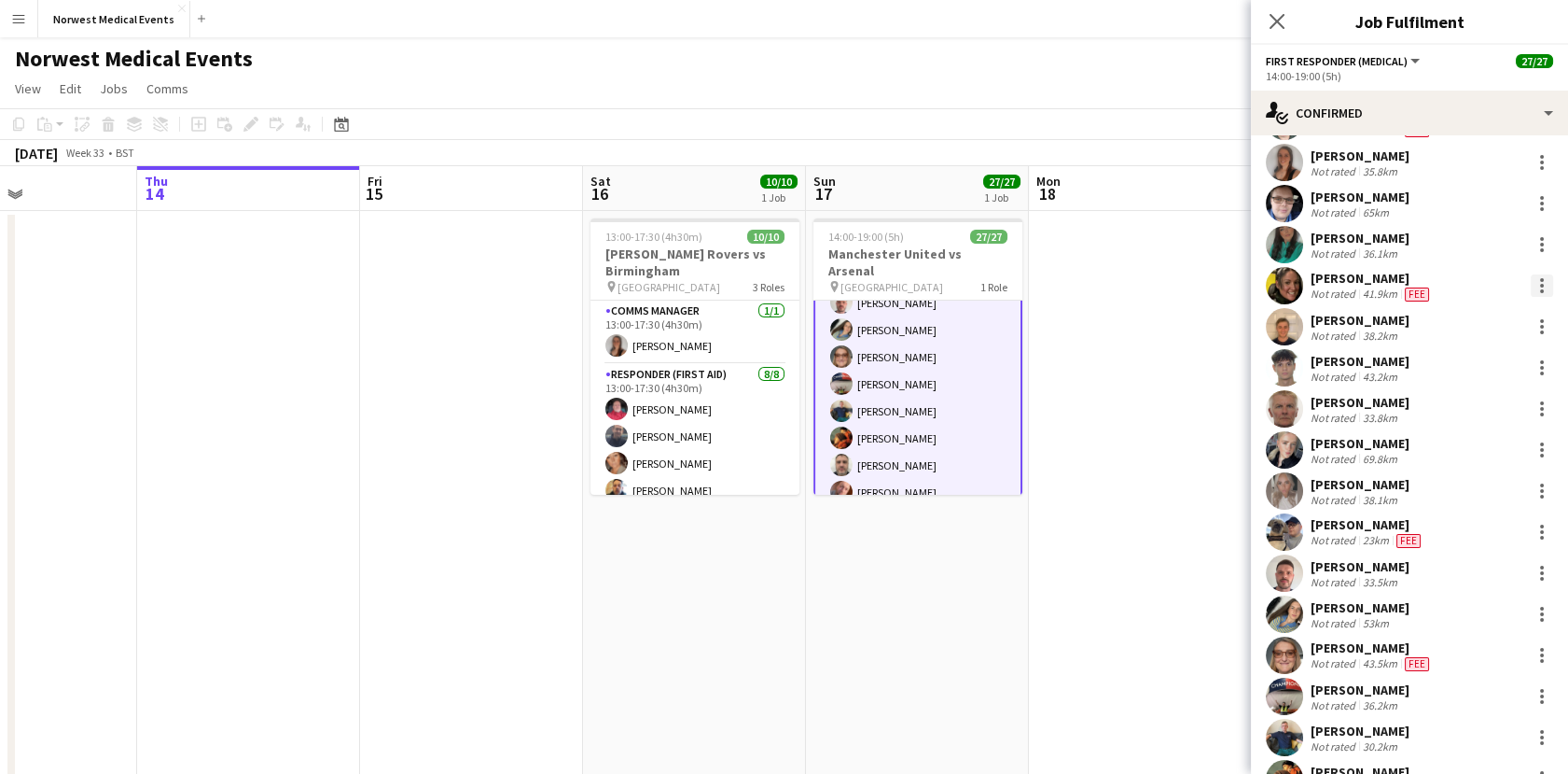
click at [1541, 289] on div at bounding box center [1543, 291] width 4 height 4
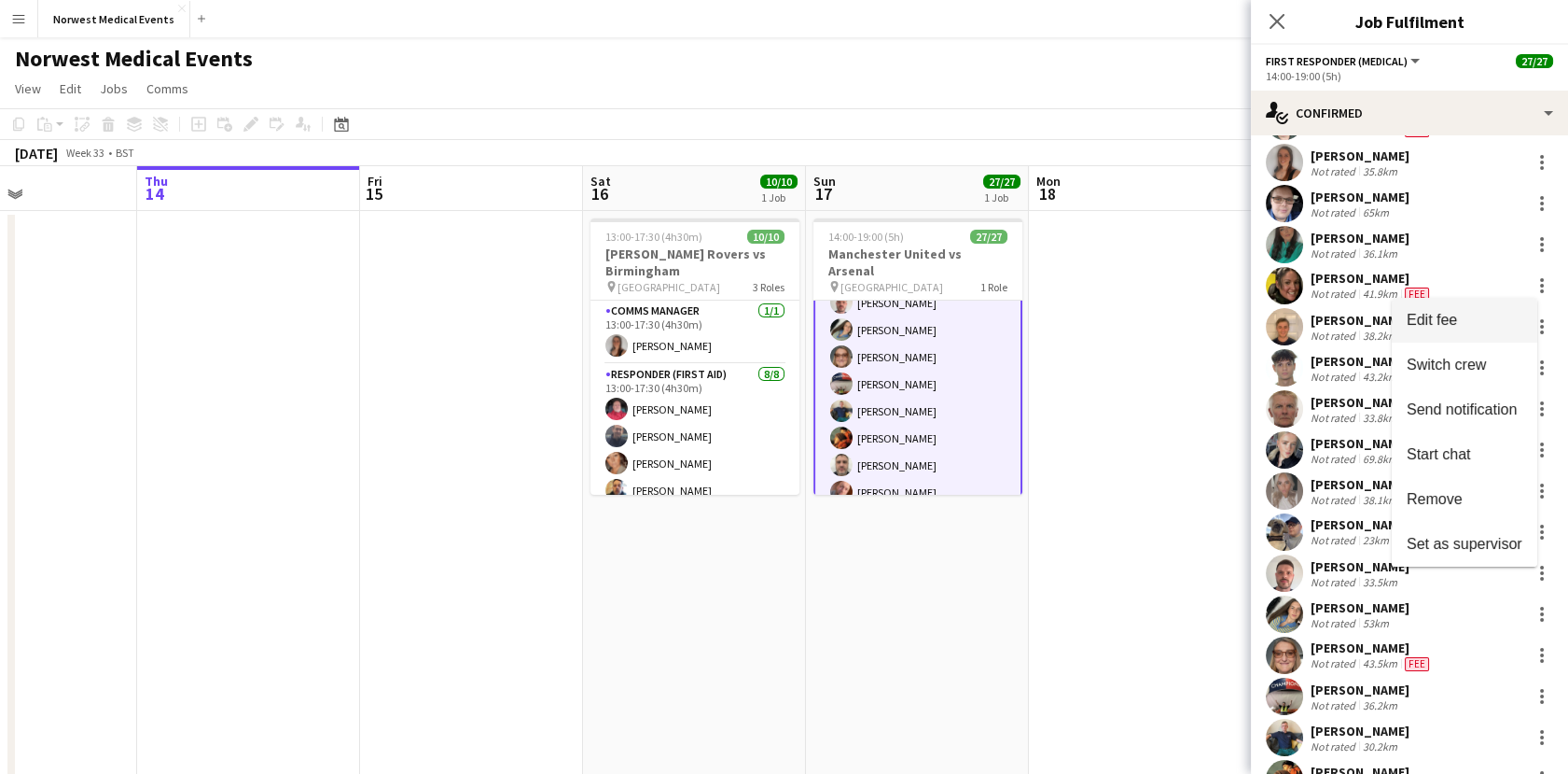
click at [1431, 332] on button "Edit fee" at bounding box center [1465, 320] width 145 height 45
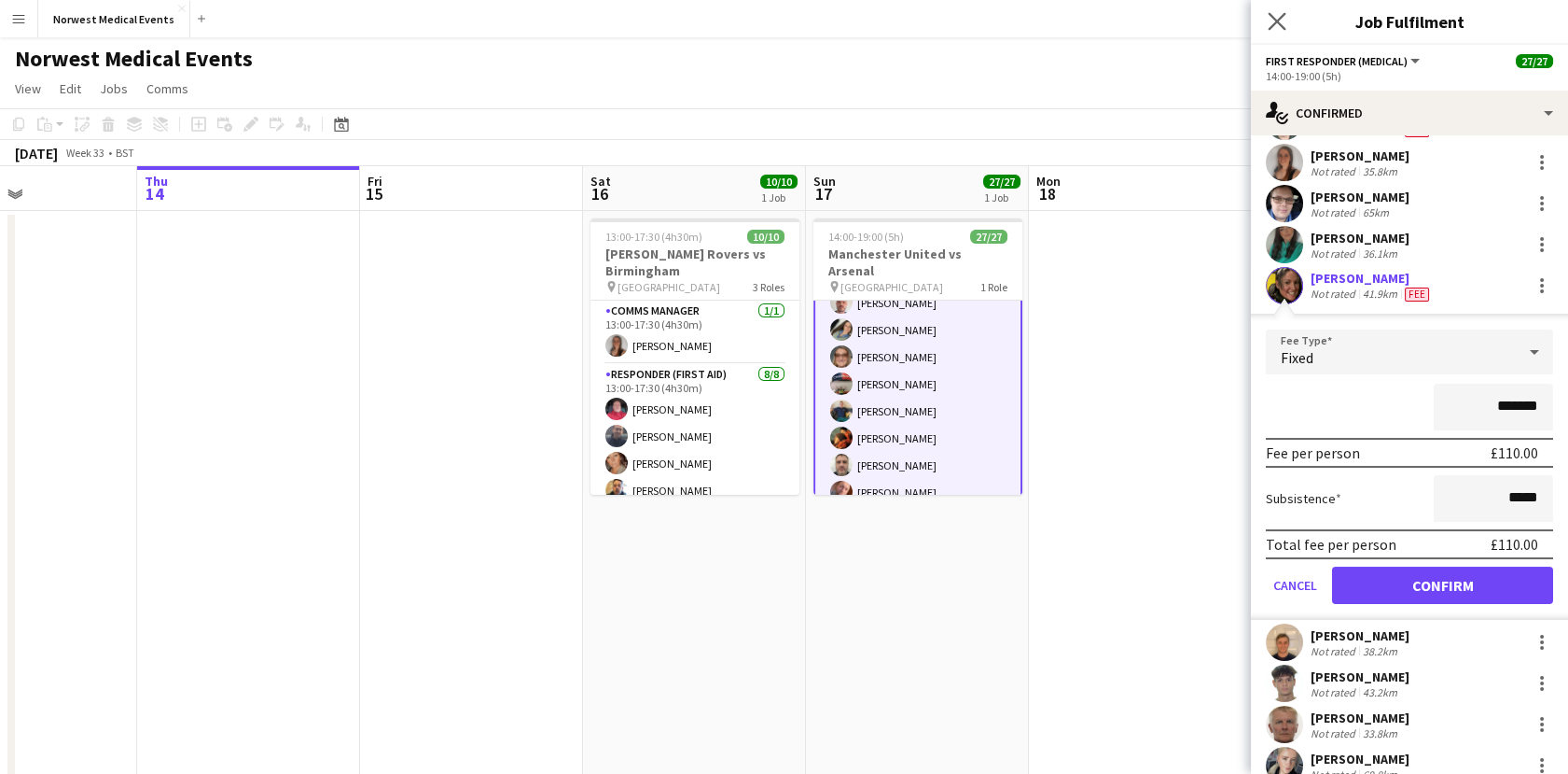
click at [1270, 32] on app-icon "Close pop-in" at bounding box center [1278, 22] width 27 height 27
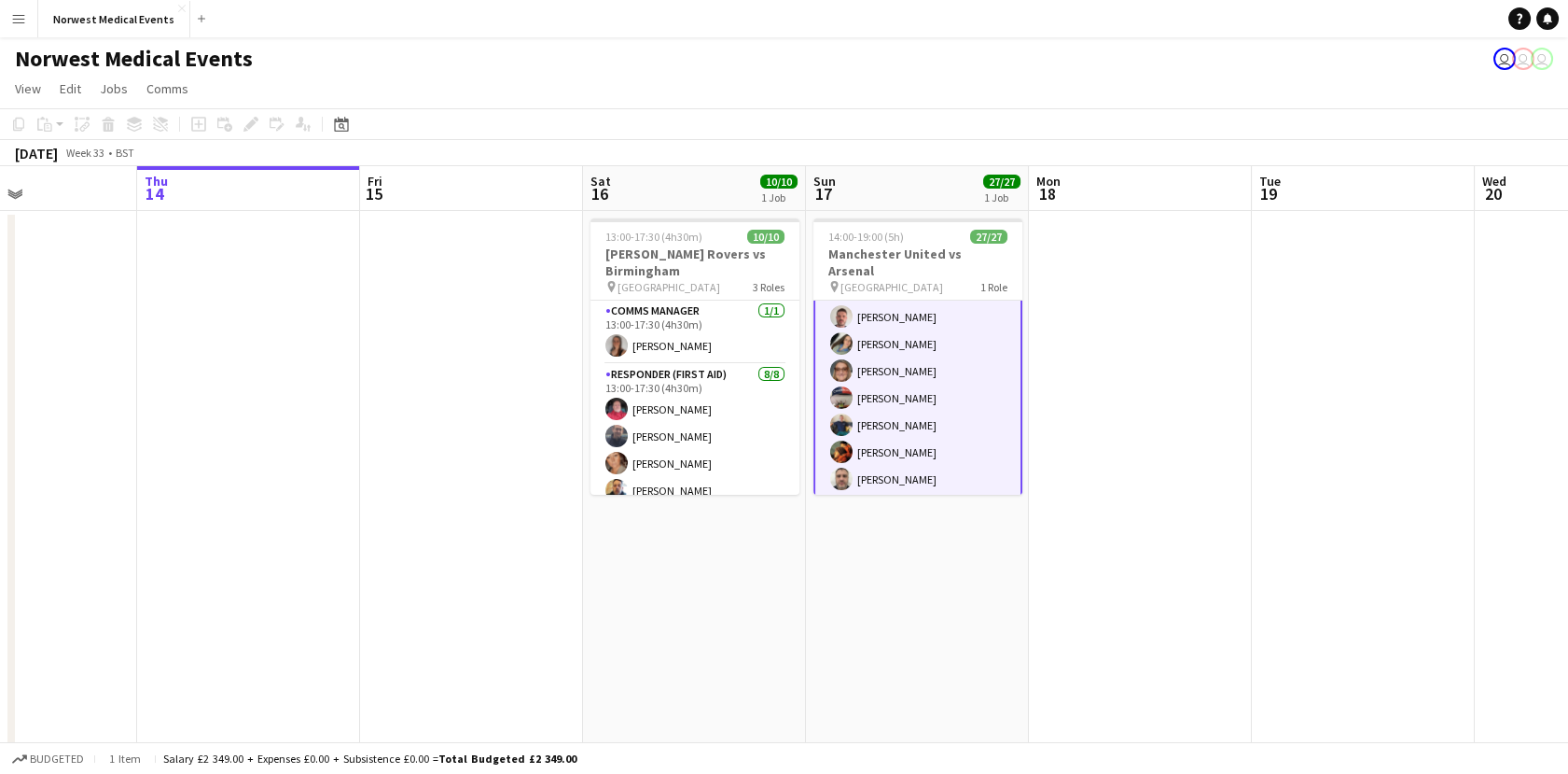
scroll to position [559, 0]
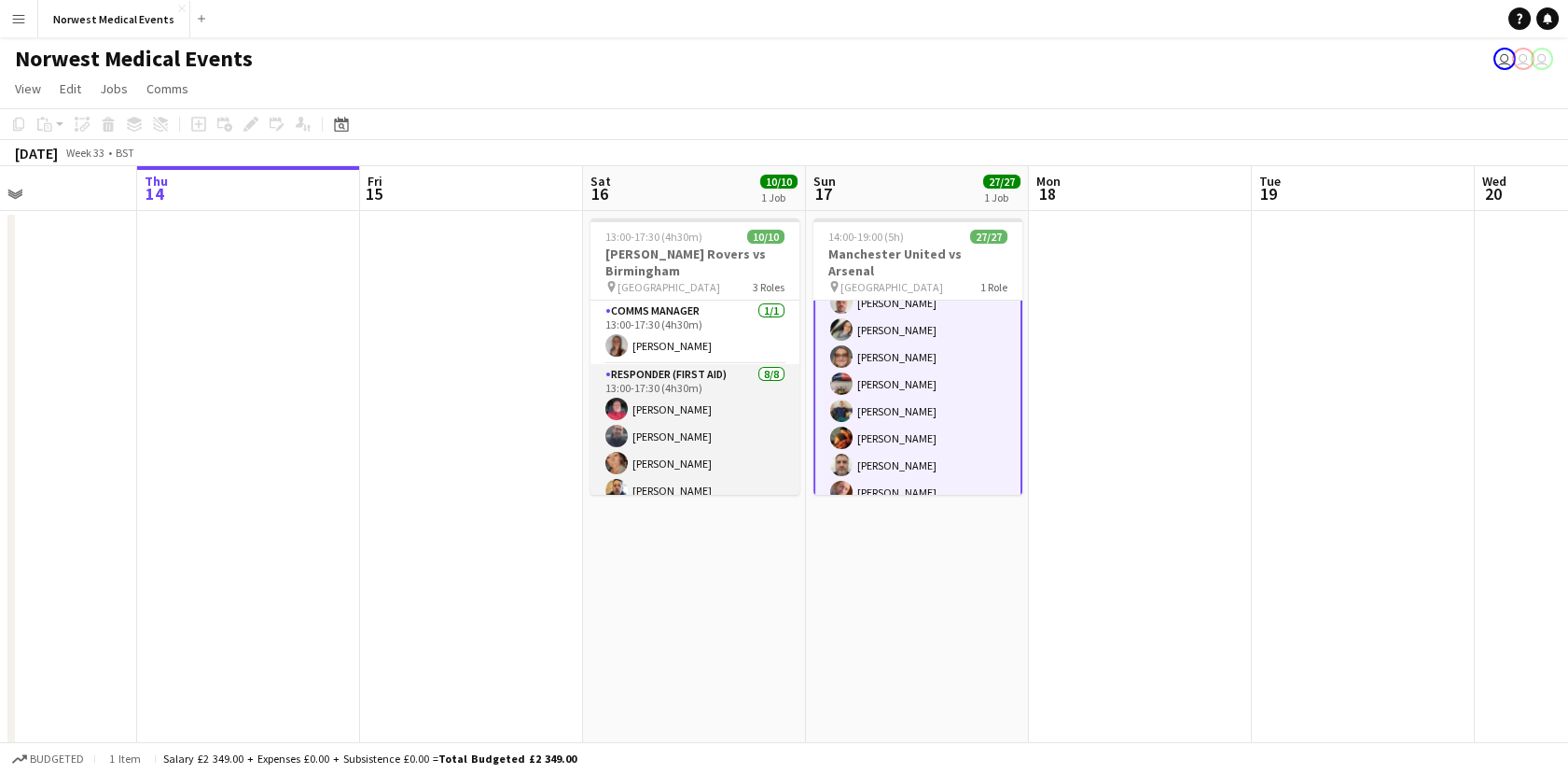
drag, startPoint x: 779, startPoint y: 338, endPoint x: 779, endPoint y: 476, distance: 138.0
click at [779, 476] on div "Comms Manager [DATE] 13:00-17:30 (4h30m) [PERSON_NAME] Responder (First Aid) [D…" at bounding box center [695, 397] width 209 height 195
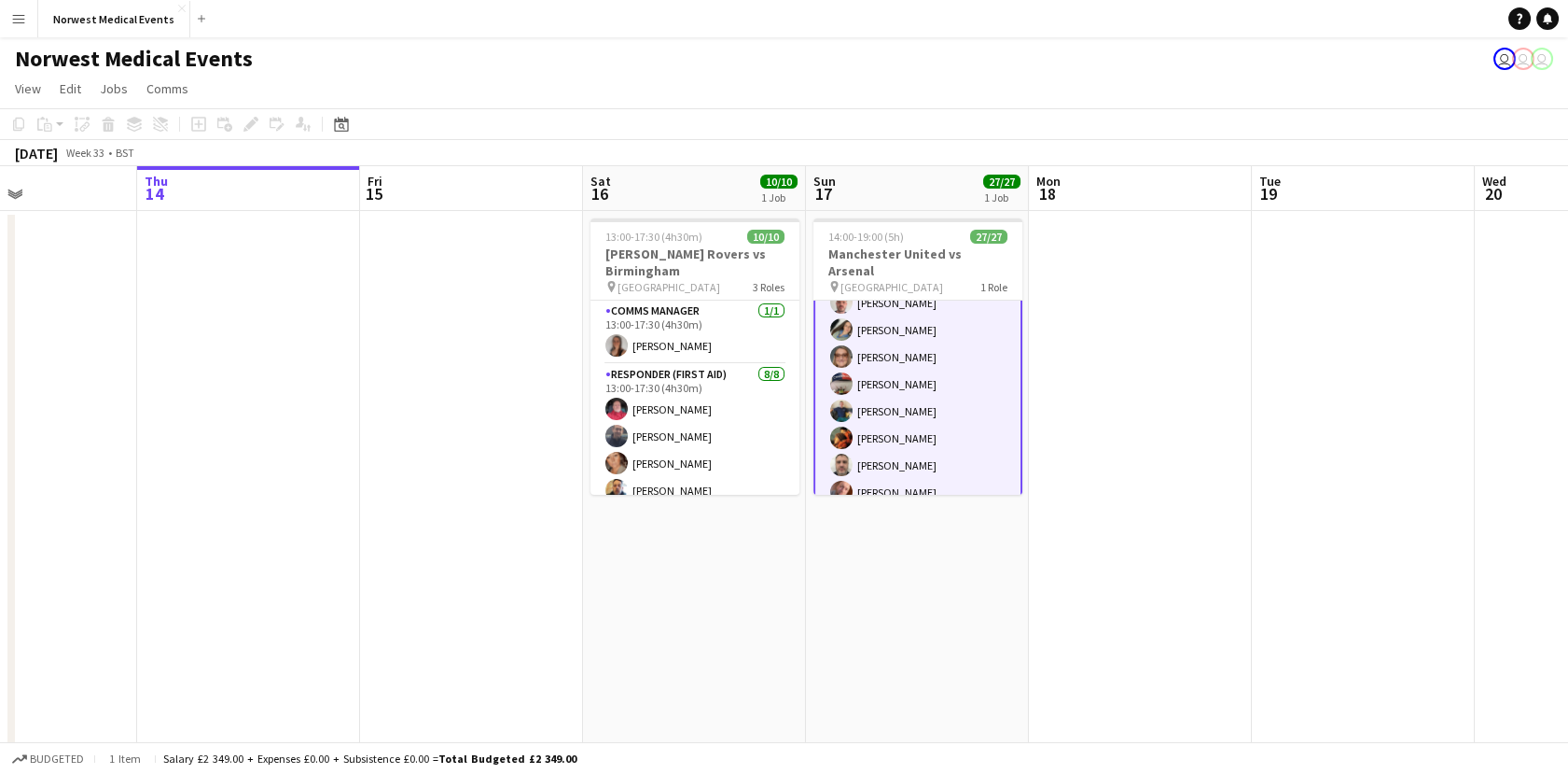
scroll to position [556, 0]
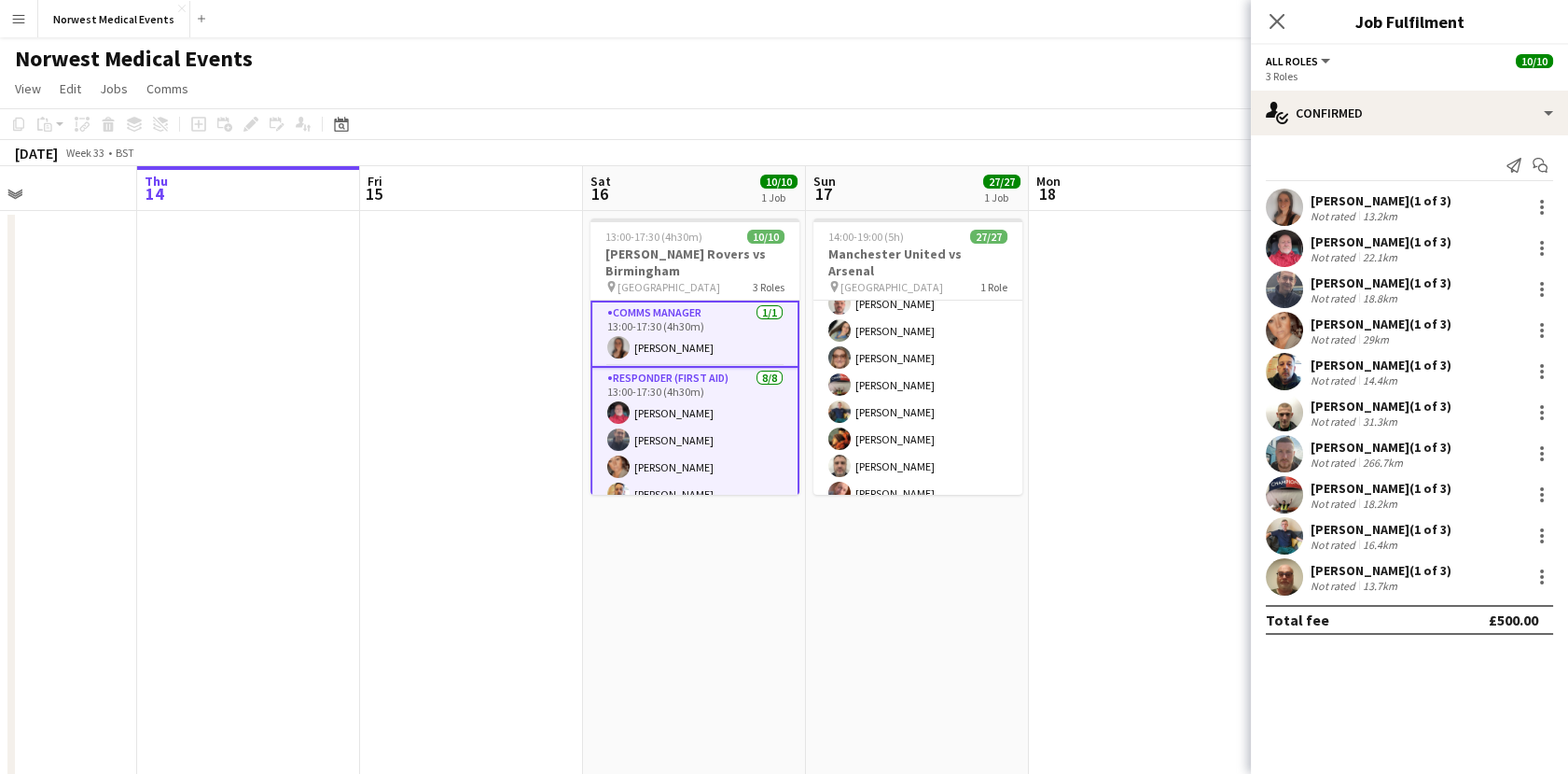
click at [975, 84] on app-page-menu "View Day view expanded Day view collapsed Month view Date picker Jump to [DATE]…" at bounding box center [784, 91] width 1568 height 35
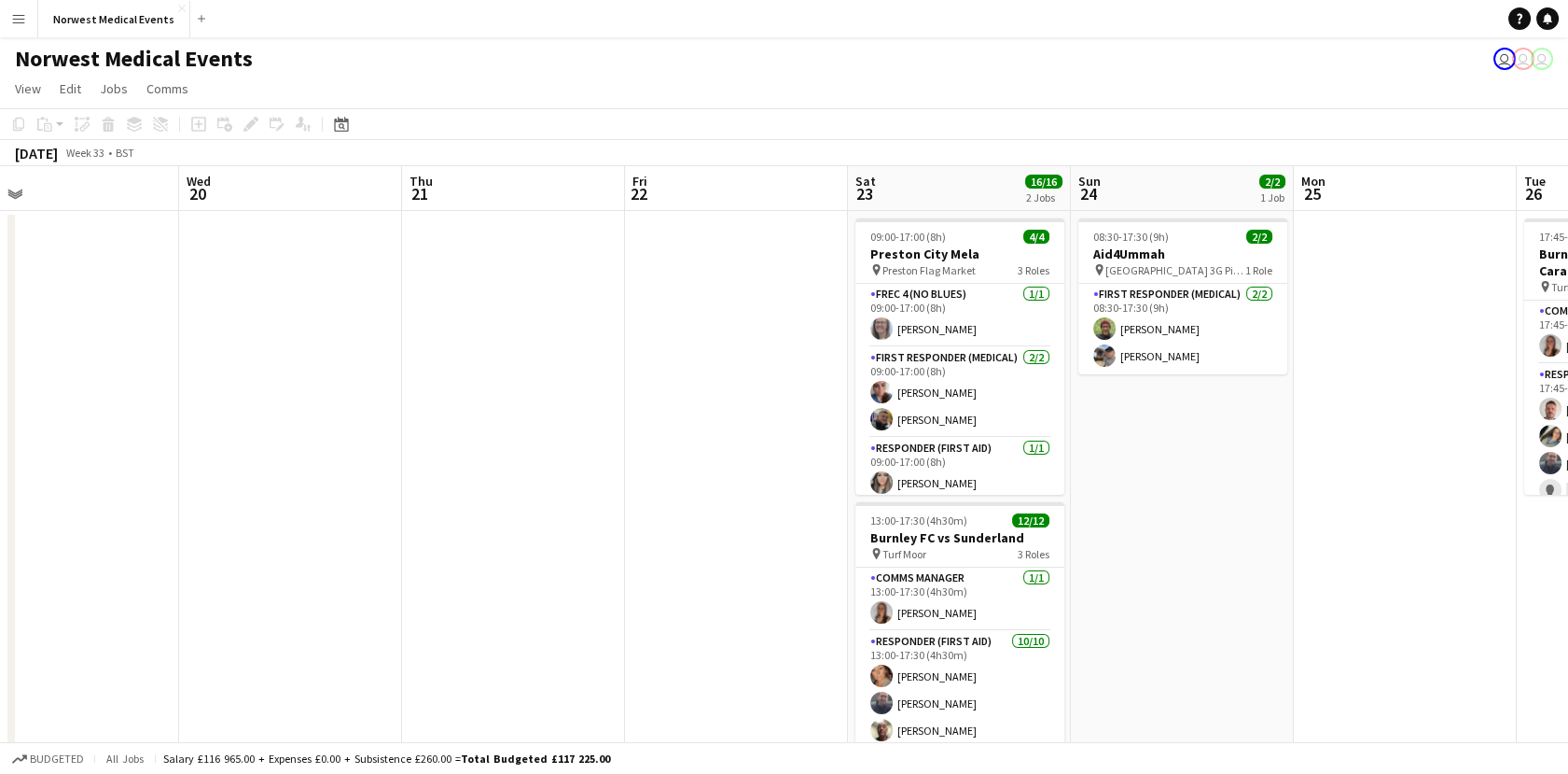
drag, startPoint x: 1217, startPoint y: 418, endPoint x: 342, endPoint y: 511, distance: 879.9
click at [342, 511] on app-calendar-viewport "Fri 15 Sat 16 10/10 1 Job Sun 17 27/27 1 Job Mon 18 Tue 19 Wed 20 Thu 21 Fri 22…" at bounding box center [784, 533] width 1568 height 735
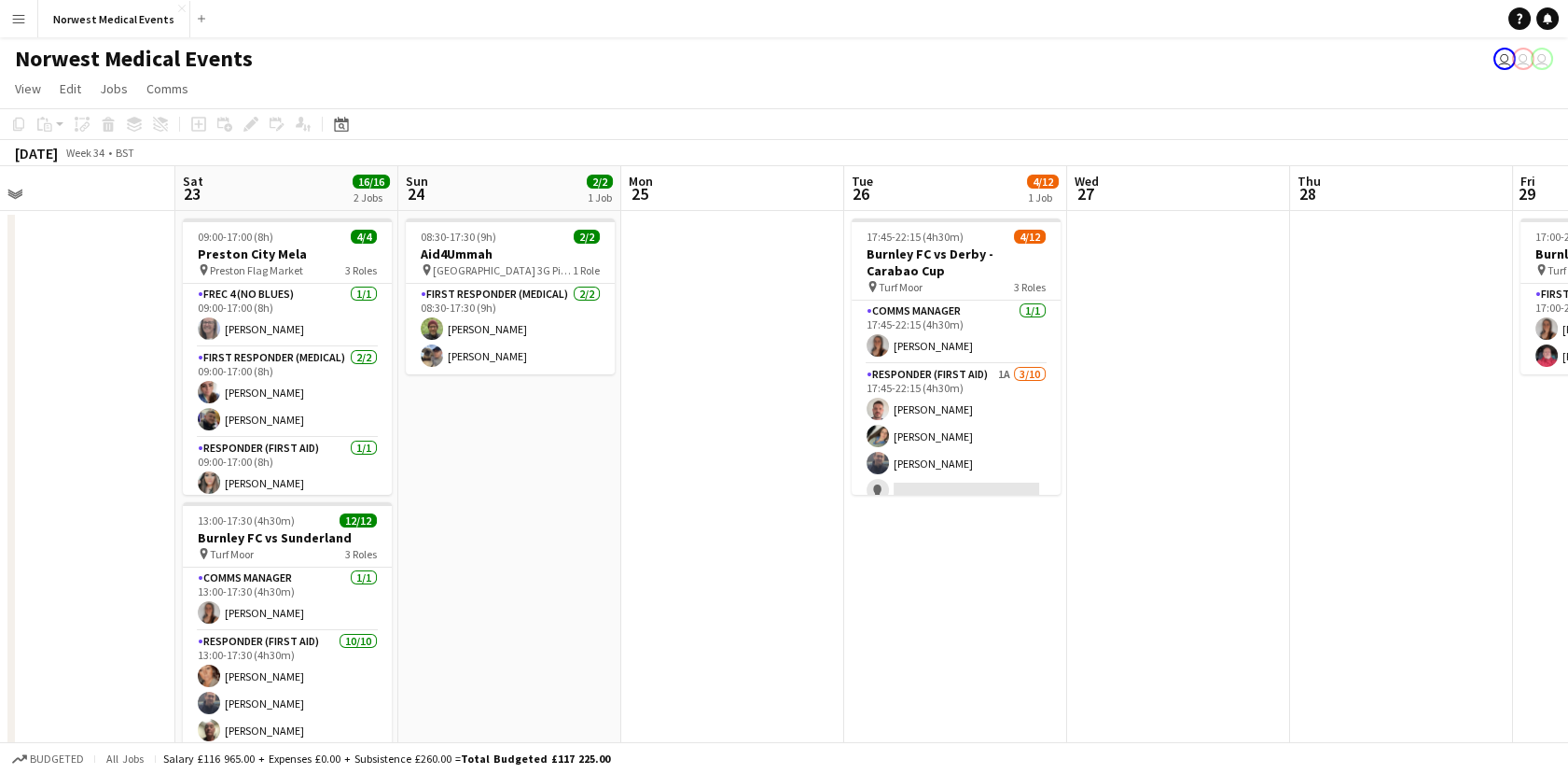
drag, startPoint x: 1093, startPoint y: 496, endPoint x: 7, endPoint y: 496, distance: 1086.0
click at [7, 496] on app-calendar-viewport "Tue 19 Wed 20 Thu 21 Fri 22 Sat 23 16/16 2 Jobs Sun 24 2/2 1 Job Mon 25 Tue 26 …" at bounding box center [784, 533] width 1568 height 735
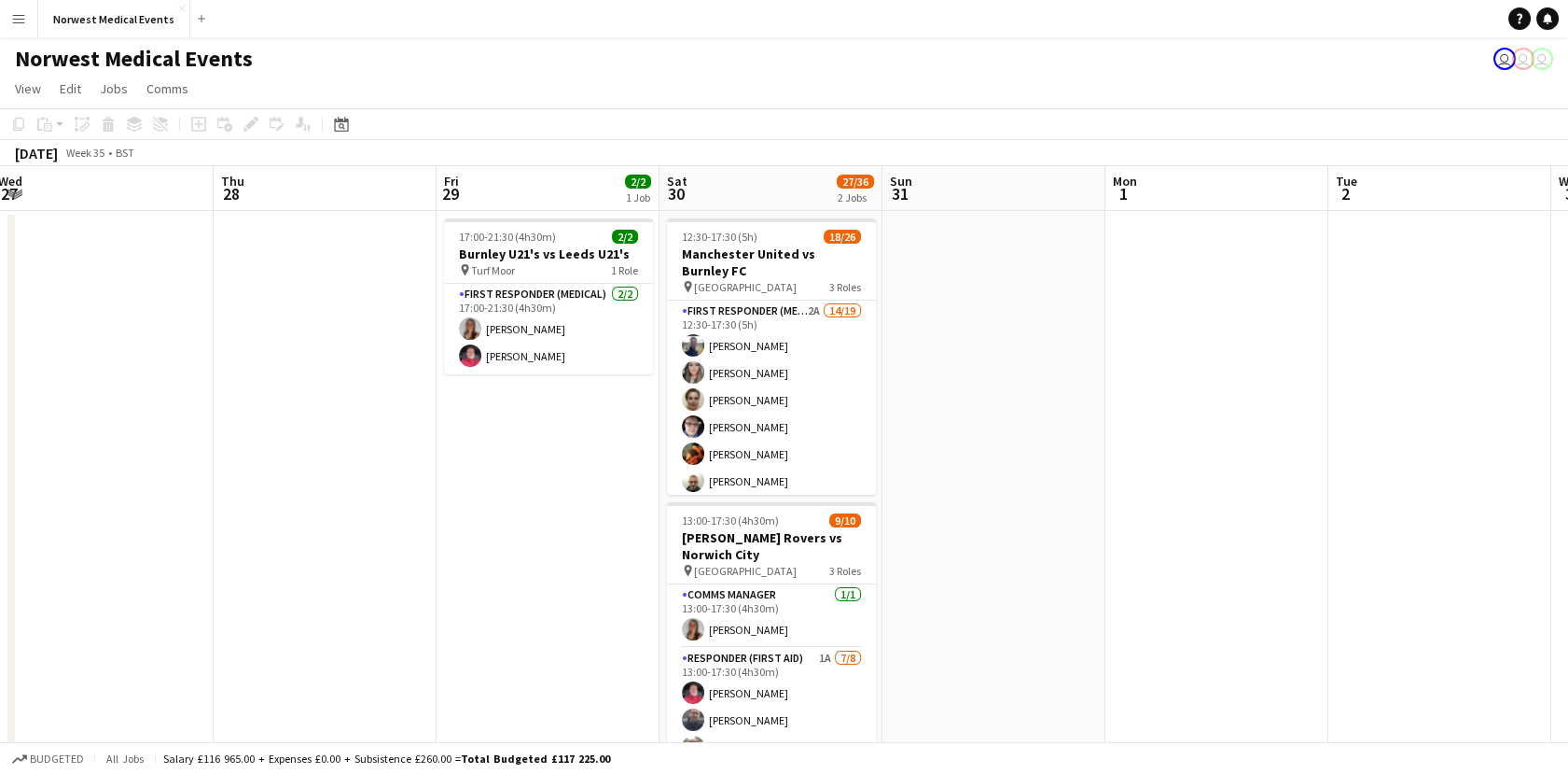
scroll to position [0, 761]
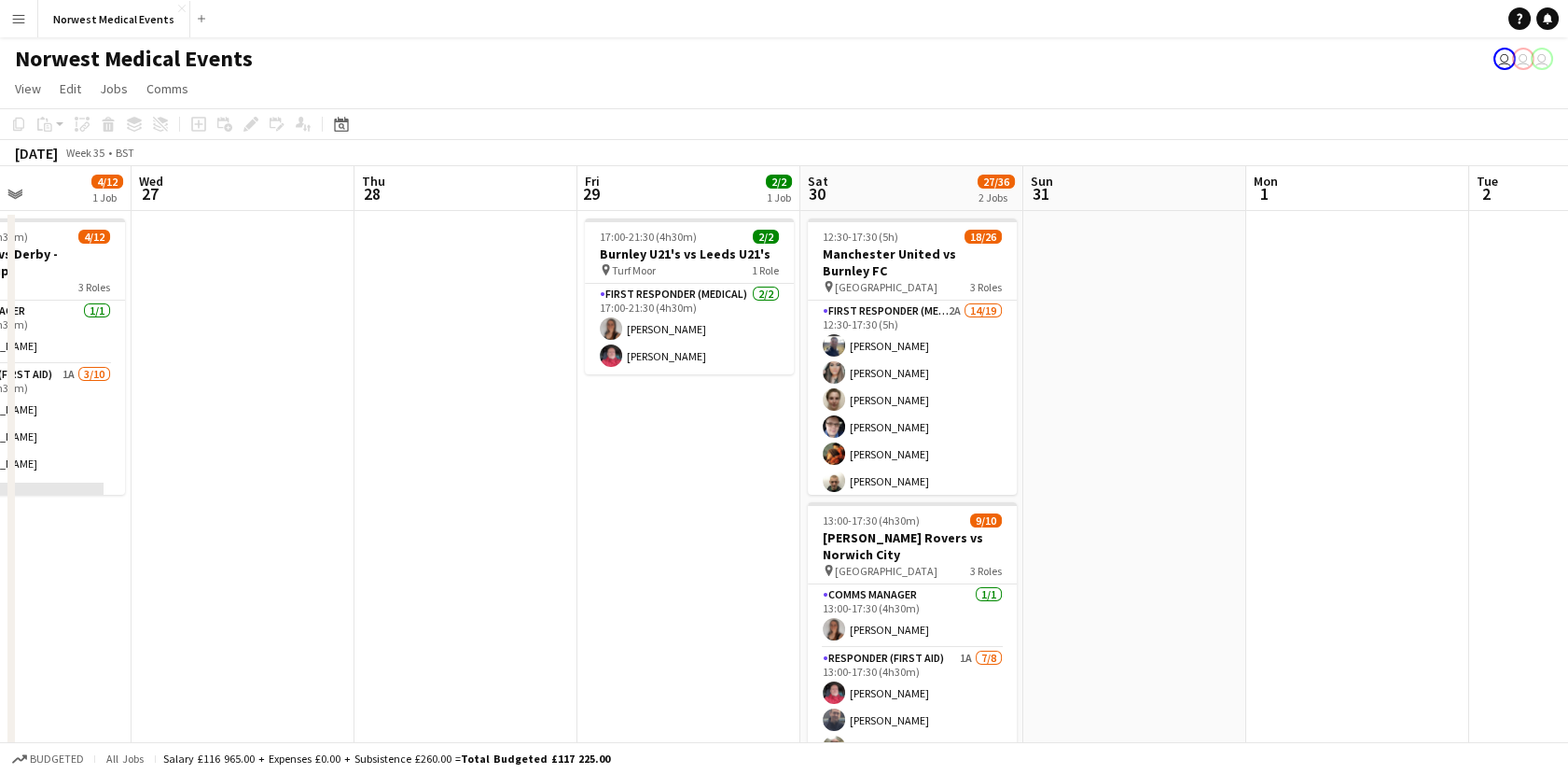
drag, startPoint x: 1197, startPoint y: 467, endPoint x: 370, endPoint y: 426, distance: 828.0
click at [271, 427] on app-calendar-viewport "Sat 23 16/16 2 Jobs Sun 24 2/2 1 Job Mon 25 Tue 26 4/12 1 Job Wed 27 Thu 28 Fri…" at bounding box center [784, 533] width 1568 height 735
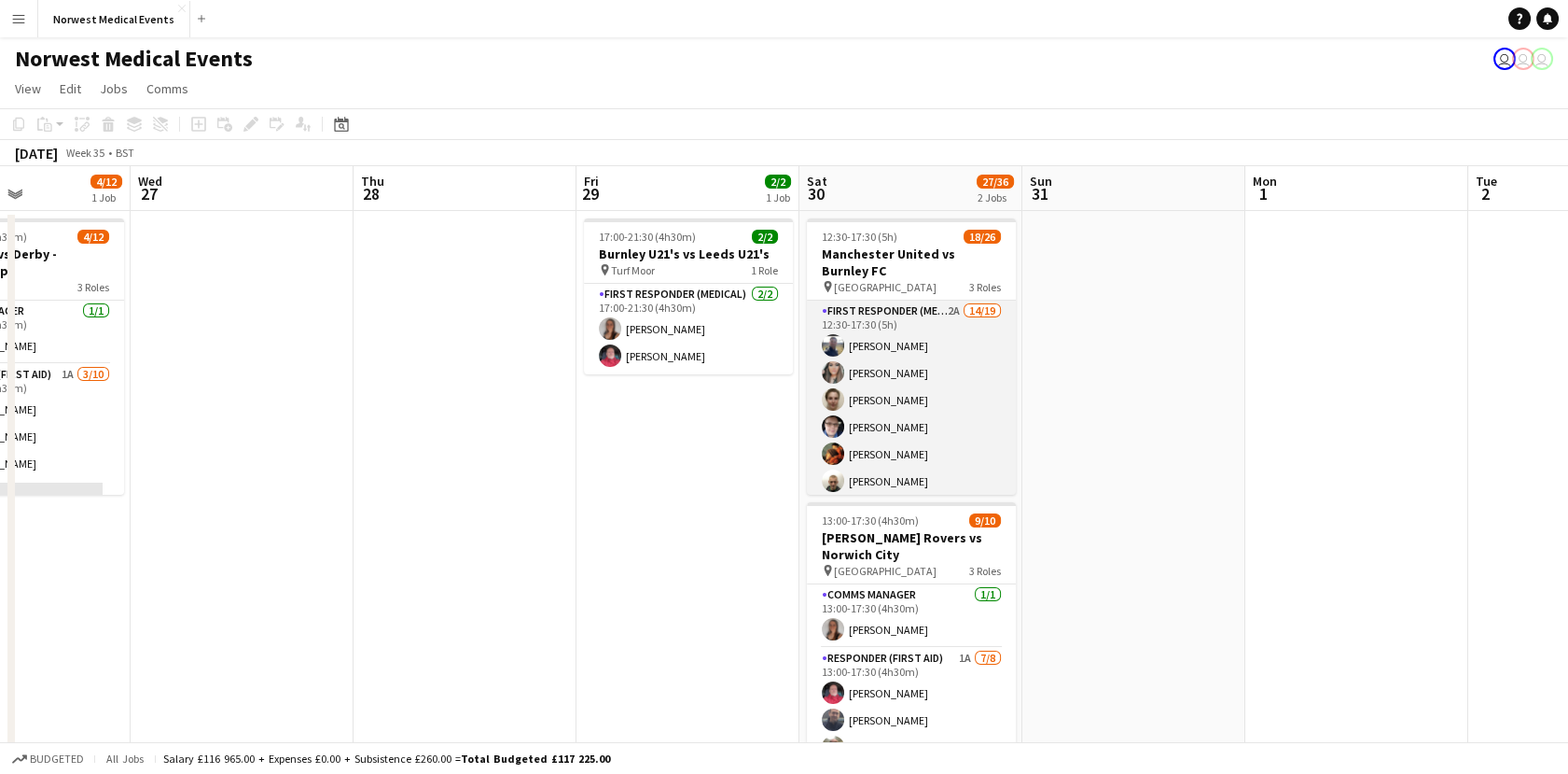
click at [926, 342] on app-card-role "First Responder (Medical) 2A 14/19 12:30-17:30 (5h) [PERSON_NAME] [PERSON_NAME]…" at bounding box center [911, 576] width 209 height 550
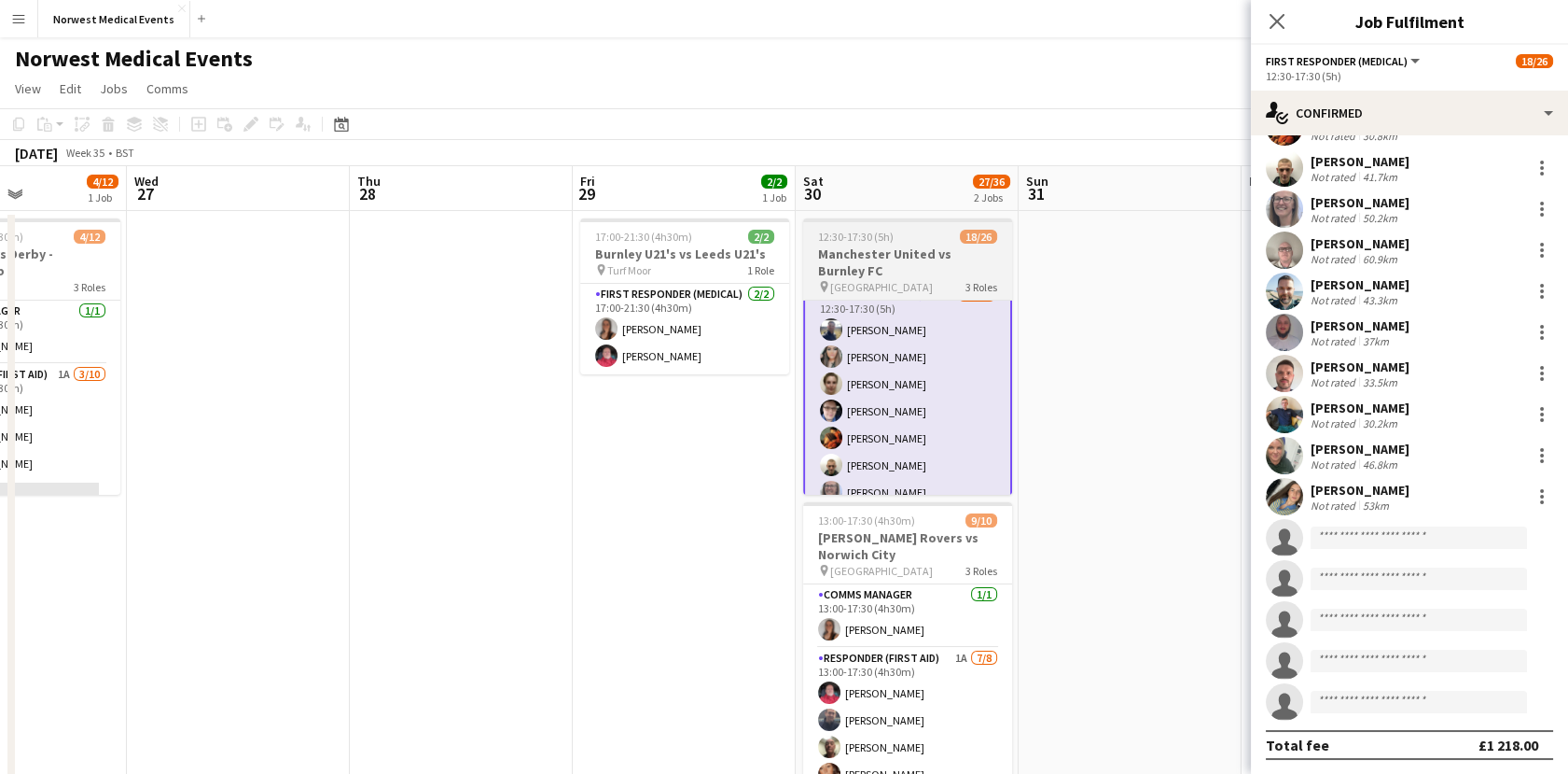
scroll to position [0, 0]
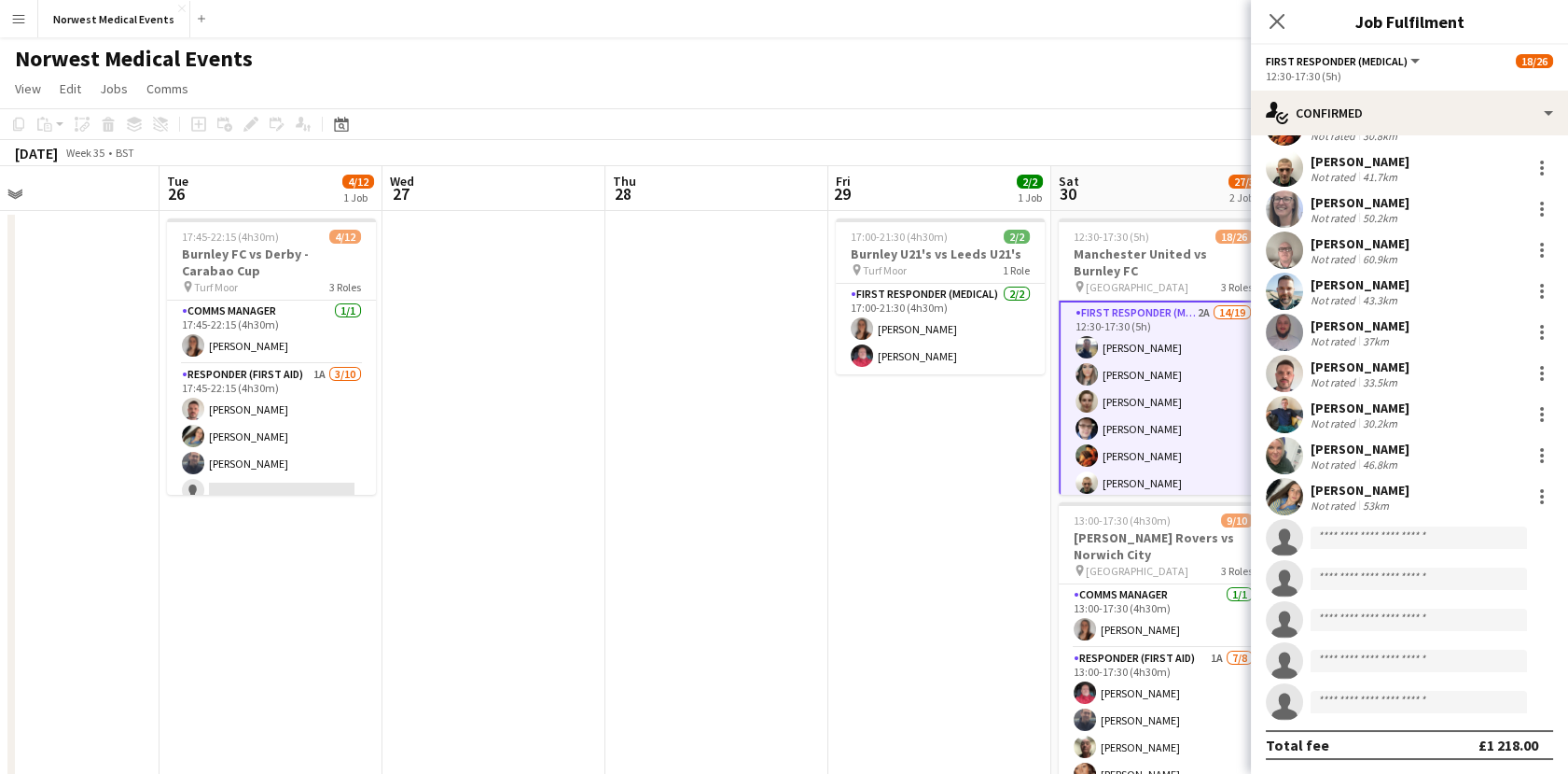
drag, startPoint x: 351, startPoint y: 358, endPoint x: 607, endPoint y: 360, distance: 256.0
click at [607, 360] on app-calendar-viewport "Sat 23 16/16 2 Jobs Sun 24 2/2 1 Job Mon 25 Tue 26 4/12 1 Job Wed 27 Thu 28 Fri…" at bounding box center [784, 533] width 1568 height 735
click at [1276, 17] on icon "Close pop-in" at bounding box center [1276, 20] width 18 height 18
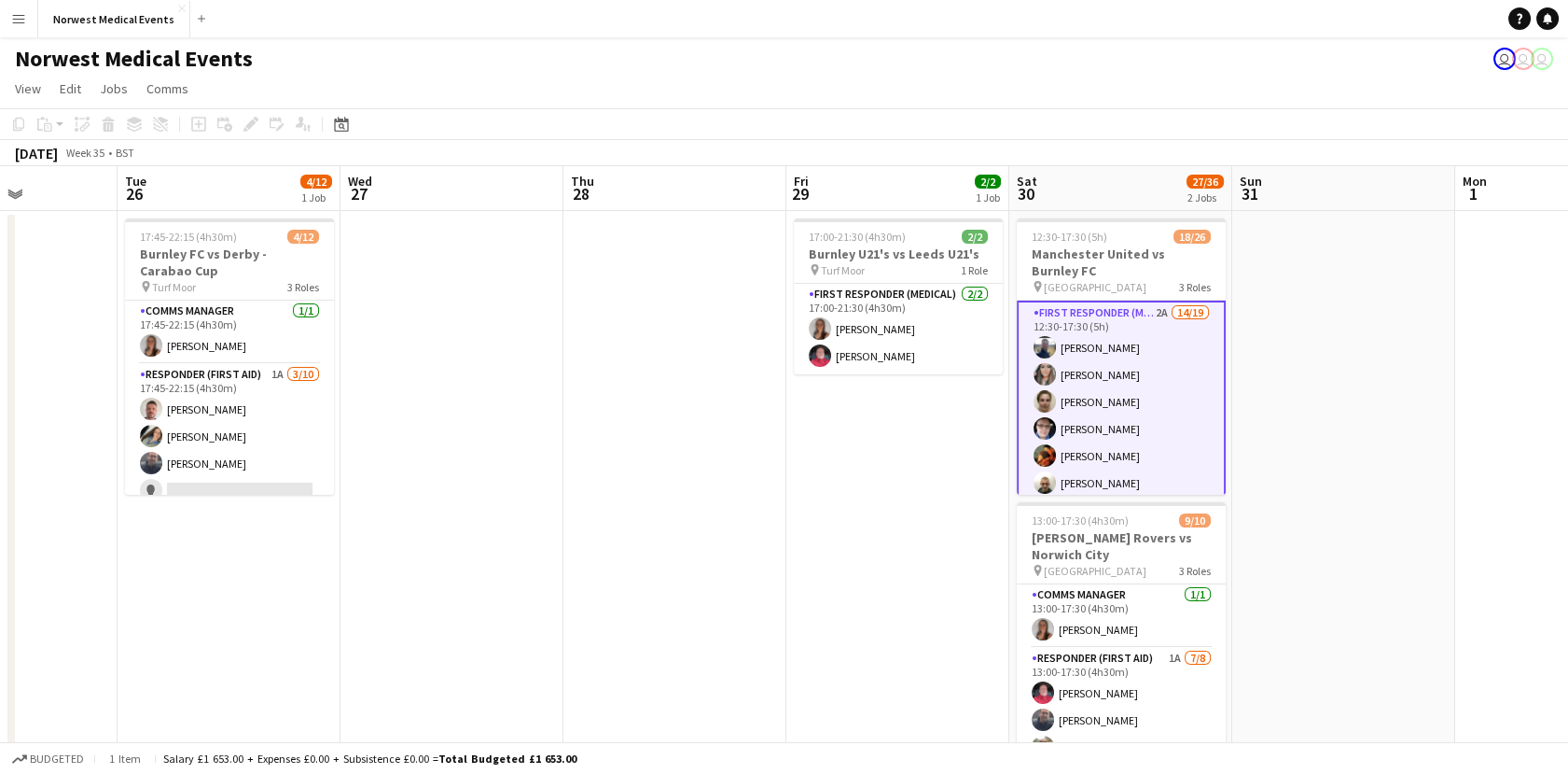
click at [1025, 458] on app-calendar-viewport "Sat 23 16/16 2 Jobs Sun 24 2/2 1 Job Mon 25 Tue 26 4/12 1 Job Wed 27 Thu 28 Fri…" at bounding box center [784, 533] width 1568 height 735
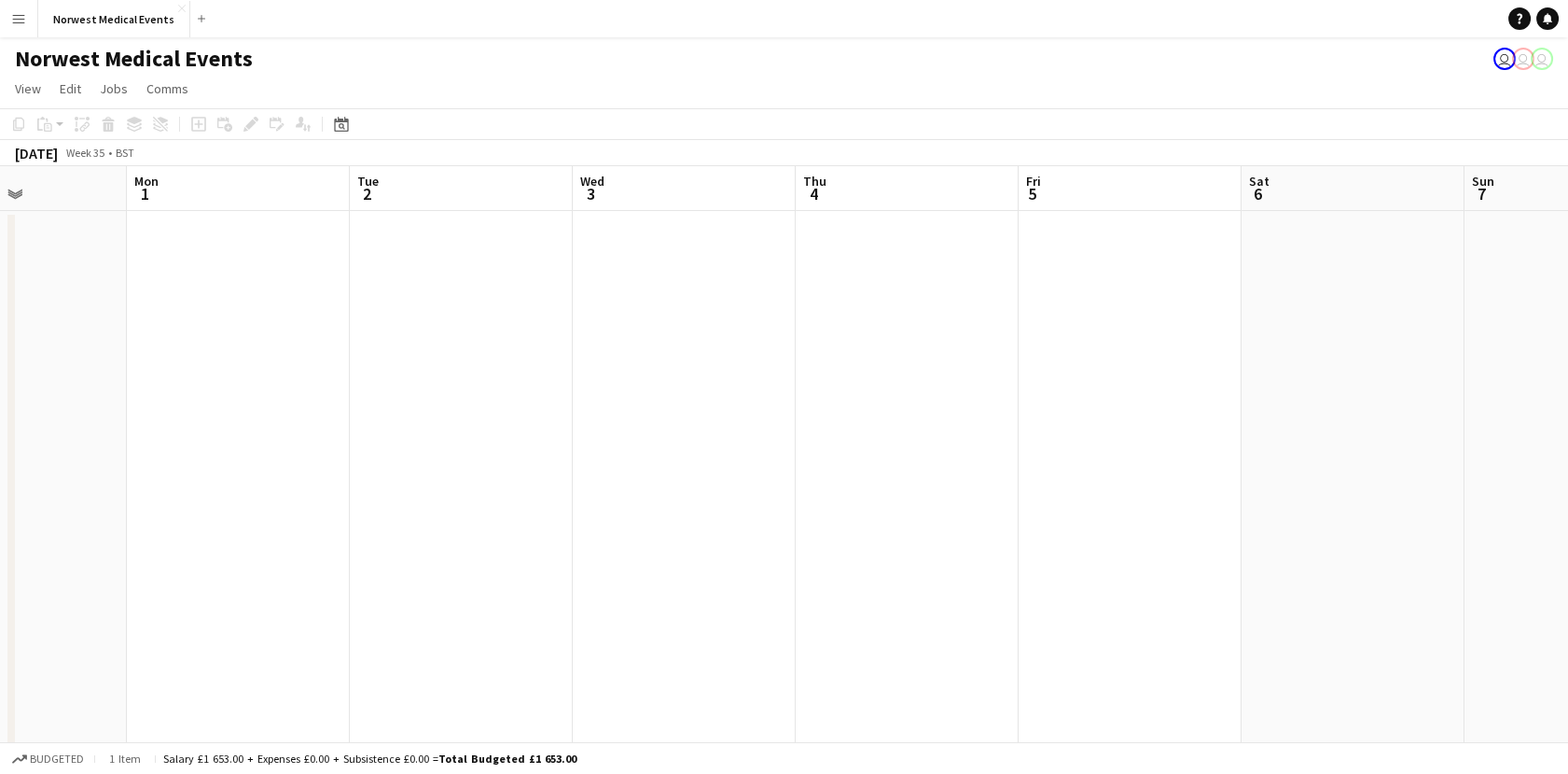
scroll to position [0, 589]
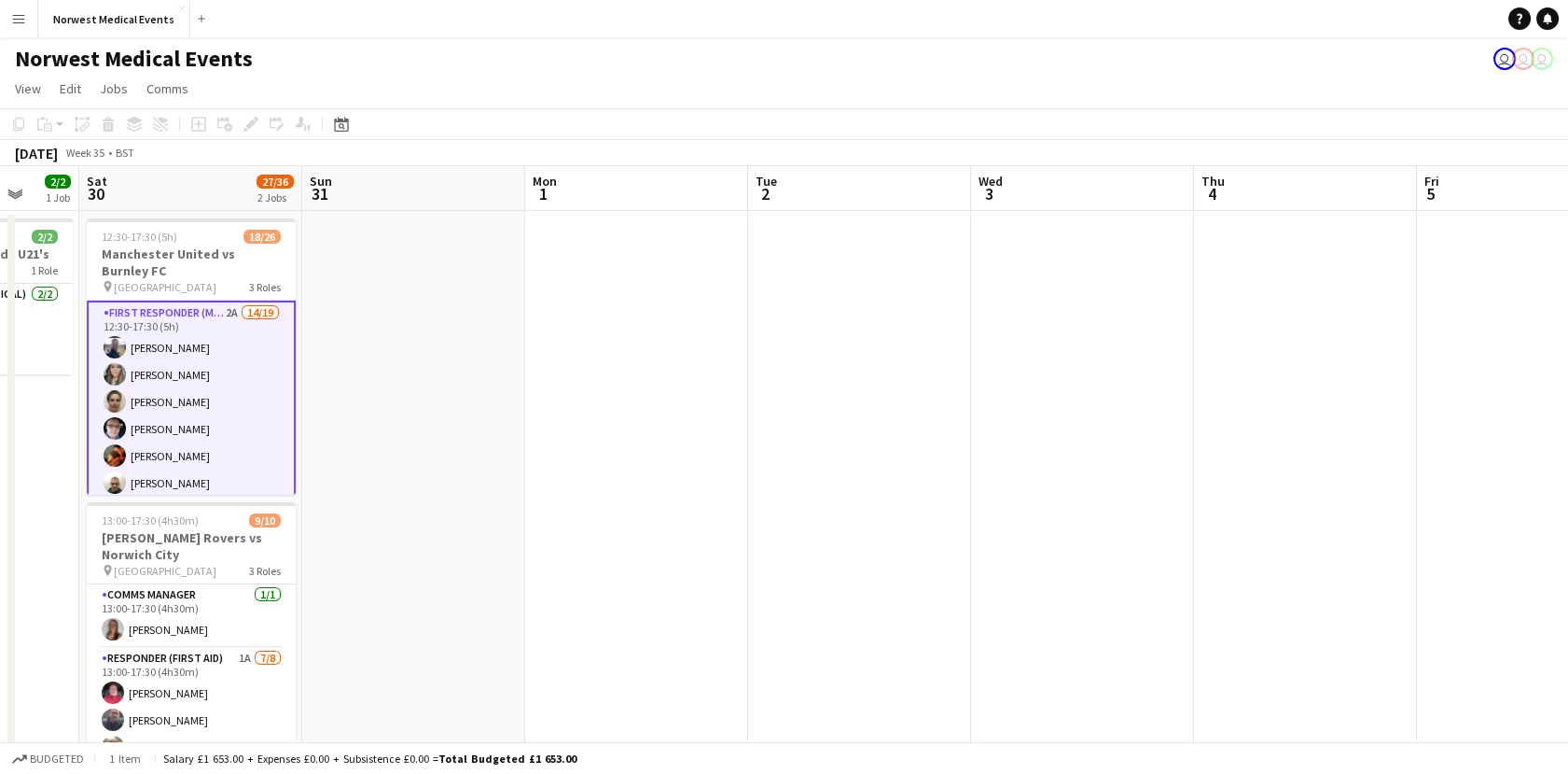
drag, startPoint x: 1318, startPoint y: 439, endPoint x: 388, endPoint y: 501, distance: 932.1
click at [388, 501] on app-calendar-viewport "Wed 27 Thu 28 Fri 29 2/2 1 Job Sat 30 27/36 2 Jobs Sun 31 Mon 1 Tue 2 Wed 3 Thu…" at bounding box center [784, 533] width 1568 height 735
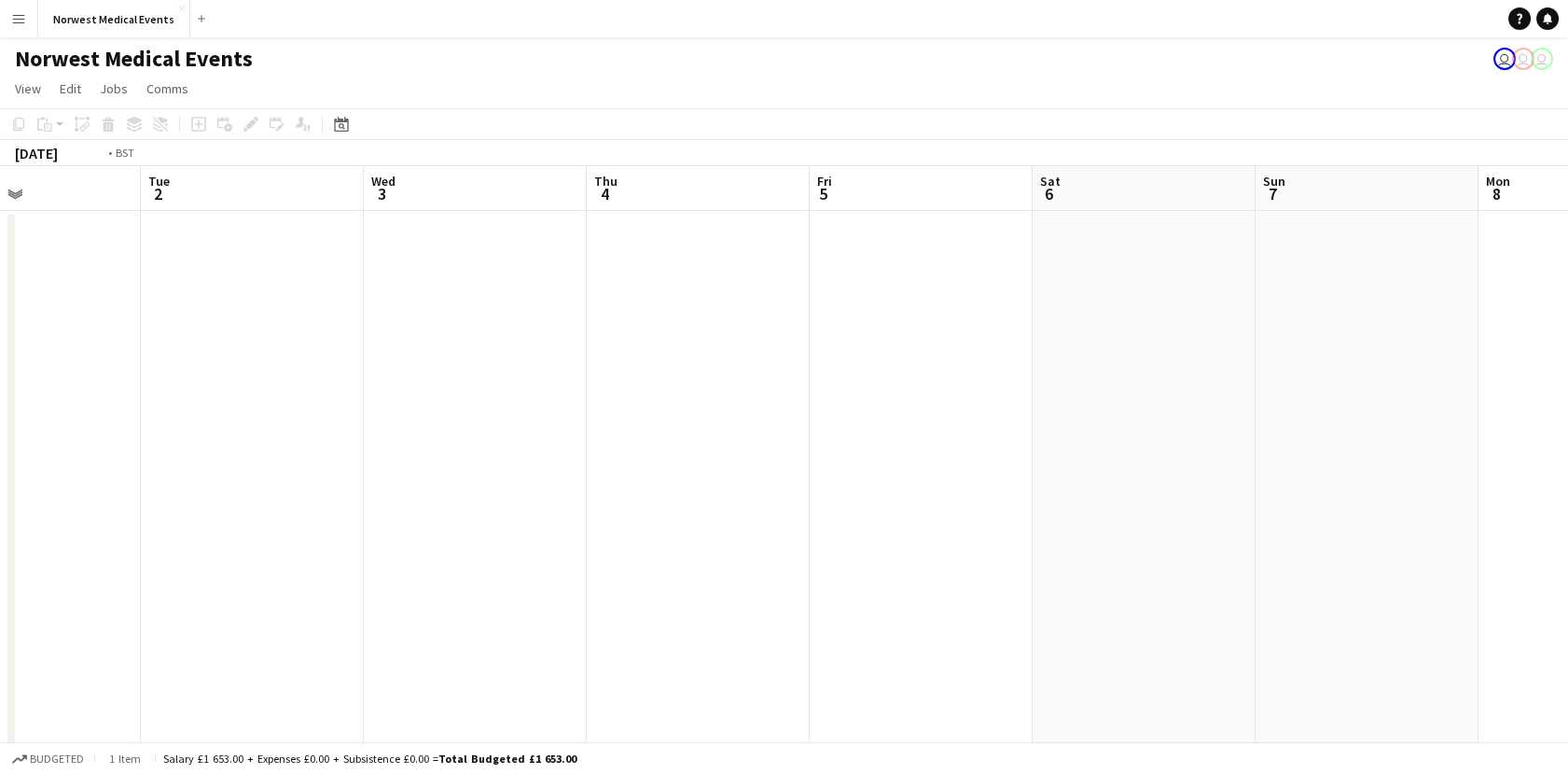
drag, startPoint x: 1042, startPoint y: 470, endPoint x: 391, endPoint y: 467, distance: 651.0
click at [391, 467] on app-calendar-viewport "Fri 29 2/2 1 Job Sat 30 27/36 2 Jobs Sun 31 Mon 1 Tue 2 Wed 3 Thu 4 Fri 5 Sat 6…" at bounding box center [784, 533] width 1568 height 735
drag, startPoint x: 1176, startPoint y: 441, endPoint x: 515, endPoint y: 438, distance: 661.0
click at [515, 438] on app-calendar-viewport "Tue 2 Wed 3 Thu 4 Fri 5 Sat 6 Sun 7 Mon 8 Tue 9 Wed 10 Thu 11 Fri 12 Sat 13 Sun…" at bounding box center [784, 533] width 1568 height 735
